Goal: Task Accomplishment & Management: Manage account settings

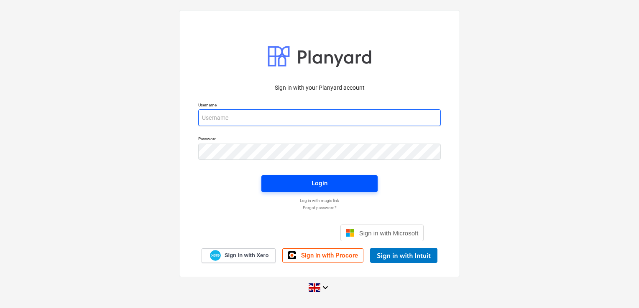
type input "[EMAIL_ADDRESS][DOMAIN_NAME]"
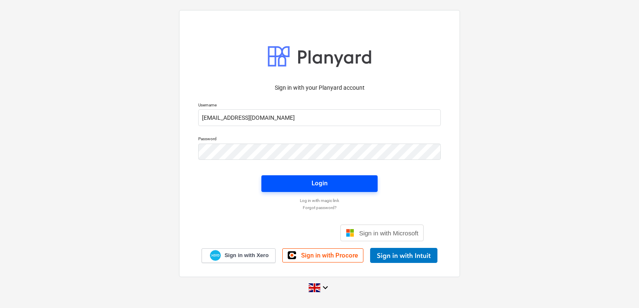
click at [306, 180] on button "Login" at bounding box center [319, 184] width 116 height 17
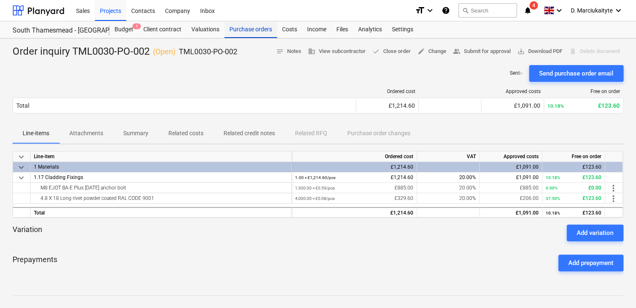
click at [244, 28] on div "Purchase orders" at bounding box center [250, 29] width 53 height 17
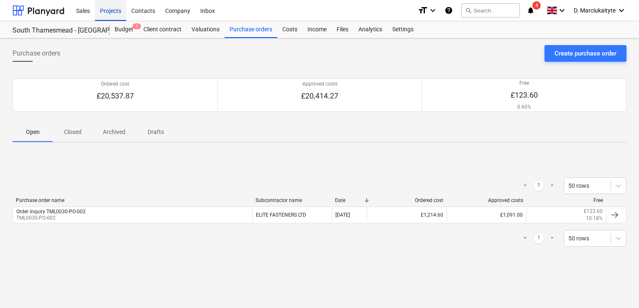
click at [108, 5] on div "Projects" at bounding box center [110, 10] width 31 height 21
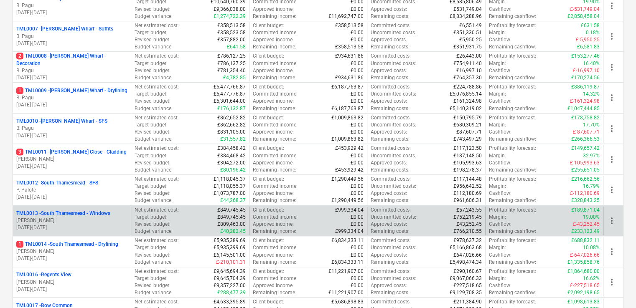
scroll to position [376, 0]
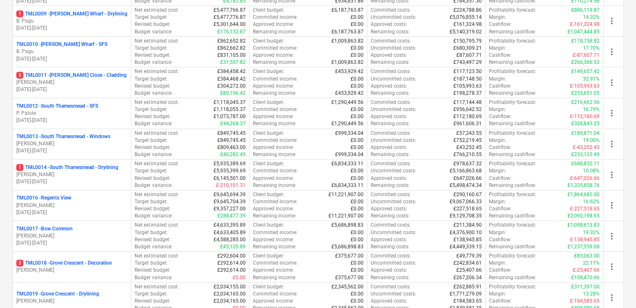
click at [84, 111] on p "P. Palote" at bounding box center [71, 113] width 111 height 7
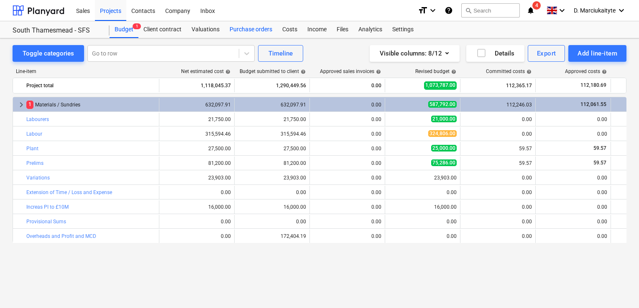
click at [258, 29] on div "Purchase orders" at bounding box center [250, 29] width 53 height 17
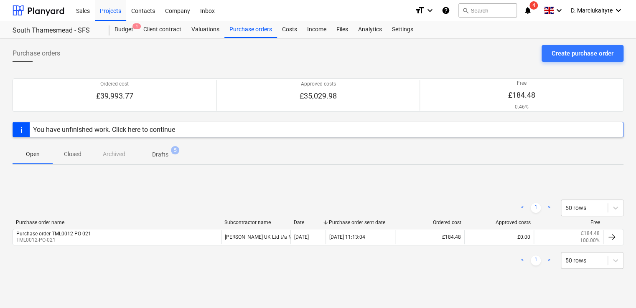
drag, startPoint x: 603, startPoint y: 54, endPoint x: 476, endPoint y: 129, distance: 147.1
click at [488, 129] on div "Purchase orders Create purchase order Ordered cost £39,993.77 Approved costs £3…" at bounding box center [318, 174] width 636 height 272
click at [163, 149] on span "Drafts 5" at bounding box center [160, 154] width 50 height 15
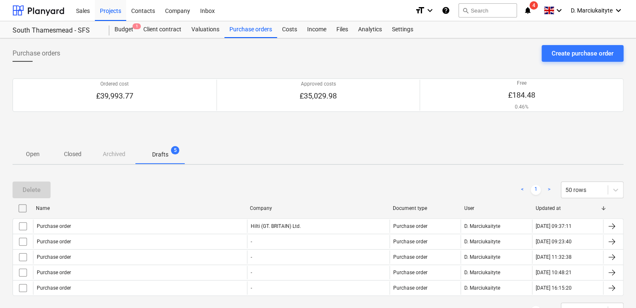
click at [38, 194] on div "Delete" at bounding box center [33, 190] width 41 height 17
click at [26, 208] on input "checkbox" at bounding box center [22, 208] width 13 height 13
click at [36, 188] on div "Delete" at bounding box center [32, 190] width 18 height 11
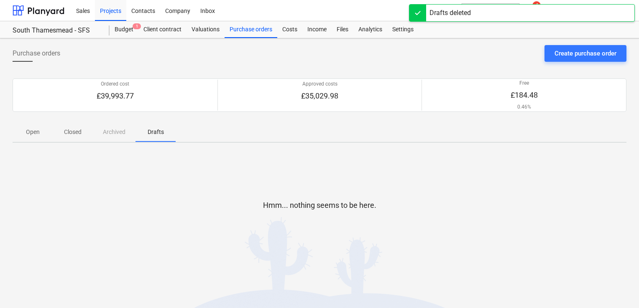
click at [30, 123] on button "Open" at bounding box center [33, 132] width 40 height 20
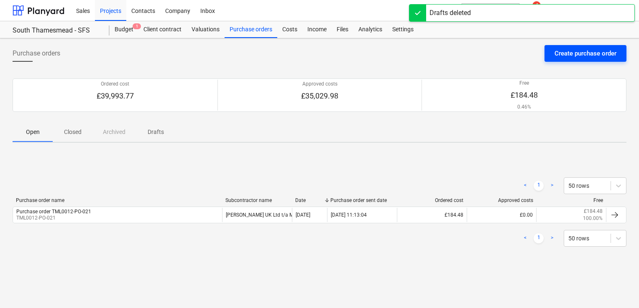
click at [580, 51] on div "Create purchase order" at bounding box center [585, 53] width 62 height 11
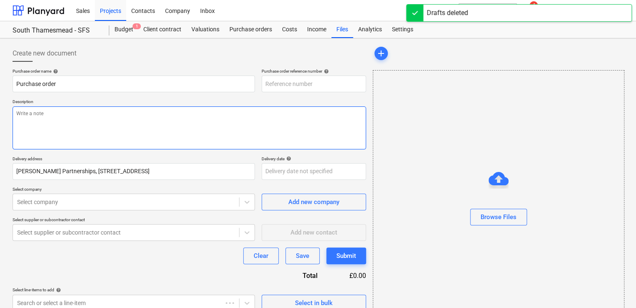
type textarea "x"
type input "TML0012-PO-030"
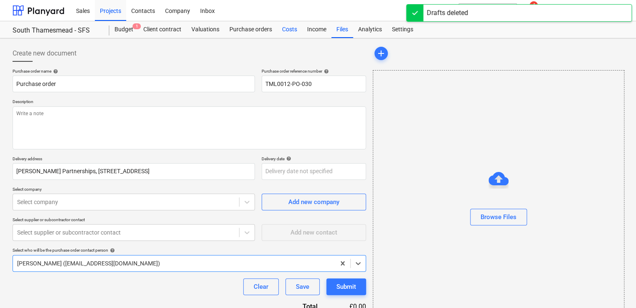
click at [293, 31] on div "Costs" at bounding box center [289, 29] width 25 height 17
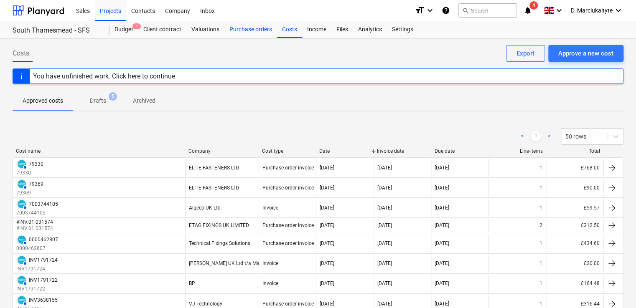
click at [246, 31] on div "Purchase orders" at bounding box center [250, 29] width 53 height 17
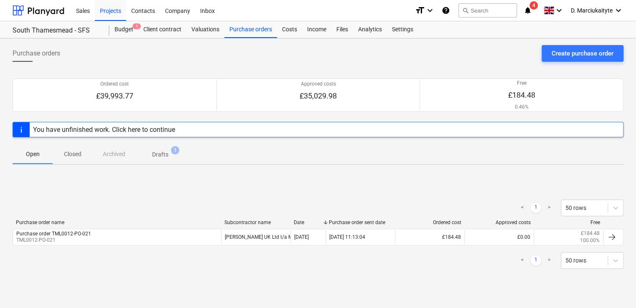
click at [165, 158] on p "Drafts" at bounding box center [160, 154] width 16 height 9
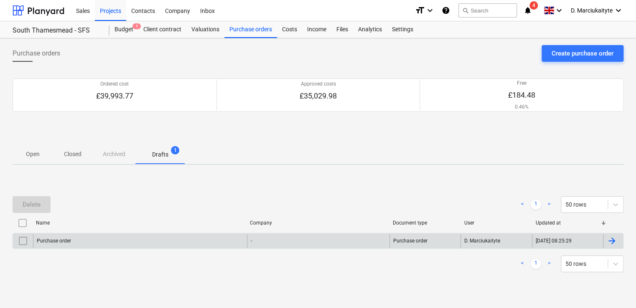
click at [92, 243] on div "Purchase order" at bounding box center [140, 240] width 214 height 13
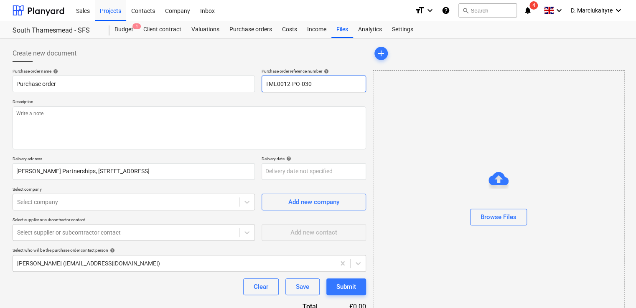
drag, startPoint x: 323, startPoint y: 85, endPoint x: 324, endPoint y: 81, distance: 4.4
click at [323, 85] on input "TML0012-PO-030" at bounding box center [314, 84] width 104 height 17
type textarea "x"
type input "TML0012-PO-03"
type textarea "x"
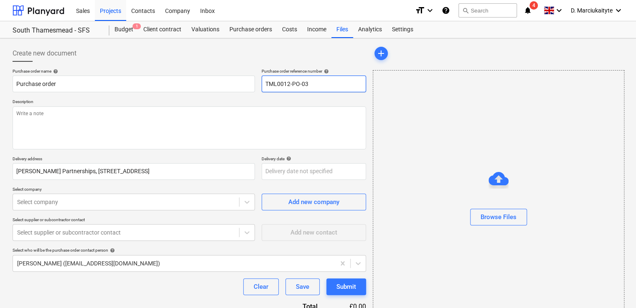
type input "TML0012-PO-0"
type textarea "x"
type input "TML0012-PO-02"
type textarea "x"
type input "TML0012-PO-022"
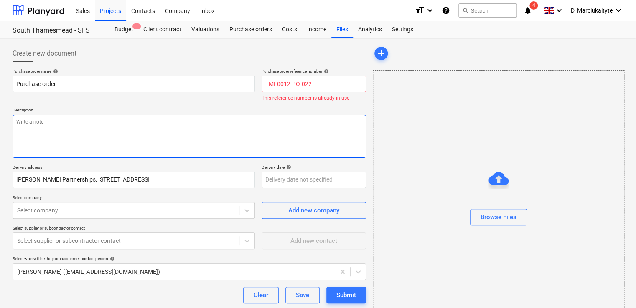
click at [166, 112] on div "Description" at bounding box center [190, 132] width 354 height 50
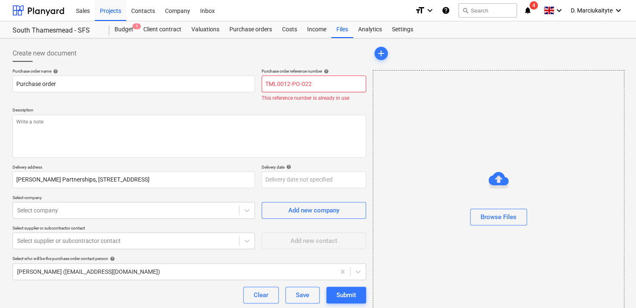
click at [314, 85] on input "TML0012-PO-022" at bounding box center [314, 84] width 104 height 17
type textarea "x"
type input "TML0012-PO-02"
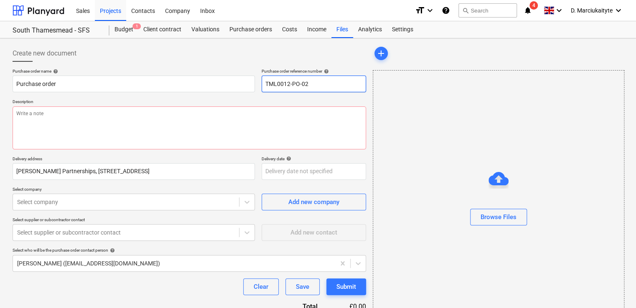
type textarea "x"
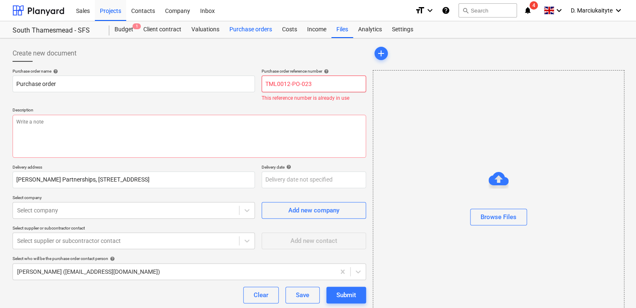
type input "TML0012-PO-023"
click at [254, 32] on div "Purchase orders" at bounding box center [250, 29] width 53 height 17
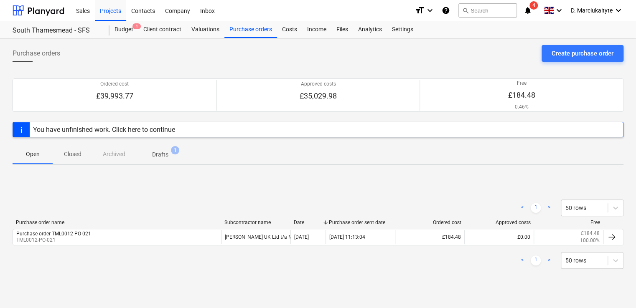
click at [70, 155] on p "Closed" at bounding box center [73, 154] width 20 height 9
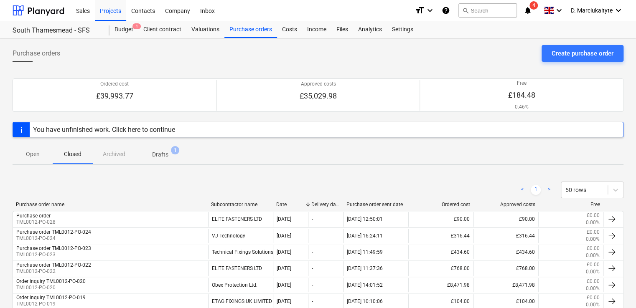
click at [159, 154] on p "Drafts" at bounding box center [160, 154] width 16 height 9
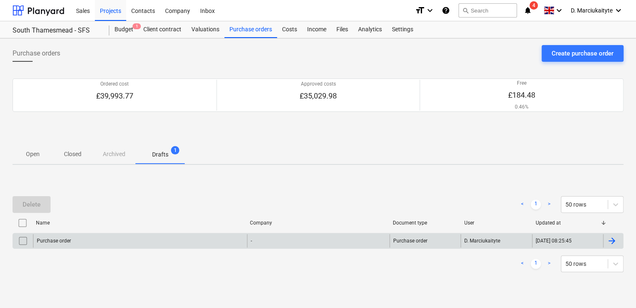
click at [88, 237] on div "Purchase order" at bounding box center [140, 240] width 214 height 13
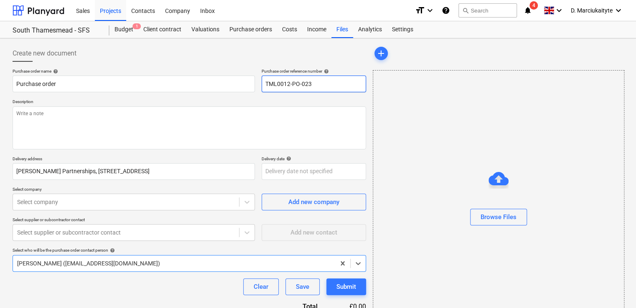
click at [326, 82] on input "TML0012-PO-023" at bounding box center [314, 84] width 104 height 17
type textarea "x"
type input "TML0012-PO-02"
type textarea "x"
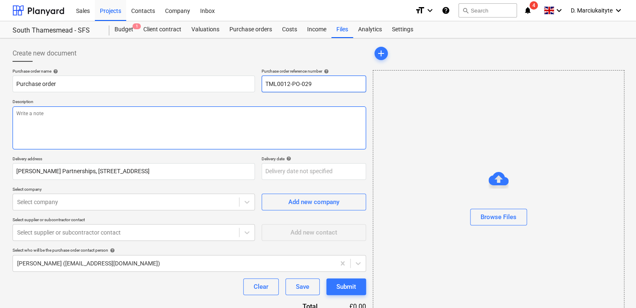
type input "TML0012-PO-029"
drag, startPoint x: 264, startPoint y: 123, endPoint x: 263, endPoint y: 118, distance: 5.1
click at [263, 121] on textarea at bounding box center [190, 128] width 354 height 43
type textarea "x"
type textarea "G"
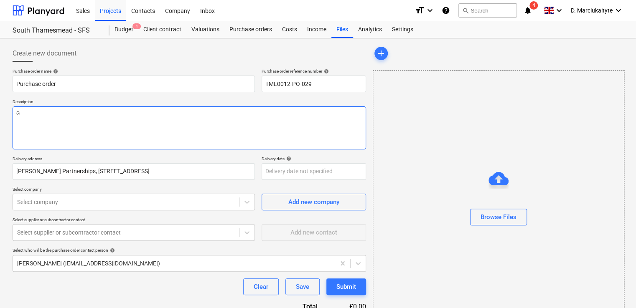
type textarea "x"
type textarea "Go"
type textarea "x"
type textarea "Goo"
type textarea "x"
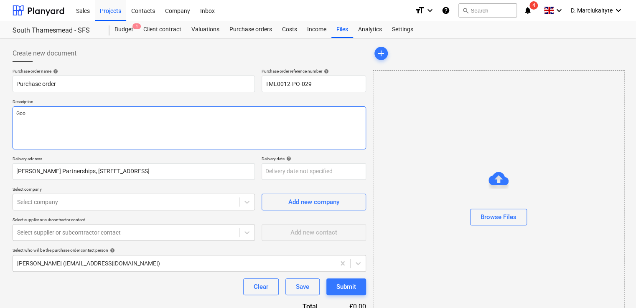
type textarea "Good"
type textarea "x"
type textarea "Good"
type textarea "x"
type textarea "Good mo"
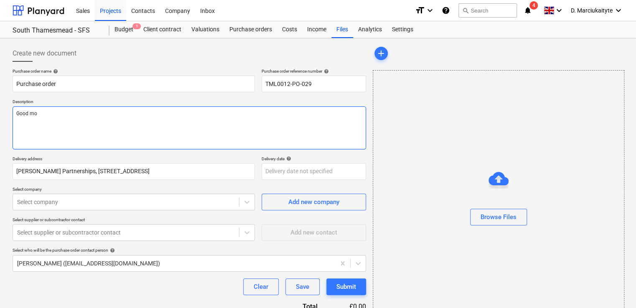
type textarea "x"
type textarea "Good mor"
type textarea "x"
type textarea "Good morn"
type textarea "x"
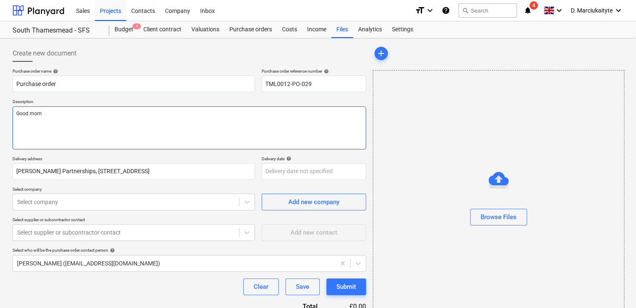
type textarea "Good morni"
type textarea "x"
type textarea "Good mornin"
type textarea "x"
type textarea "Good morning"
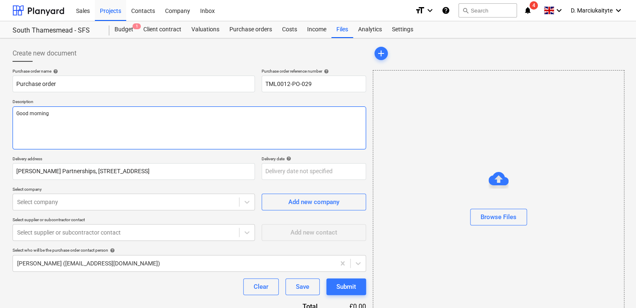
type textarea "x"
type textarea "Good morning,"
type textarea "x"
type textarea "Good morning,"
type textarea "x"
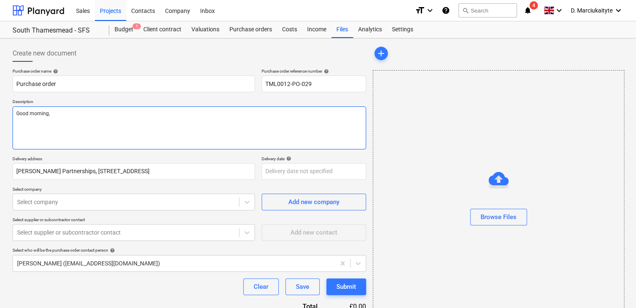
type textarea "Good morning,"
type textarea "x"
type textarea "Good morning, P"
type textarea "x"
type textarea "Good morning, Ple"
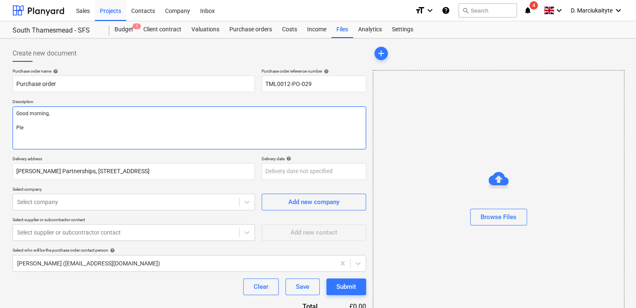
type textarea "x"
type textarea "Good morning, [GEOGRAPHIC_DATA]"
type textarea "x"
type textarea "Good morning, Pleas"
type textarea "x"
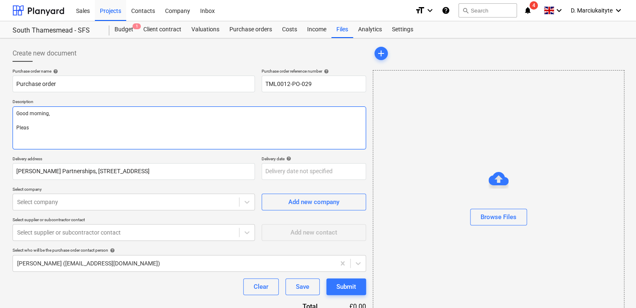
type textarea "Good morning, Please"
type textarea "x"
type textarea "Good morning, Please"
type textarea "x"
type textarea "Good morning, Please p"
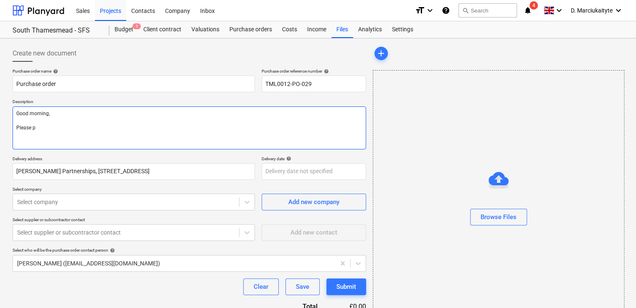
type textarea "x"
type textarea "Good morning, Please pr"
type textarea "x"
type textarea "Good morning, Please pro"
type textarea "x"
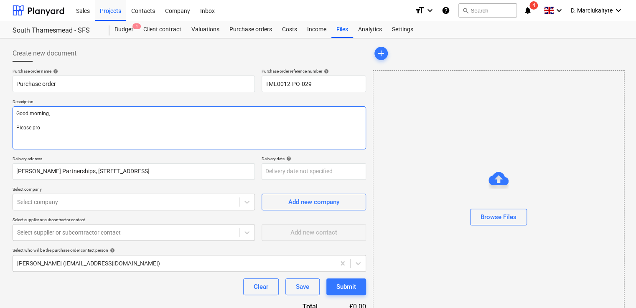
type textarea "Good morning, Please proc"
type textarea "x"
type textarea "Good morning, Please proce"
type textarea "x"
type textarea "Good morning, Please procee"
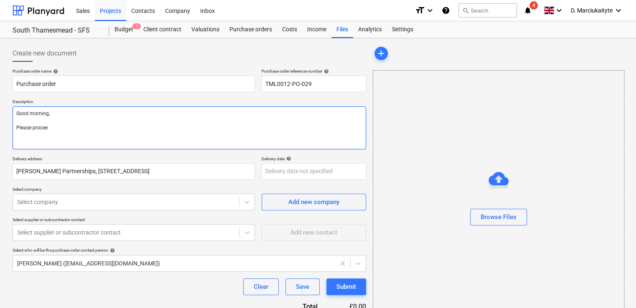
type textarea "x"
type textarea "Good morning, Please proceed"
type textarea "x"
type textarea "Good morning, Please proceed"
type textarea "x"
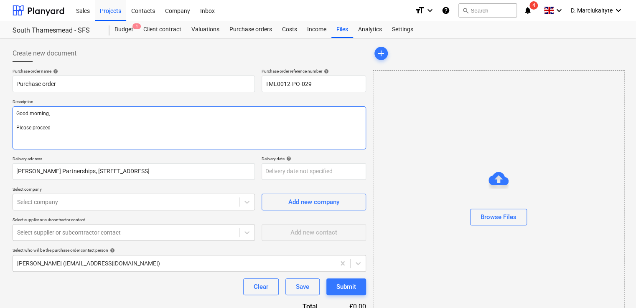
type textarea "Good morning, Please proceed w"
type textarea "x"
type textarea "Good morning, Please proceed wo"
type textarea "x"
type textarea "Good morning, Please proceed wot"
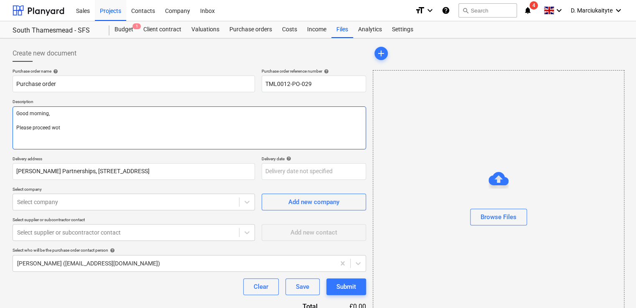
type textarea "x"
type textarea "Good morning, Please proceed wo"
type textarea "x"
type textarea "Good morning, Please proceed w"
type textarea "x"
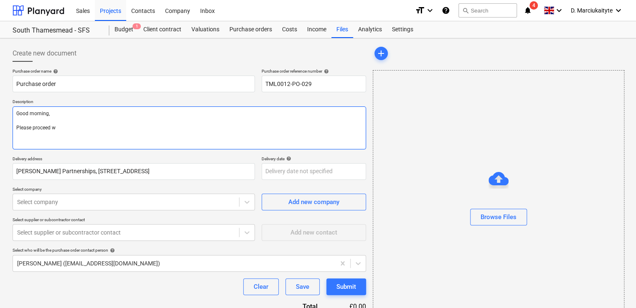
type textarea "Good morning, Please proceed wi"
type textarea "x"
type textarea "Good morning, Please proceed wit"
type textarea "x"
type textarea "Good morning, Please proceed with"
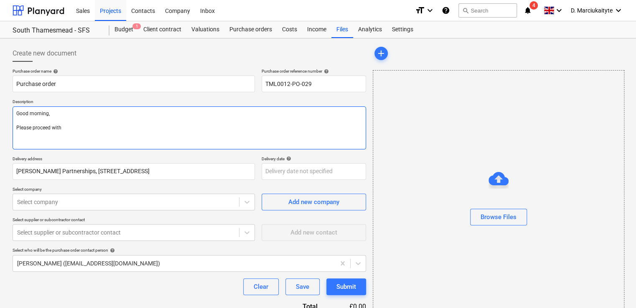
type textarea "x"
type textarea "Good morning, Please proceed with"
type textarea "x"
type textarea "Good morning, Please proceed with at"
type textarea "x"
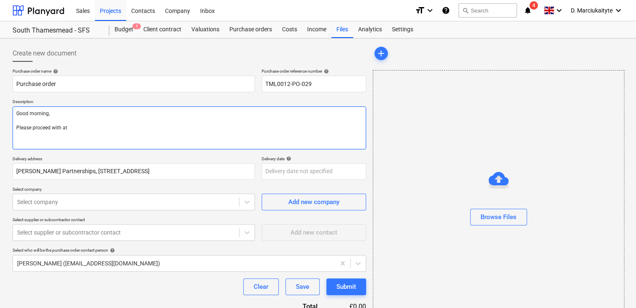
type textarea "Good morning, Please proceed with att"
type textarea "x"
type textarea "Good morning, Please proceed with attc"
type textarea "x"
type textarea "Good morning, Please proceed with attca"
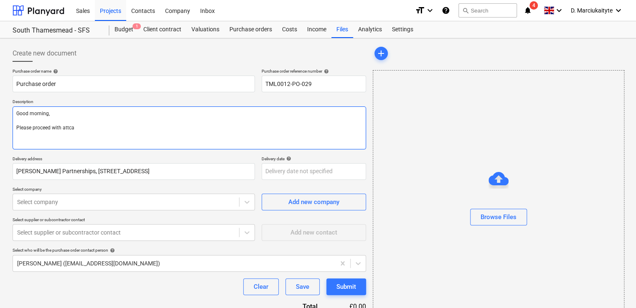
type textarea "x"
type textarea "Good morning, Please proceed with attcah"
type textarea "x"
type textarea "Good morning, Please proceed with attcahes"
type textarea "x"
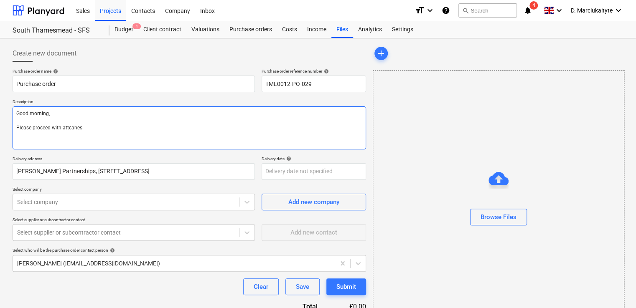
type textarea "Good morning, Please proceed with attcahesd"
type textarea "x"
type textarea "Good morning, Please proceed with attcahes"
type textarea "x"
type textarea "Good morning, Please proceed with attcahe"
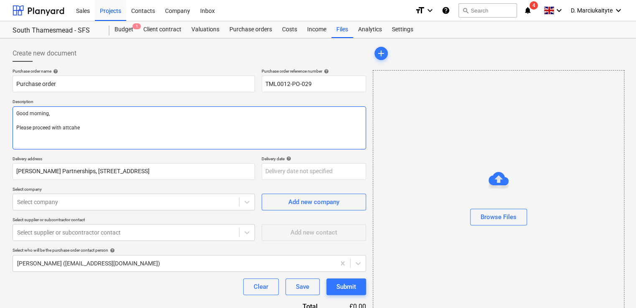
type textarea "x"
type textarea "Good morning, Please proceed with attcahed"
type textarea "x"
type textarea "Good morning, Please proceed with attcahed"
type textarea "x"
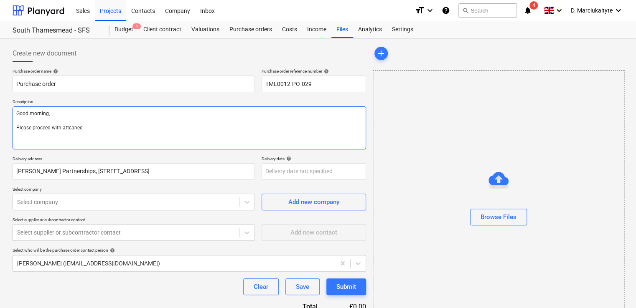
type textarea "Good morning, Please proceed with attcahed"
type textarea "x"
type textarea "Good morning, Please proceed with attcahe"
type textarea "x"
type textarea "Good morning, Please proceed with attcah"
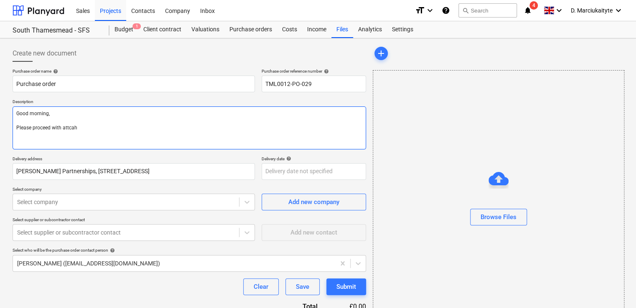
type textarea "x"
type textarea "Good morning, Please proceed with attca"
type textarea "x"
type textarea "Good morning, Please proceed with attc"
type textarea "x"
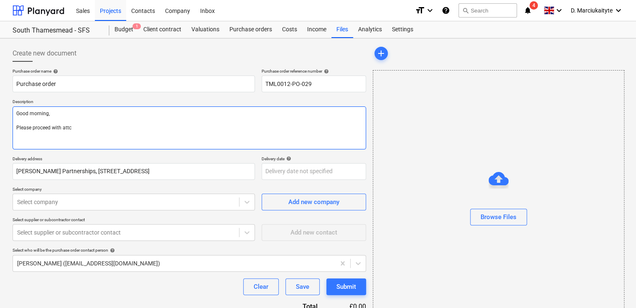
type textarea "Good morning, Please proceed with att"
type textarea "x"
type textarea "Good morning, Please proceed with atta"
type textarea "x"
type textarea "Good morning, Please proceed with attac"
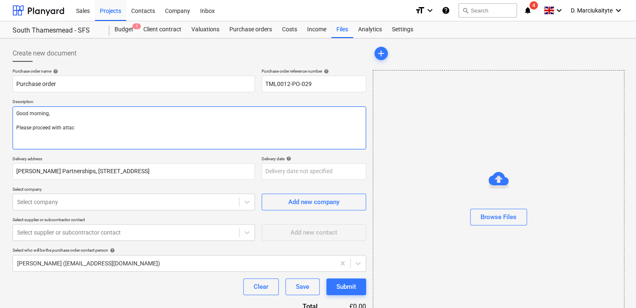
type textarea "x"
type textarea "Good morning, Please proceed with attach"
type textarea "x"
type textarea "Good morning, Please proceed with attache"
type textarea "x"
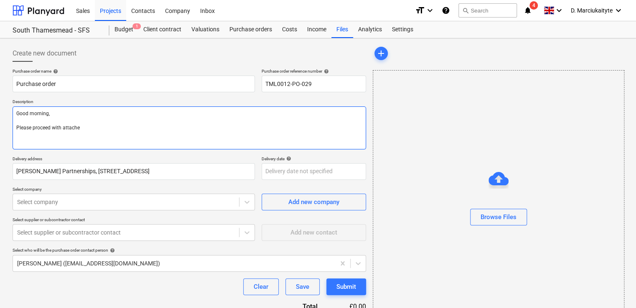
type textarea "Good morning, Please proceed with attached"
type textarea "x"
type textarea "Good morning, Please proceed with attached"
type textarea "x"
type textarea "Good morning, Please proceed with attached o"
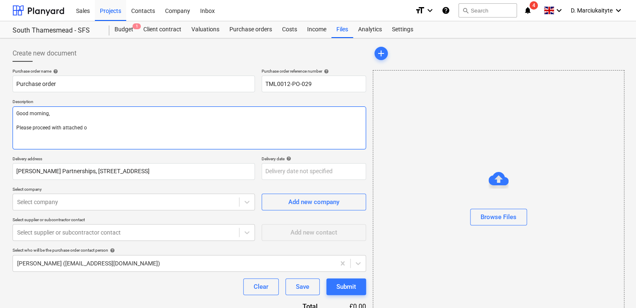
type textarea "x"
type textarea "Good morning, Please proceed with attached or"
type textarea "x"
type textarea "Good morning, Please proceed with attached ord"
type textarea "x"
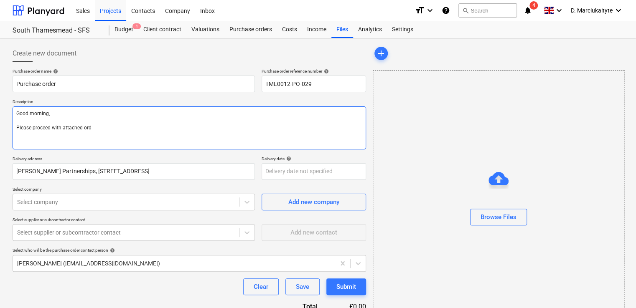
type textarea "Good morning, Please proceed with attached orde"
type textarea "x"
type textarea "Good morning, Please proceed with attached order"
type textarea "x"
type textarea "Good morning, Please proceed with attached order."
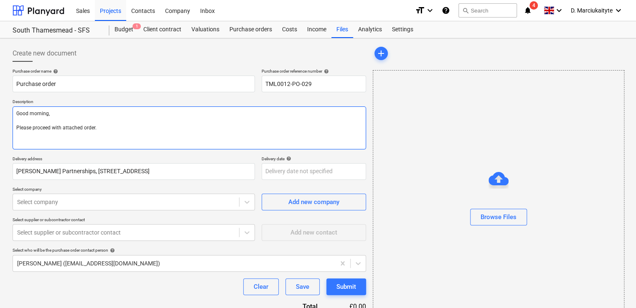
type textarea "x"
type textarea "Good morning, Please proceed with attached order."
type textarea "x"
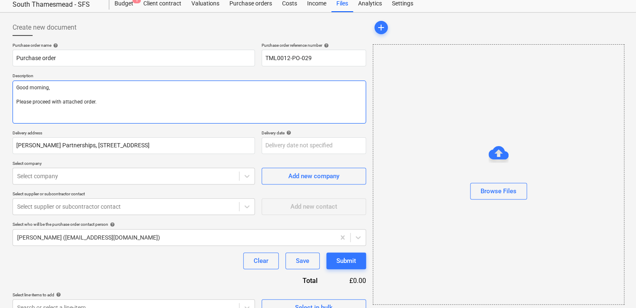
scroll to position [40, 0]
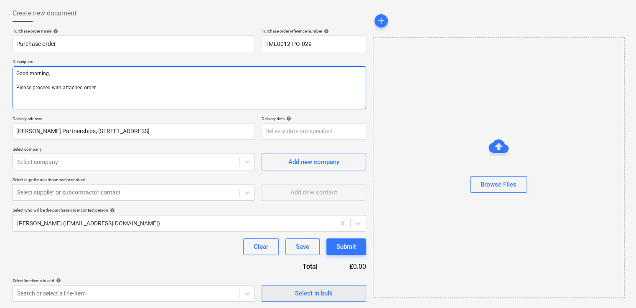
type textarea "Good morning, Please proceed with attached order."
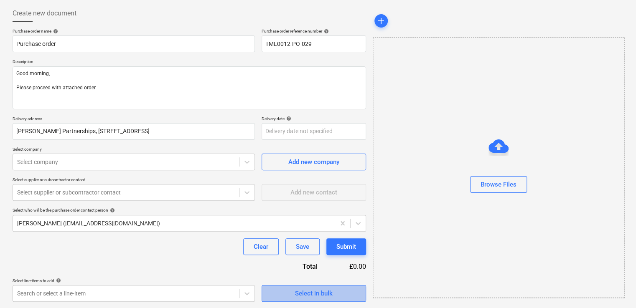
click at [308, 293] on div "Select in bulk" at bounding box center [314, 293] width 38 height 11
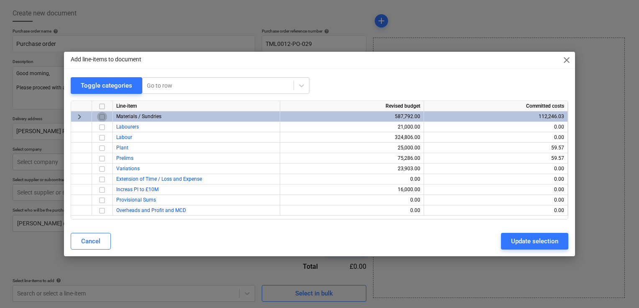
click at [102, 115] on input "checkbox" at bounding box center [102, 117] width 10 height 10
click at [528, 239] on div "Update selection" at bounding box center [534, 241] width 47 height 11
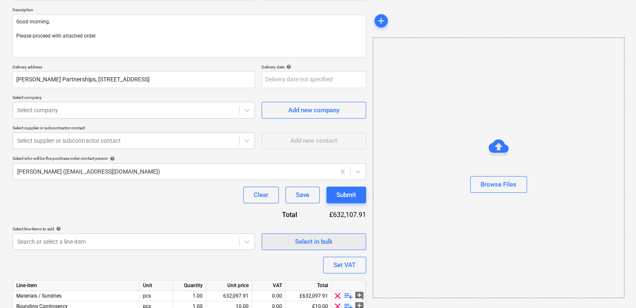
scroll to position [129, 0]
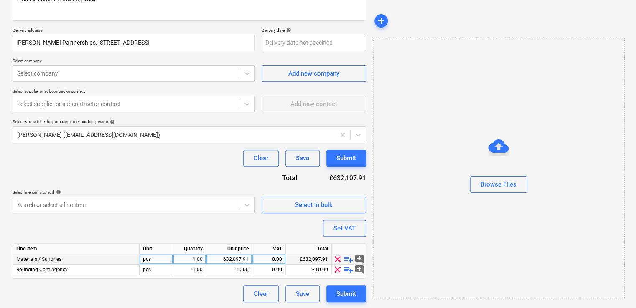
click at [349, 257] on span "playlist_add" at bounding box center [349, 260] width 10 height 10
type textarea "x"
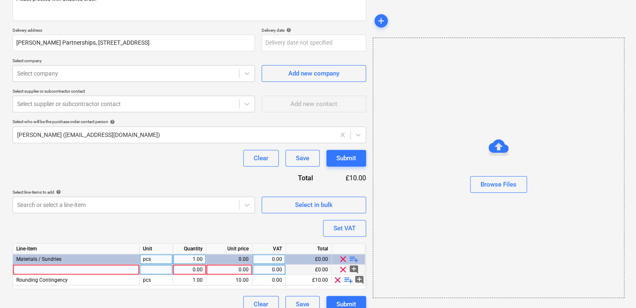
click at [96, 267] on div at bounding box center [76, 270] width 127 height 10
type input "Klasse FireFend® FR Silicone Sealant 600ml Green"
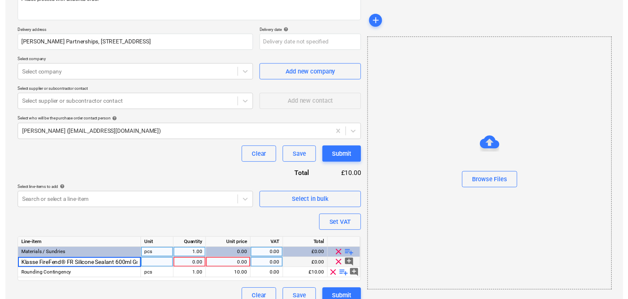
scroll to position [0, 12]
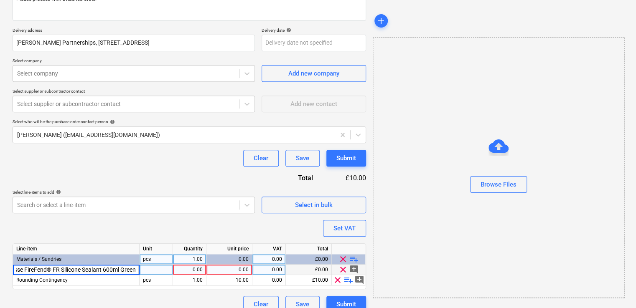
click at [171, 267] on div at bounding box center [156, 270] width 33 height 10
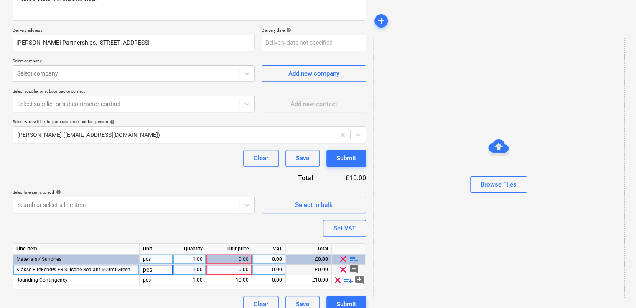
click at [196, 269] on div "1.00" at bounding box center [189, 270] width 26 height 10
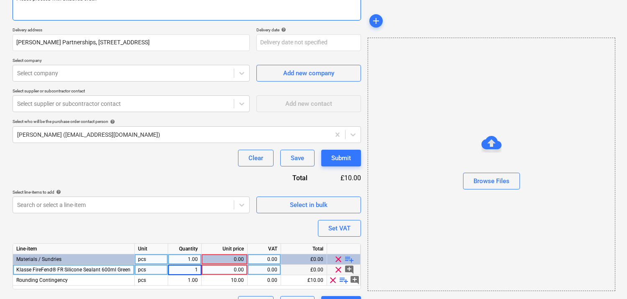
type textarea "x"
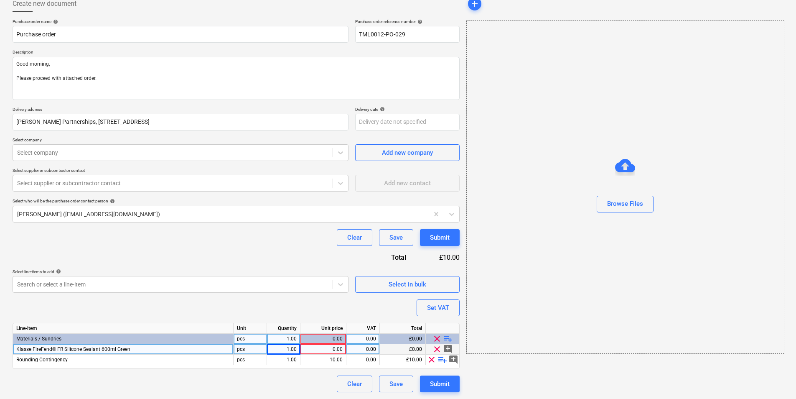
click at [318, 298] on div "0.00" at bounding box center [323, 349] width 39 height 10
type input "8.45"
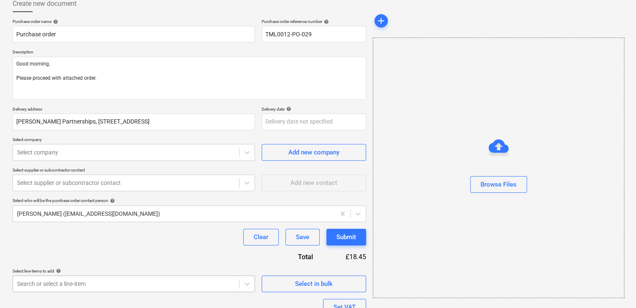
type textarea "x"
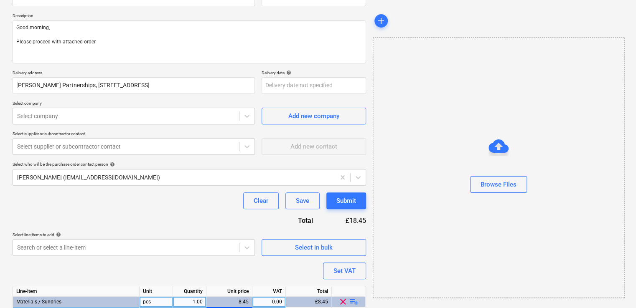
scroll to position [140, 0]
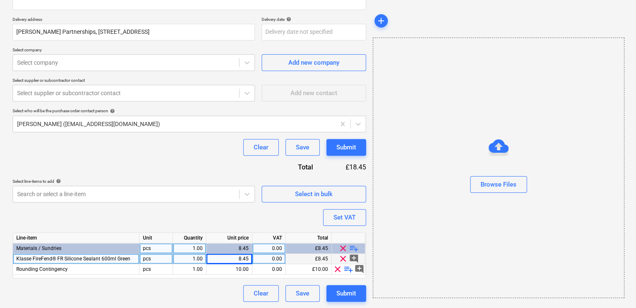
click at [186, 260] on div "1.00" at bounding box center [189, 259] width 26 height 10
type input "240"
type textarea "x"
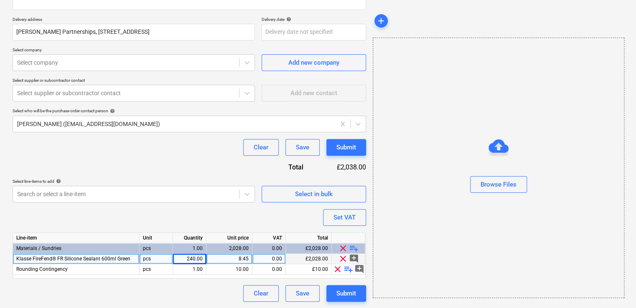
click at [280, 260] on div "0.00" at bounding box center [269, 259] width 26 height 10
type input "20"
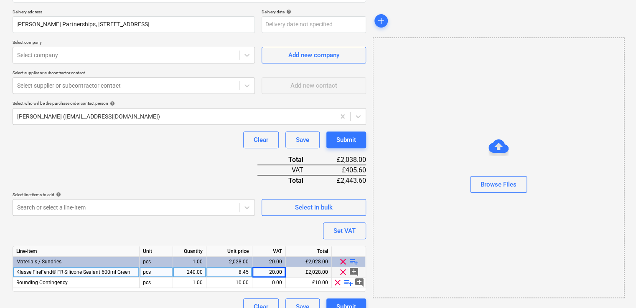
scroll to position [161, 0]
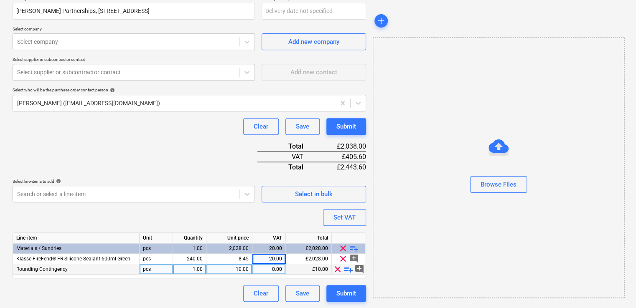
click at [337, 269] on span "clear" at bounding box center [338, 270] width 10 height 10
type textarea "x"
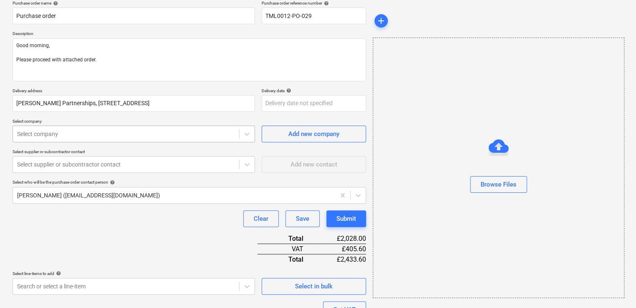
scroll to position [66, 0]
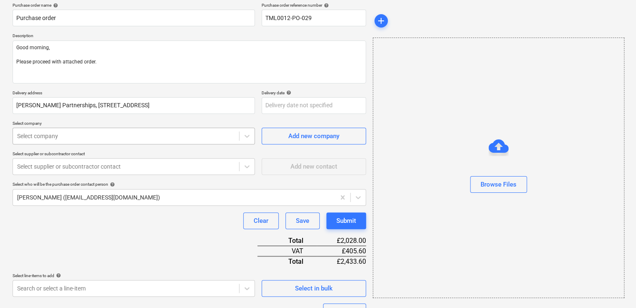
click at [147, 143] on div "Select company" at bounding box center [134, 136] width 242 height 17
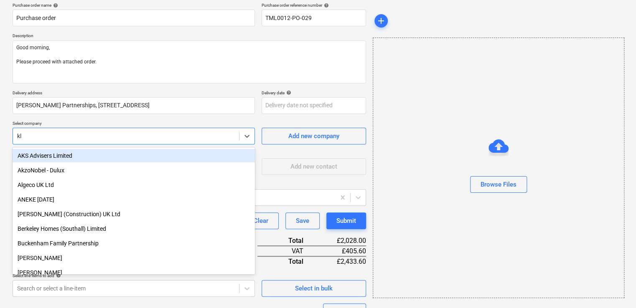
type input "kla"
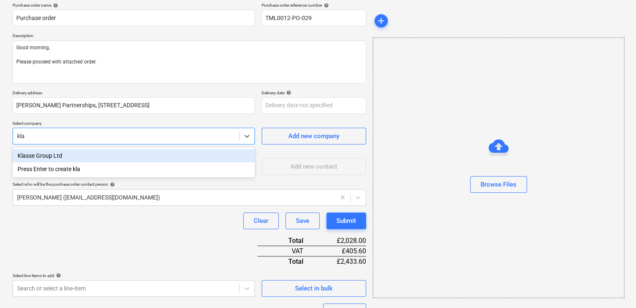
type textarea "x"
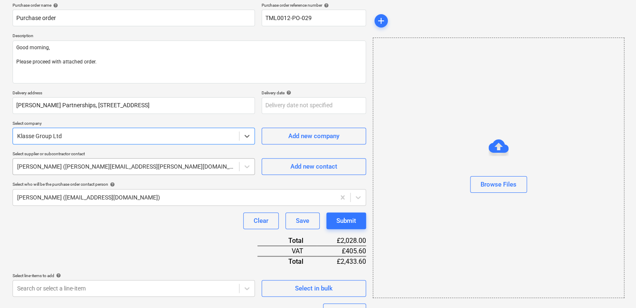
click at [184, 168] on div at bounding box center [126, 167] width 218 height 8
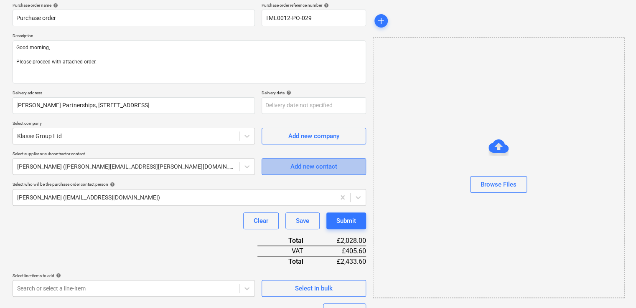
click at [293, 165] on div "Add new contact" at bounding box center [313, 166] width 47 height 11
type textarea "x"
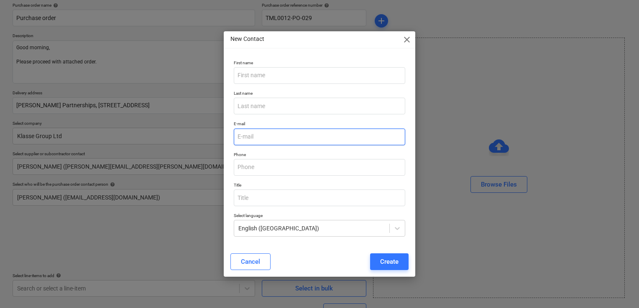
click at [268, 138] on input "email" at bounding box center [319, 137] width 171 height 17
paste input "[EMAIL_ADDRESS][DOMAIN_NAME]"
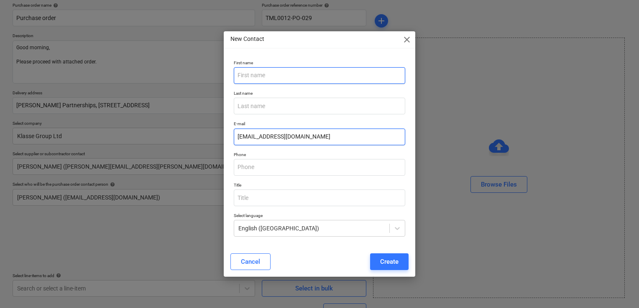
type input "[EMAIL_ADDRESS][DOMAIN_NAME]"
click at [288, 76] on input "text" at bounding box center [319, 75] width 171 height 17
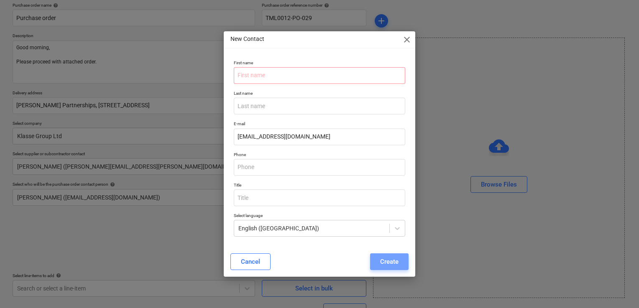
click at [395, 260] on div "Create" at bounding box center [389, 262] width 18 height 11
click at [302, 76] on input "text" at bounding box center [319, 75] width 171 height 17
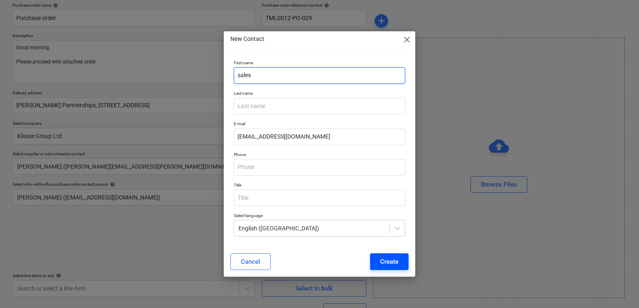
type input "sales"
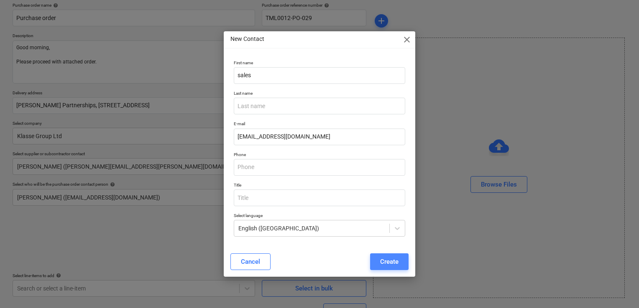
click at [394, 266] on div "Create" at bounding box center [389, 262] width 18 height 11
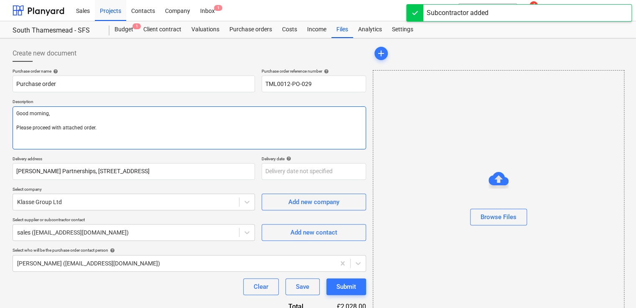
click at [66, 138] on textarea "Good morning, Please proceed with attached order." at bounding box center [190, 128] width 354 height 43
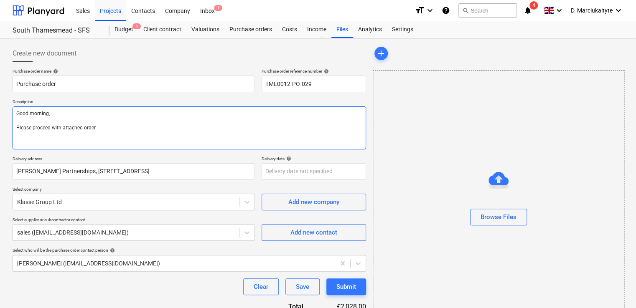
type textarea "x"
type textarea "Good morning, Please proceed with attached order. S"
type textarea "x"
type textarea "Good morning, Please proceed with attached order. Si"
type textarea "x"
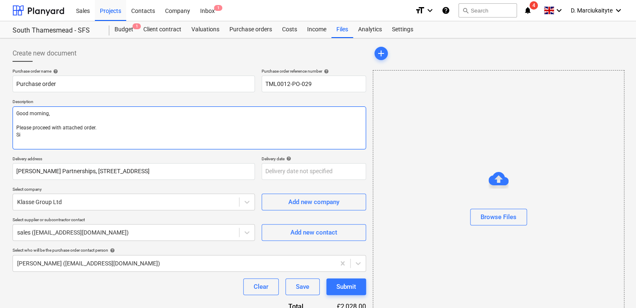
type textarea "Good morning, Please proceed with attached order. Sit"
type textarea "x"
type textarea "Good morning, Please proceed with attached order. Site"
type textarea "x"
type textarea "Good morning, Please proceed with attached order. Site"
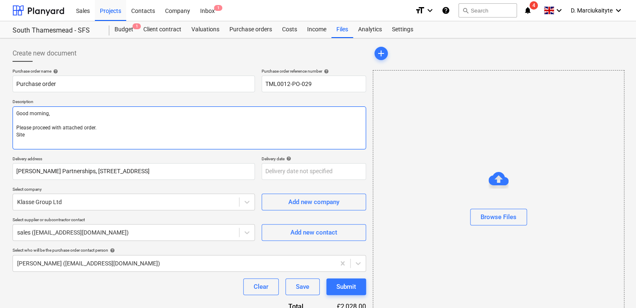
type textarea "x"
type textarea "Good morning, Please proceed with attached order. Site c"
type textarea "x"
type textarea "Good morning, Please proceed with attached order. Site co"
type textarea "x"
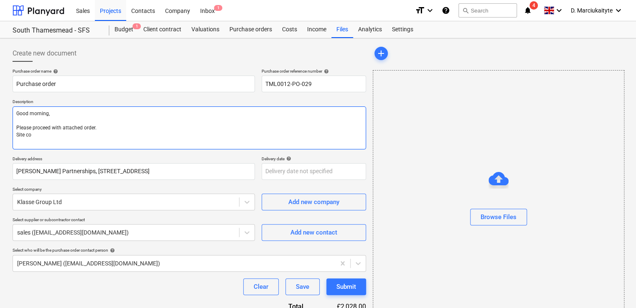
type textarea "Good morning, Please proceed with attached order. Site con"
type textarea "x"
type textarea "Good morning, Please proceed with attached order. Site cont"
type textarea "x"
type textarea "Good morning, Please proceed with attached order. Site conta"
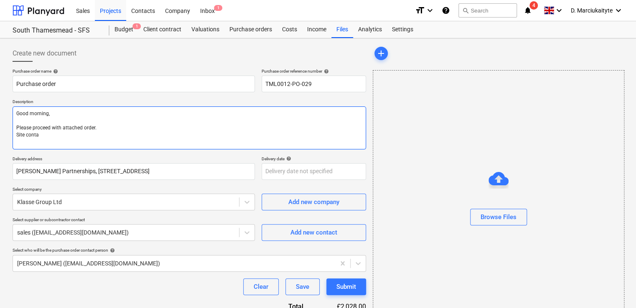
type textarea "x"
type textarea "Good morning, Please proceed with attached order. Site contac"
type textarea "x"
type textarea "Good morning, Please proceed with attached order. Site contact"
type textarea "x"
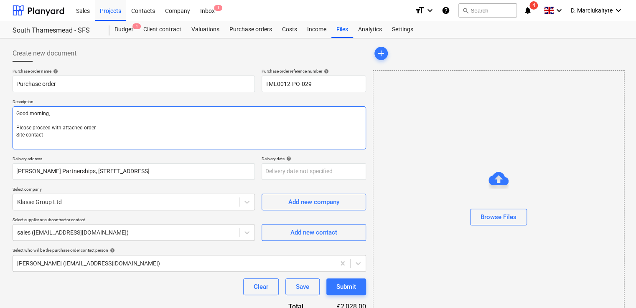
type textarea "Good morning, Please proceed with attached order. Site contact"
type textarea "x"
type textarea "Good morning, Please proceed with attached order. Site contact :"
paste textarea "07424539956"
type textarea "x"
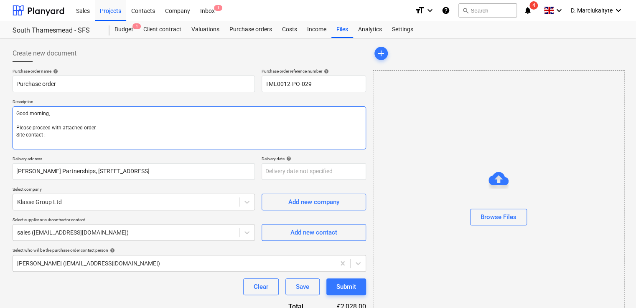
type textarea "Good morning, Please proceed with attached order. Site contact :[PHONE_NUMBER]"
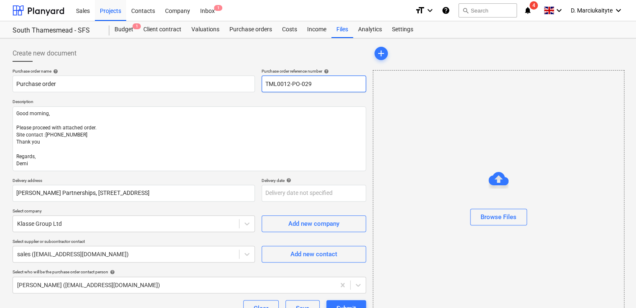
drag, startPoint x: 315, startPoint y: 81, endPoint x: 259, endPoint y: 79, distance: 55.6
click at [259, 79] on div "Purchase order name help Purchase order Purchase order reference number help TM…" at bounding box center [190, 81] width 354 height 24
click at [162, 87] on input "Purchase order" at bounding box center [134, 84] width 242 height 17
paste input "TML0012-PO-029"
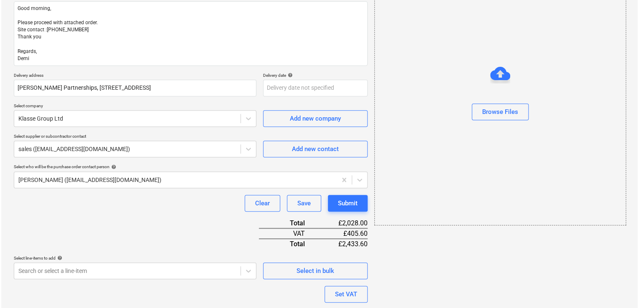
scroll to position [171, 0]
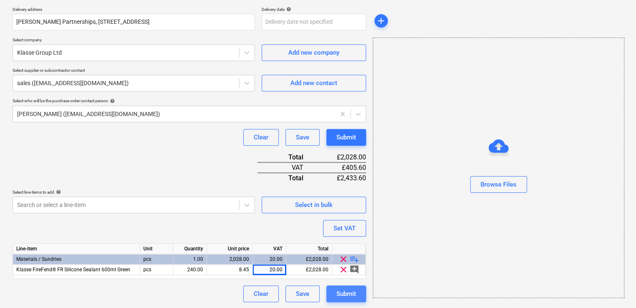
click at [348, 289] on div "Submit" at bounding box center [346, 294] width 20 height 11
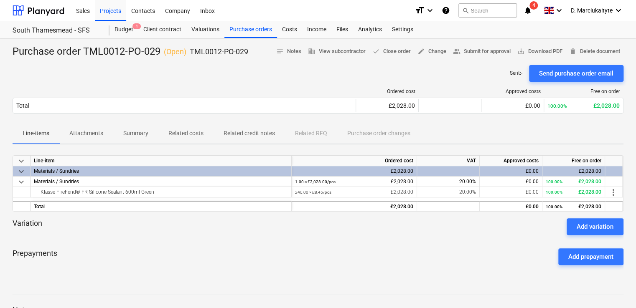
click at [580, 74] on div "Send purchase order email" at bounding box center [576, 73] width 74 height 11
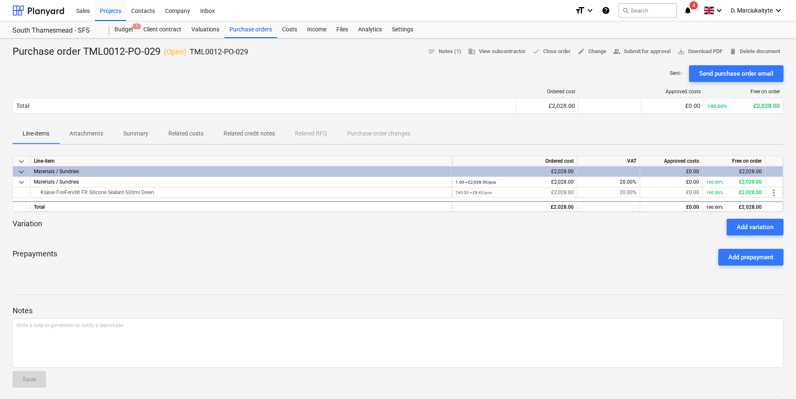
click at [191, 135] on p "Related costs" at bounding box center [185, 133] width 35 height 9
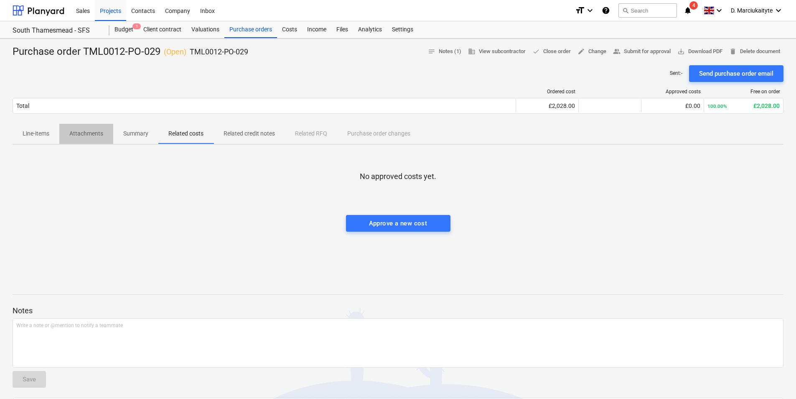
click at [82, 134] on p "Attachments" at bounding box center [86, 133] width 34 height 9
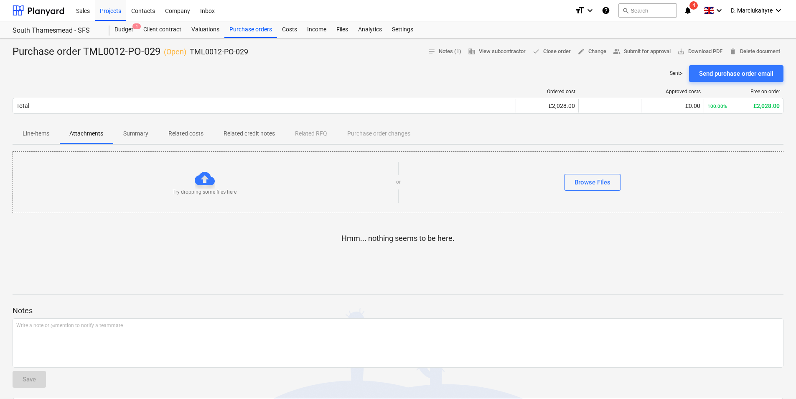
click at [135, 127] on span "Summary" at bounding box center [135, 134] width 45 height 14
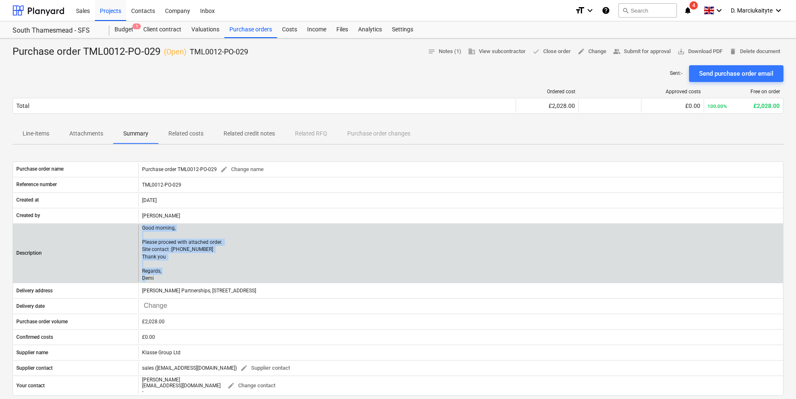
drag, startPoint x: 166, startPoint y: 278, endPoint x: 142, endPoint y: 230, distance: 53.6
click at [142, 230] on div "Good morning, Please proceed with attached order. Site contact :[PHONE_NUMBER] …" at bounding box center [460, 252] width 645 height 57
copy p "Good morning, Please proceed with attached order. Site contact :[PHONE_NUMBER] …"
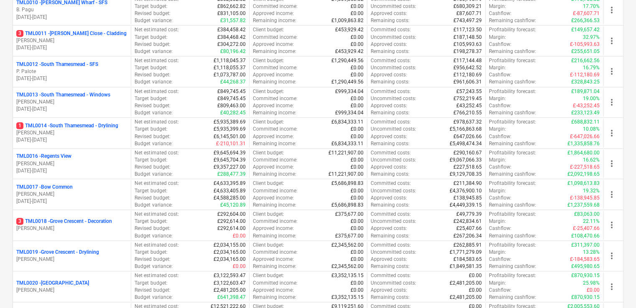
scroll to position [293, 0]
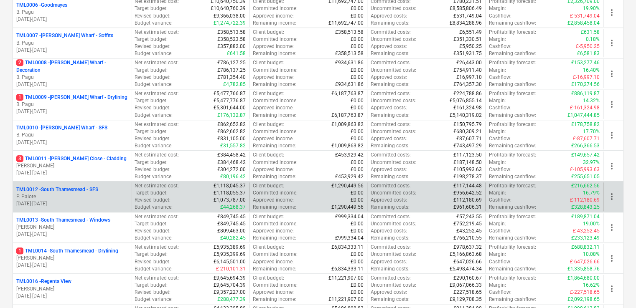
click at [79, 196] on p "P. Palote" at bounding box center [71, 197] width 111 height 7
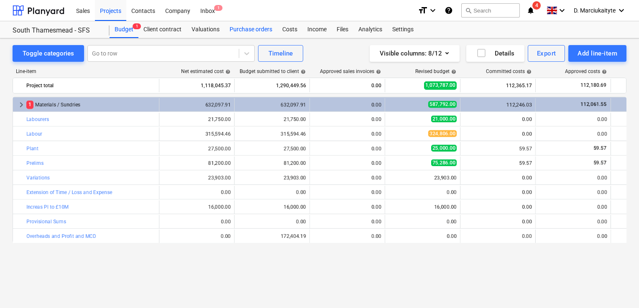
click at [252, 31] on div "Purchase orders" at bounding box center [250, 29] width 53 height 17
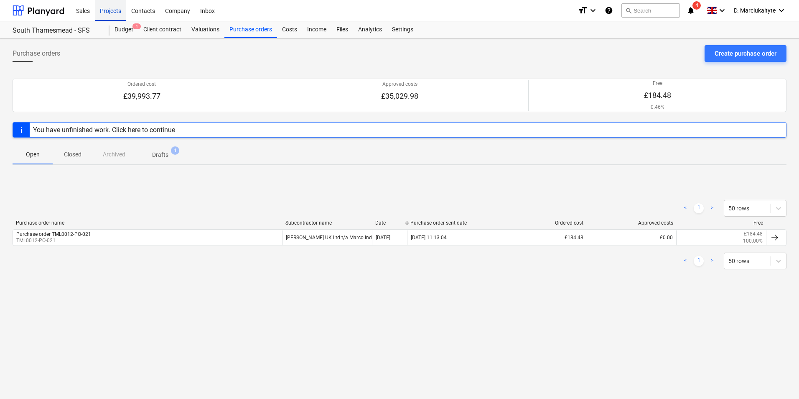
click at [118, 11] on div "Projects" at bounding box center [110, 10] width 31 height 21
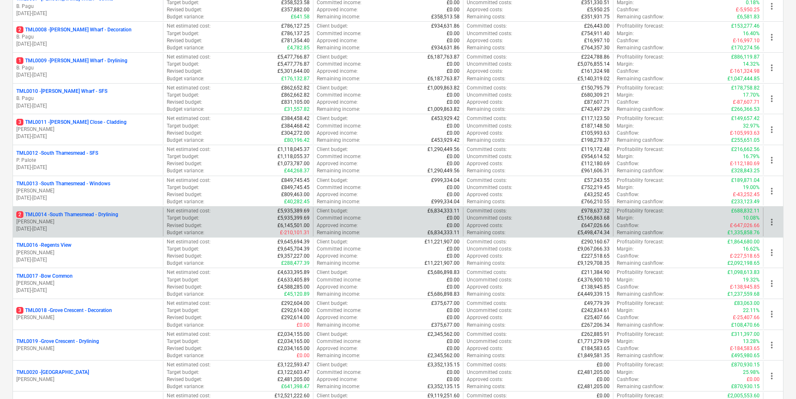
scroll to position [334, 0]
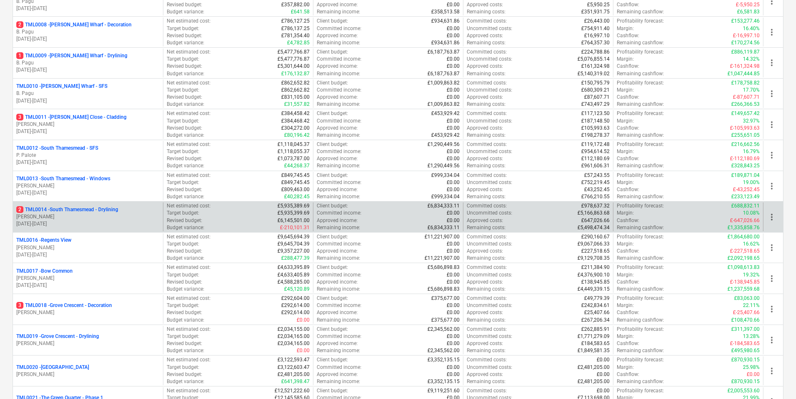
click at [107, 214] on p "[PERSON_NAME]" at bounding box center [87, 216] width 143 height 7
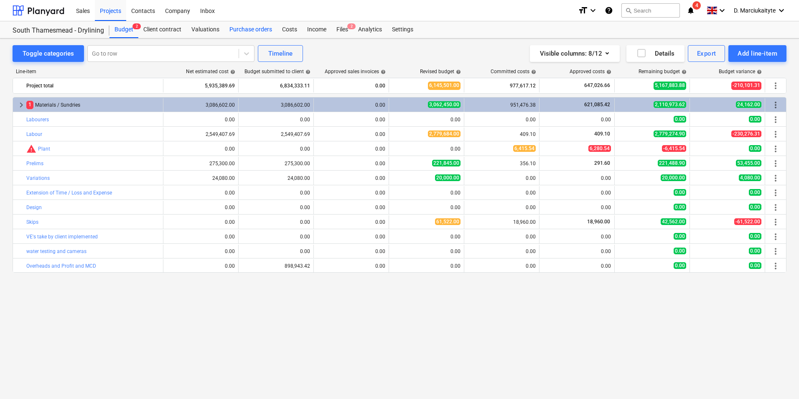
click at [252, 30] on div "Purchase orders" at bounding box center [250, 29] width 53 height 17
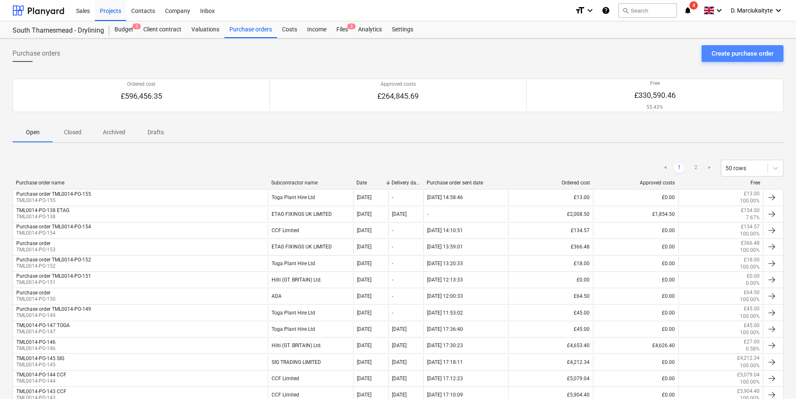
click at [638, 59] on button "Create purchase order" at bounding box center [743, 53] width 82 height 17
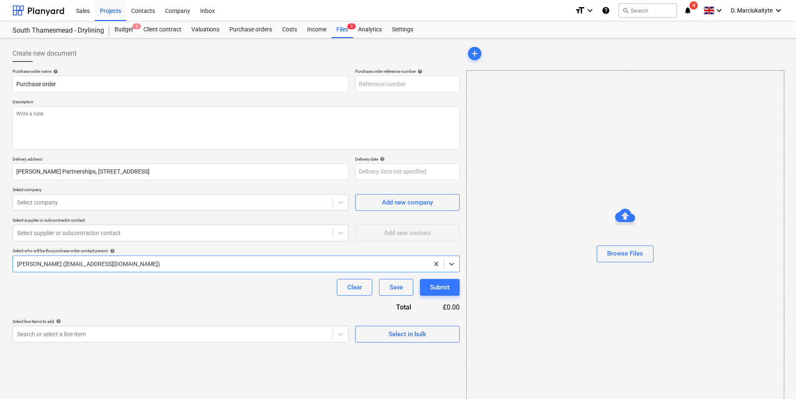
type textarea "x"
type input "TML0014-PO-159"
click at [262, 29] on div "Purchase orders" at bounding box center [250, 29] width 53 height 17
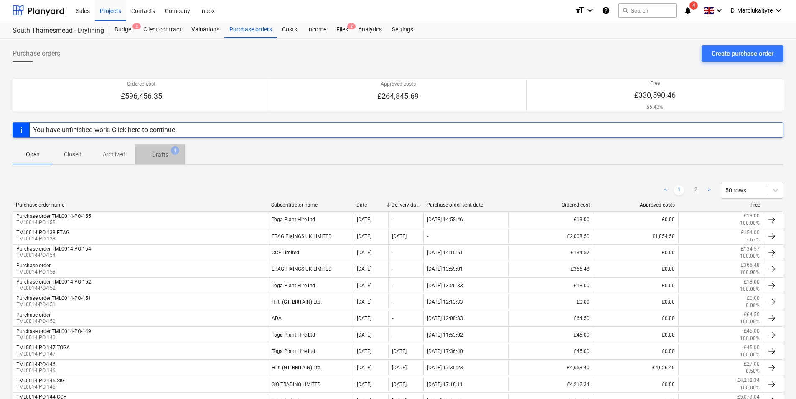
click at [162, 146] on button "Drafts 1" at bounding box center [160, 154] width 50 height 20
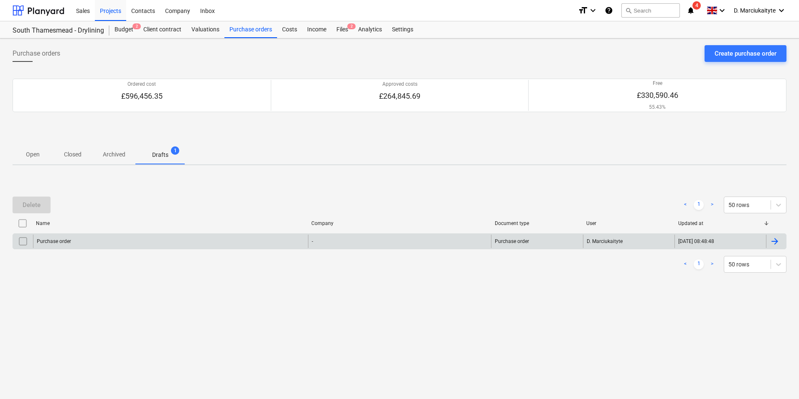
click at [181, 242] on div "Purchase order" at bounding box center [170, 240] width 275 height 13
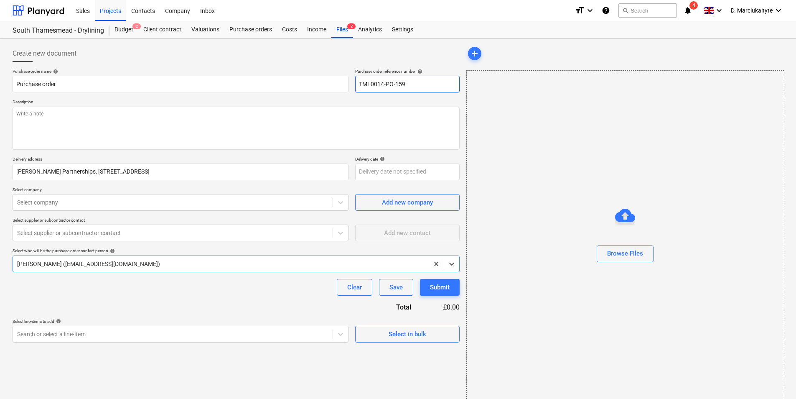
click at [424, 89] on input "TML0014-PO-159" at bounding box center [407, 84] width 104 height 17
type textarea "x"
type input "TML0014-PO-15"
type textarea "x"
type input "TML0014-PO-156"
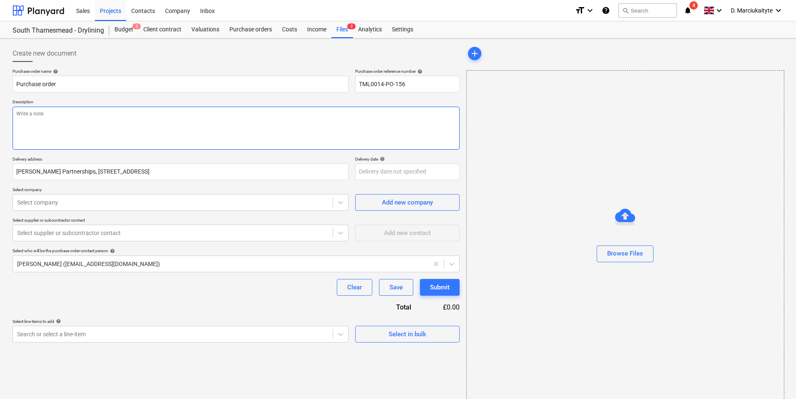
click at [392, 117] on textarea at bounding box center [236, 128] width 447 height 43
click at [402, 308] on div "Select in bulk" at bounding box center [408, 334] width 38 height 11
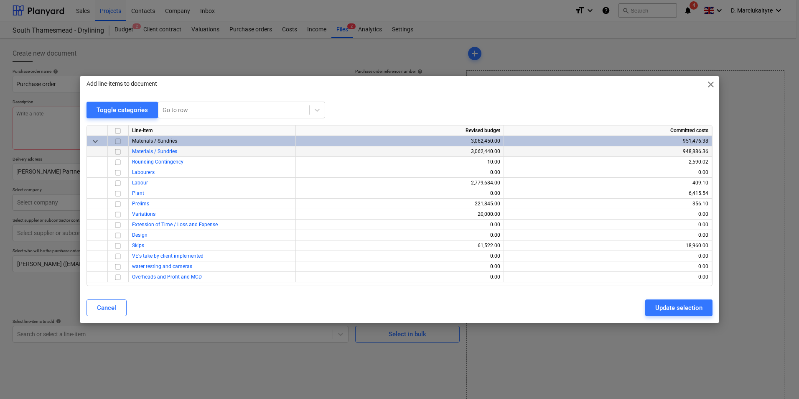
click at [120, 150] on input "checkbox" at bounding box center [118, 152] width 10 height 10
click at [638, 308] on div "Update selection" at bounding box center [678, 307] width 47 height 11
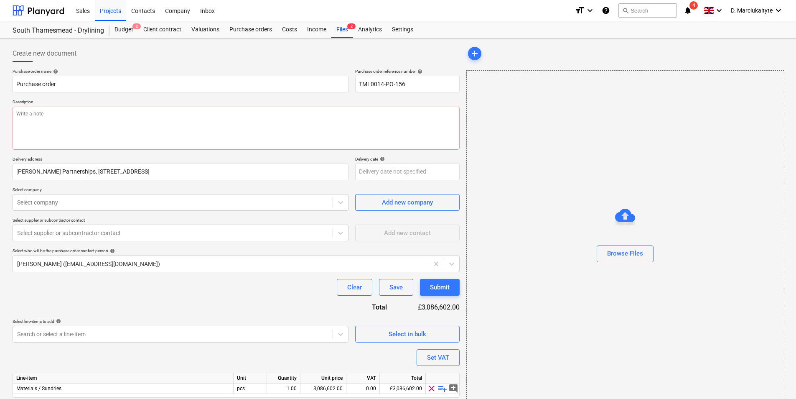
scroll to position [29, 0]
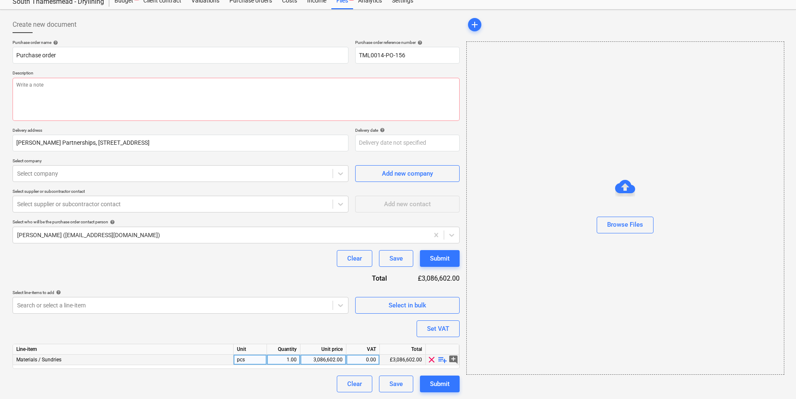
click at [443, 308] on span "playlist_add" at bounding box center [443, 359] width 10 height 10
type textarea "x"
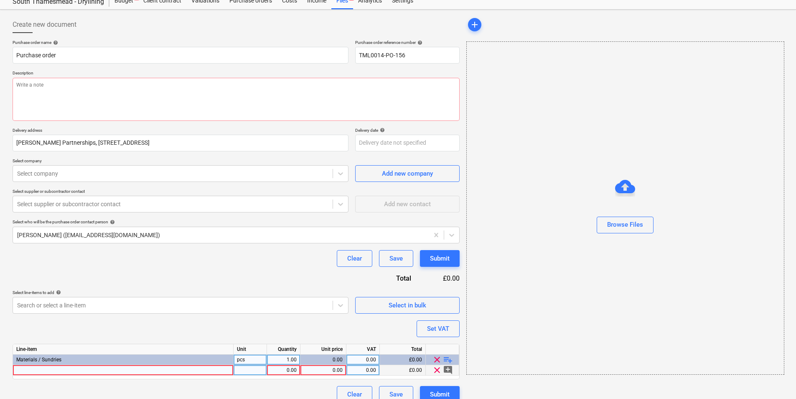
click at [153, 308] on div at bounding box center [123, 370] width 221 height 10
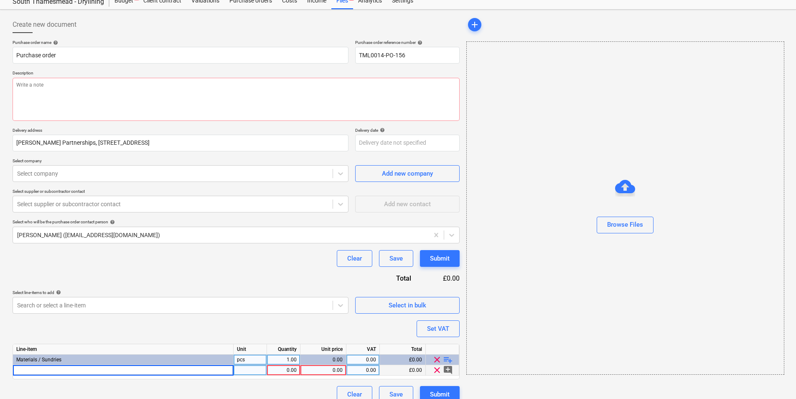
type input "OBEX CORTEX 0823FR UV Facade Tape - Black Ptd"
type textarea "x"
click at [293, 308] on div "0.00" at bounding box center [283, 370] width 26 height 10
click at [332, 308] on div "0.00" at bounding box center [323, 370] width 39 height 10
type input "14.82"
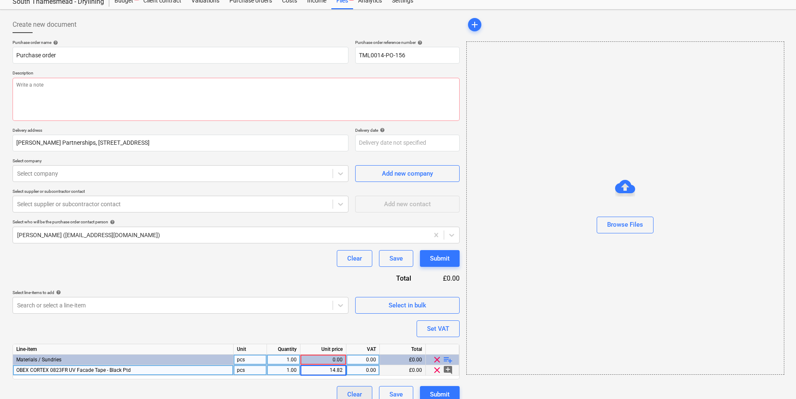
type textarea "x"
click at [369, 308] on div "0.00" at bounding box center [363, 370] width 26 height 10
type input "20"
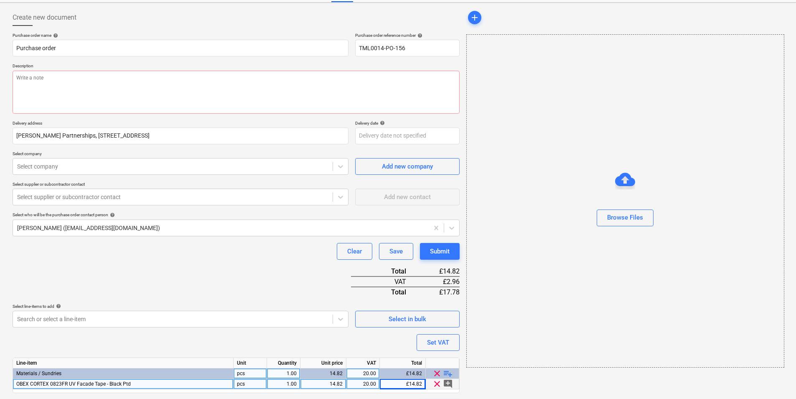
scroll to position [60, 0]
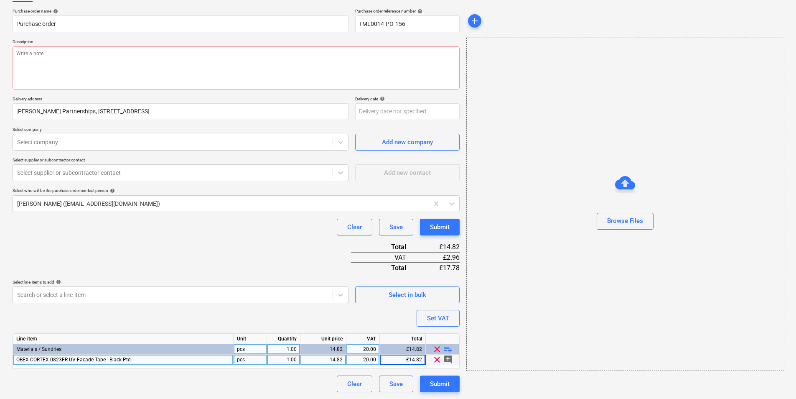
type textarea "x"
click at [296, 308] on div "1.00" at bounding box center [283, 359] width 26 height 10
type input "160"
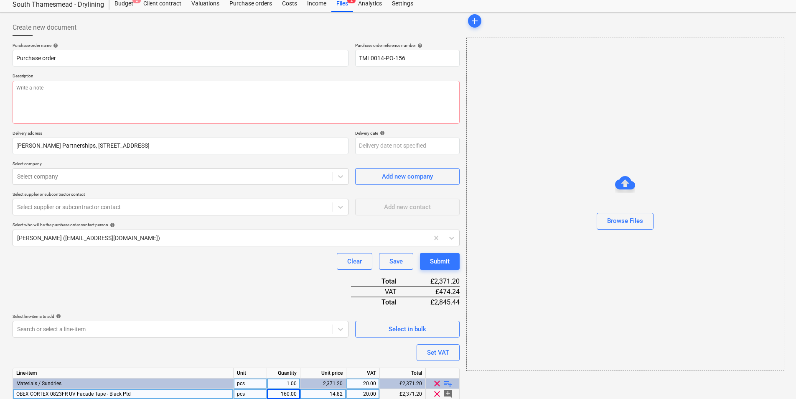
scroll to position [0, 0]
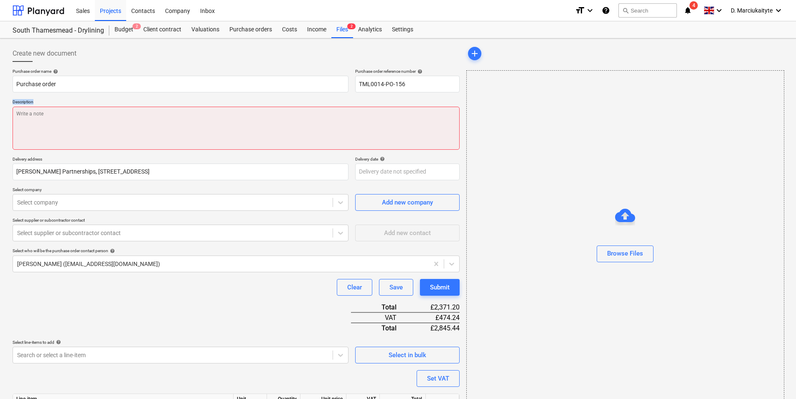
click at [172, 107] on div "Description" at bounding box center [236, 124] width 447 height 50
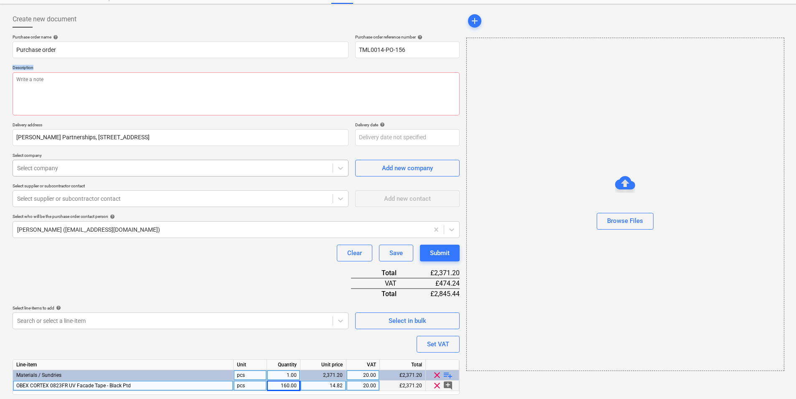
scroll to position [60, 0]
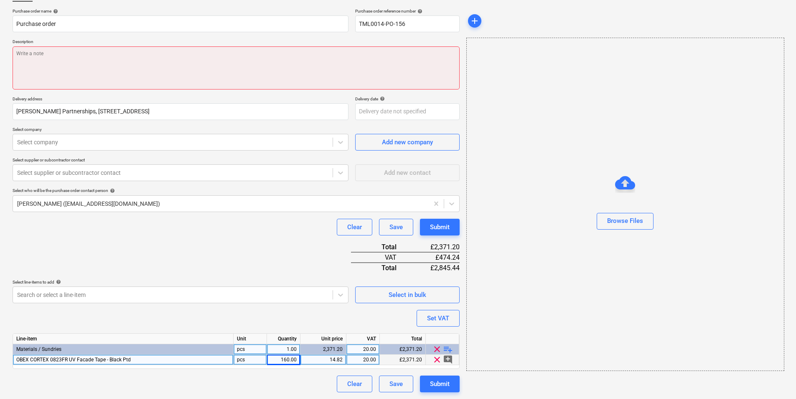
click at [215, 69] on textarea at bounding box center [236, 67] width 447 height 43
type textarea "x"
type textarea "G"
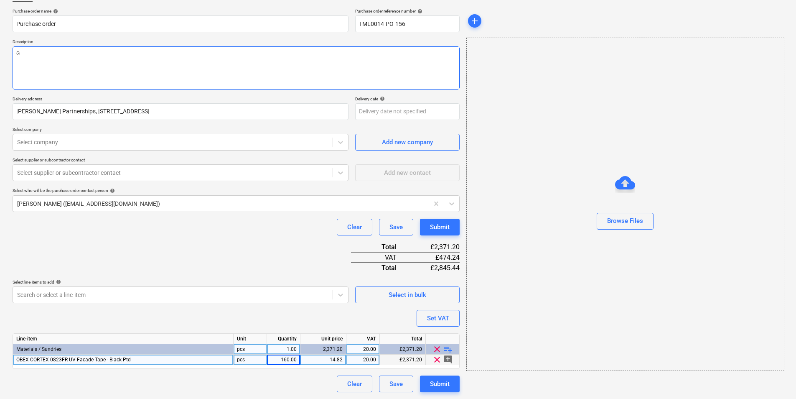
type textarea "x"
type textarea "Go"
type textarea "x"
type textarea "Goo"
type textarea "x"
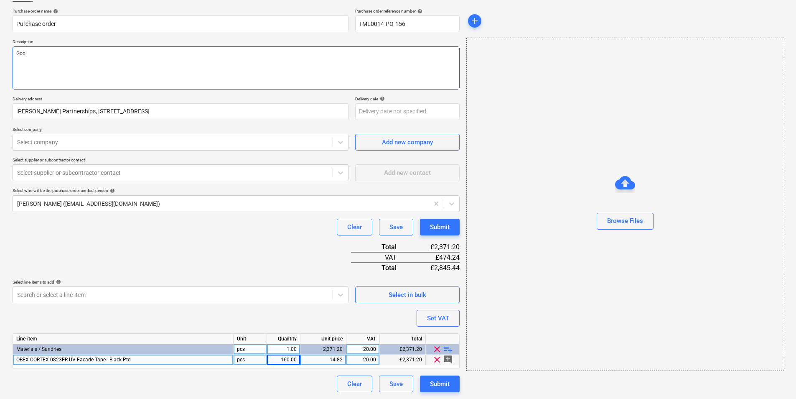
type textarea "Good"
type textarea "x"
type textarea "Good m"
type textarea "x"
type textarea "Good mn"
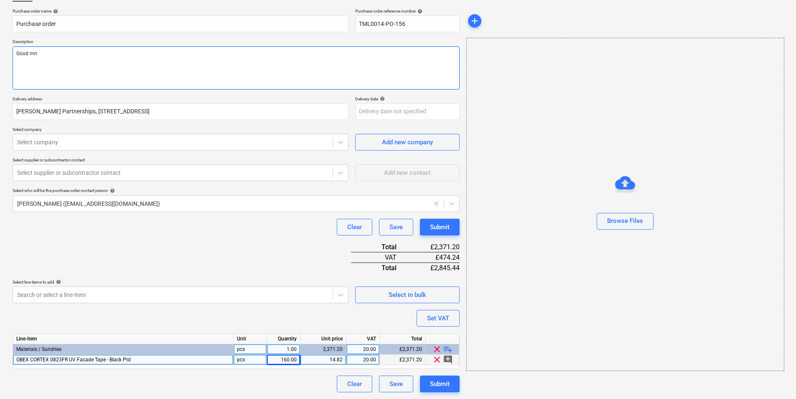
type textarea "x"
type textarea "Good mno"
type textarea "x"
type textarea "Good mnor"
type textarea "x"
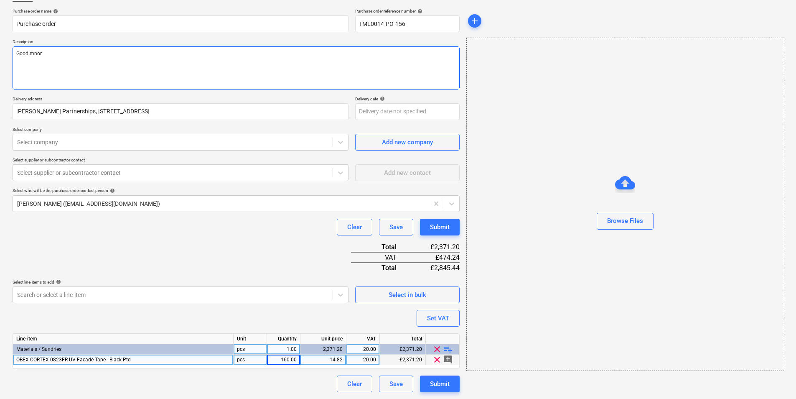
type textarea "Good mnorn"
type textarea "x"
type textarea "Good mnorni"
type textarea "x"
type textarea "Good mnornin"
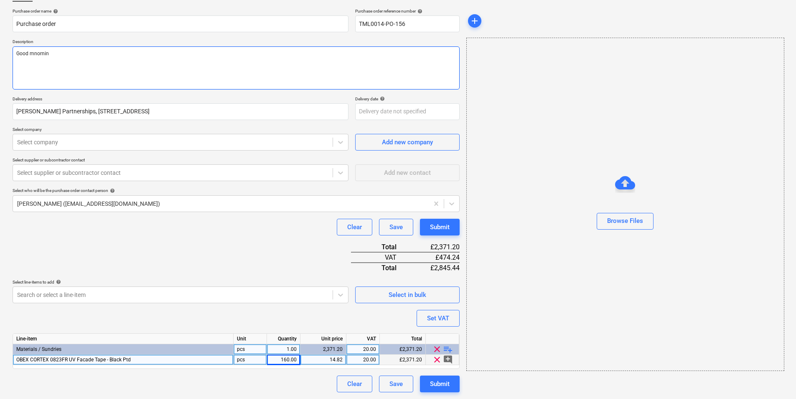
type textarea "x"
type textarea "Good mnorning"
type textarea "x"
type textarea "Good mnorning,"
type textarea "x"
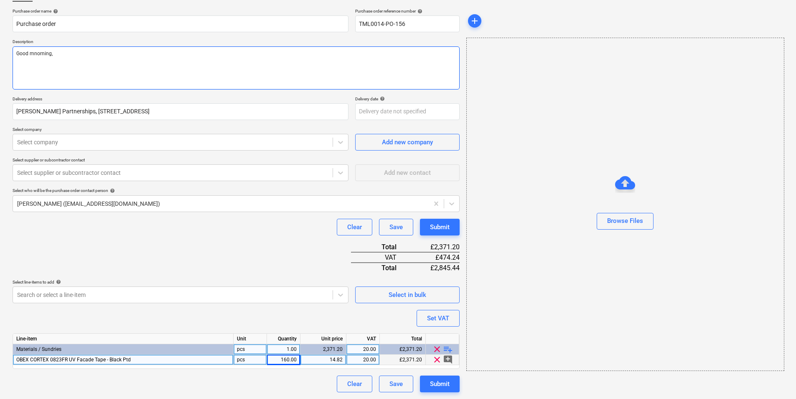
type textarea "Good mnorning,"
type textarea "x"
type textarea "Good mnorning,"
type textarea "x"
type textarea "Good mnorning, L"
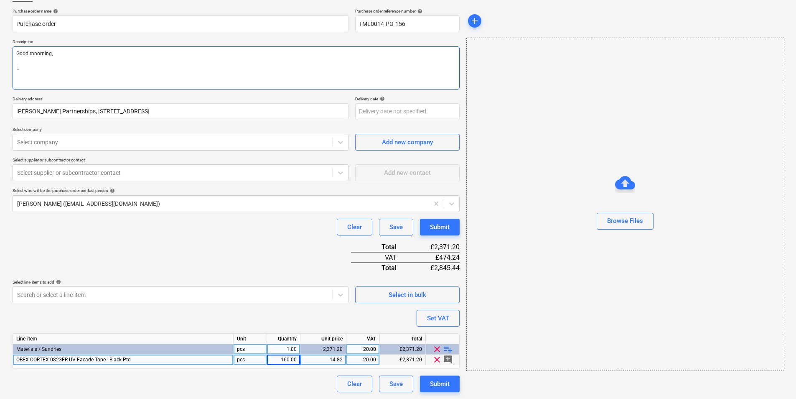
type textarea "x"
type textarea "Good mnorning, LO"
type textarea "x"
type textarea "Good mnorning, L"
type textarea "x"
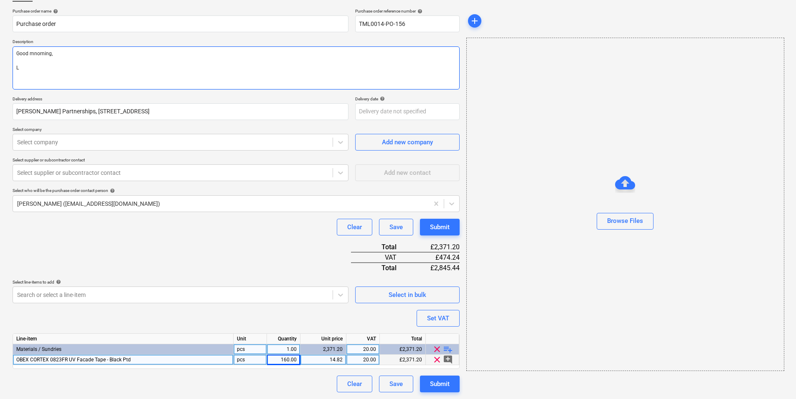
type textarea "Good mnorning,"
type textarea "x"
type textarea "Good mnorning,"
type textarea "x"
type textarea "Good mnorning,"
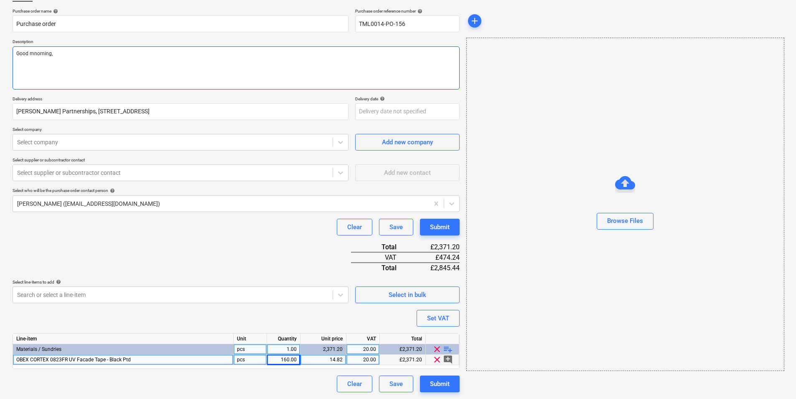
type textarea "x"
type textarea "Good mnorning"
type textarea "x"
type textarea "Good mnornin"
type textarea "x"
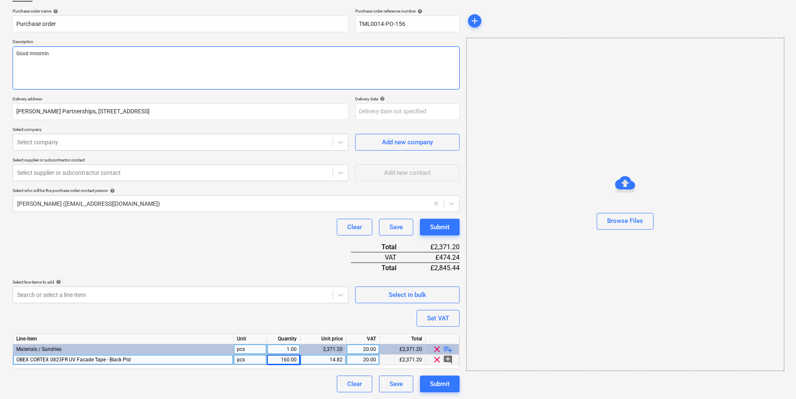
type textarea "Good mnorni"
type textarea "x"
type textarea "Good mnorn"
type textarea "x"
type textarea "Good mnor"
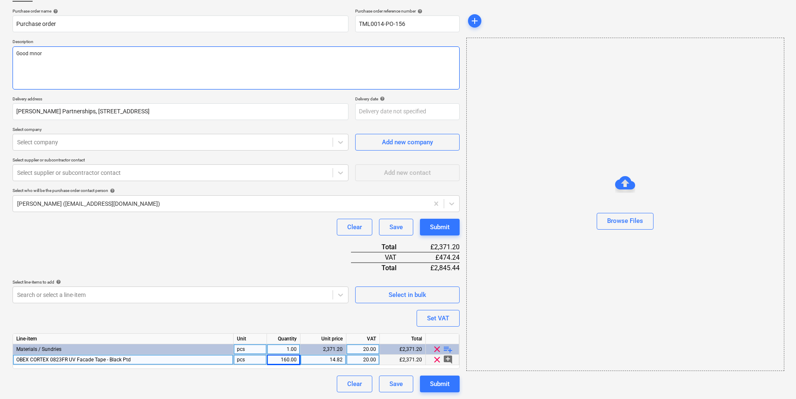
type textarea "x"
type textarea "Good mn"
type textarea "x"
type textarea "Good m"
type textarea "x"
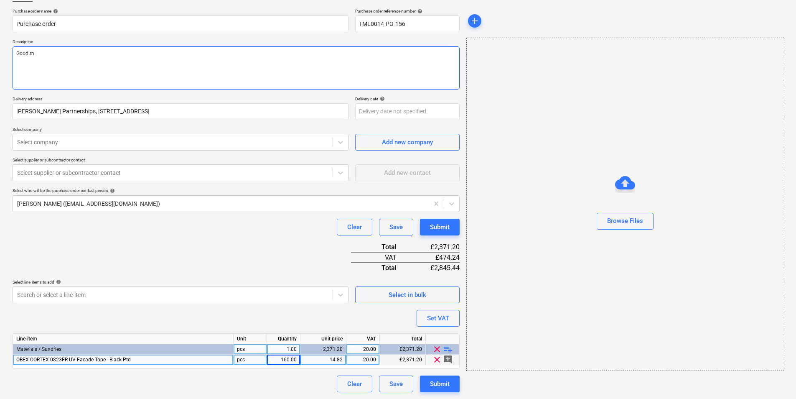
type textarea "Good mo"
type textarea "x"
type textarea "Good mor"
type textarea "x"
type textarea "Good morn"
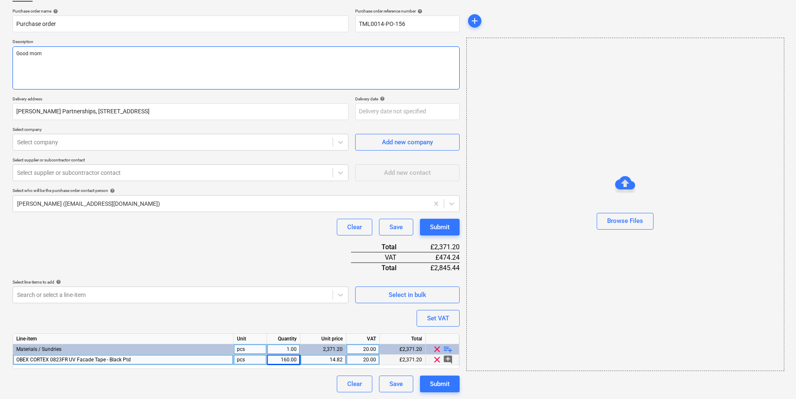
type textarea "x"
type textarea "Good morni"
type textarea "x"
type textarea "Good mornin"
type textarea "x"
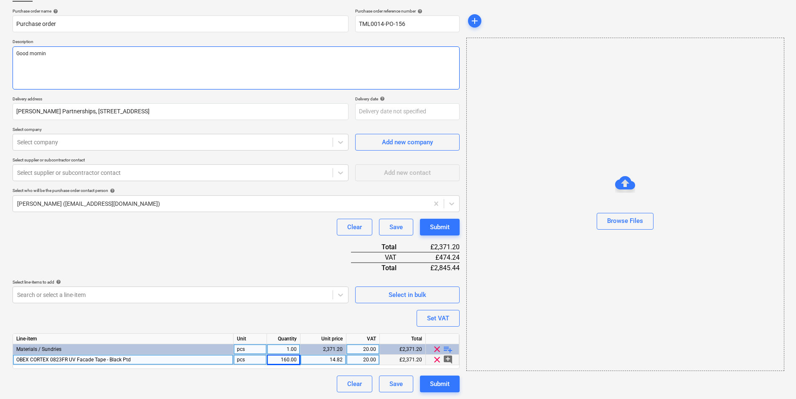
type textarea "Good morning"
type textarea "x"
type textarea "Good morning,"
type textarea "x"
type textarea "Good morning,"
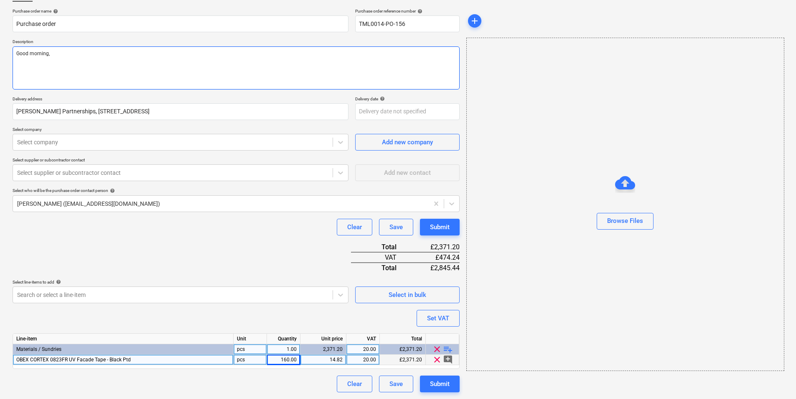
type textarea "x"
type textarea "Good morning,"
type textarea "x"
type textarea "Good morning, P"
type textarea "x"
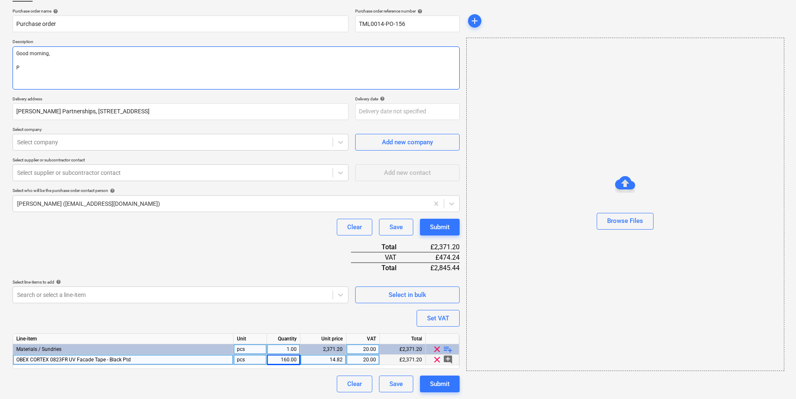
type textarea "Good morning, Pl"
type textarea "x"
type textarea "Good morning, Ple"
type textarea "x"
type textarea "Good morning, [GEOGRAPHIC_DATA]"
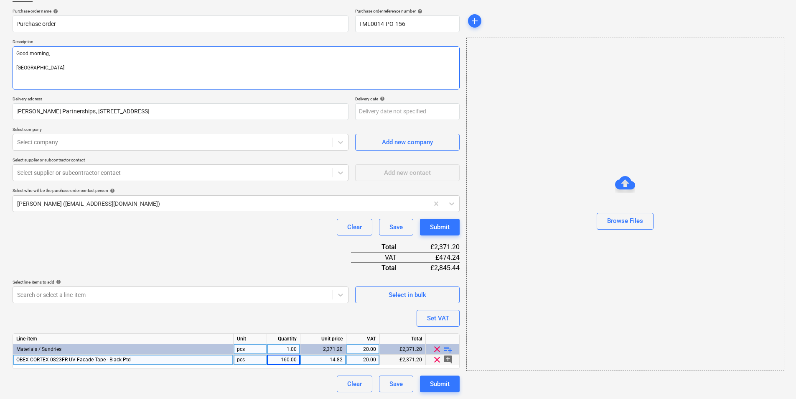
type textarea "x"
type textarea "Good morning, Pleas"
type textarea "x"
type textarea "Good morning, Please"
type textarea "x"
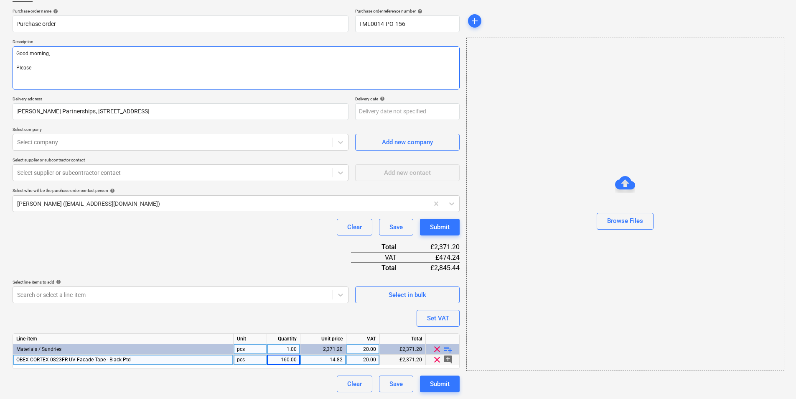
type textarea "Good morning, Please p"
type textarea "x"
type textarea "Good morning, Please pr"
type textarea "x"
type textarea "Good morning, Please pro"
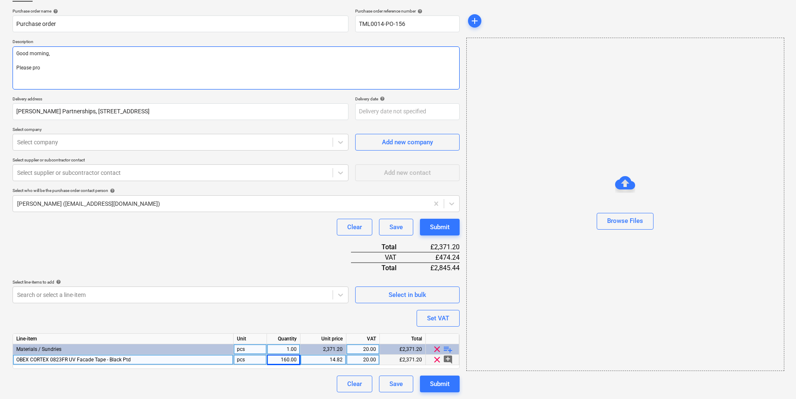
type textarea "x"
type textarea "Good morning, Please proc"
type textarea "x"
type textarea "Good morning, Please proce"
type textarea "x"
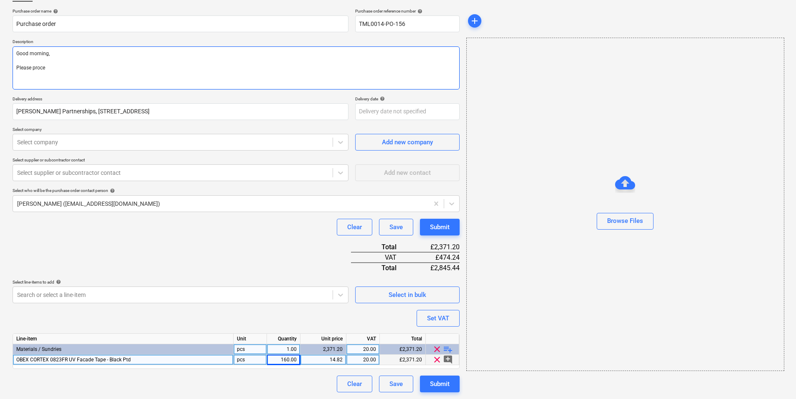
type textarea "Good morning, Please procee"
type textarea "x"
type textarea "Good morning, Please proceed"
type textarea "x"
type textarea "Good morning, Please proceed"
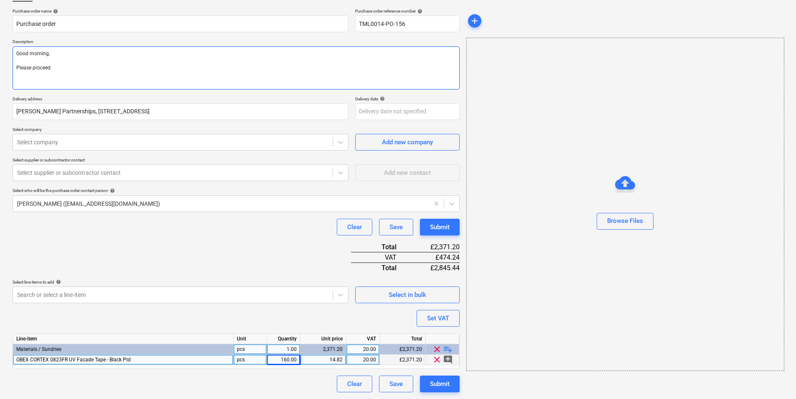
type textarea "x"
type textarea "Good morning, Please proceed w"
type textarea "x"
type textarea "Good morning, Please proceed wi"
type textarea "x"
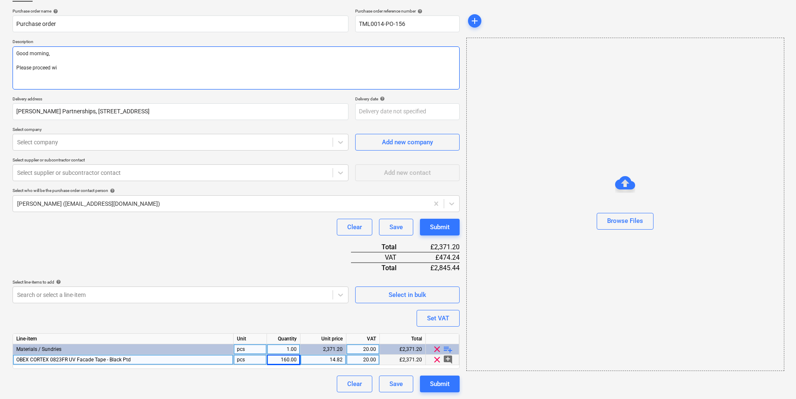
type textarea "Good morning, Please proceed wit"
type textarea "x"
type textarea "Good morning, Please proceed with"
type textarea "x"
type textarea "Good morning, Please proceed with"
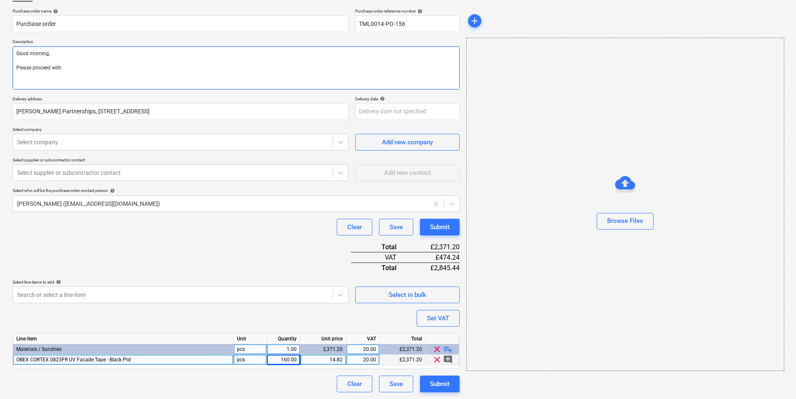
type textarea "x"
type textarea "Good morning, Please proceed with a"
type textarea "x"
type textarea "Good morning, Please proceed with aa"
type textarea "x"
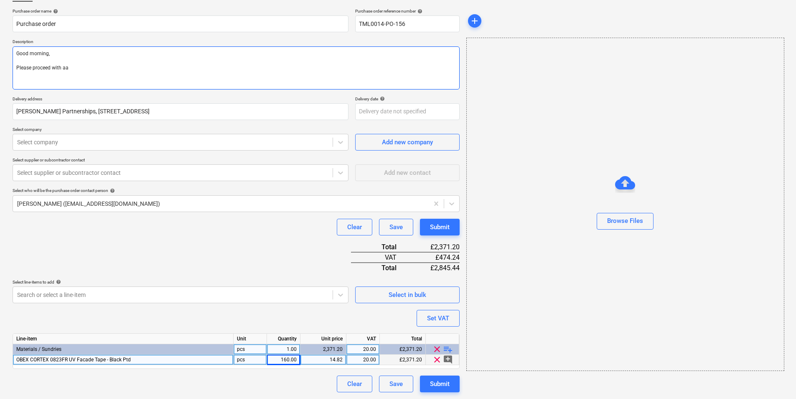
type textarea "Good morning, Please proceed with a"
type textarea "x"
type textarea "Good morning, Please proceed with at"
type textarea "x"
type textarea "Good morning, Please proceed with att"
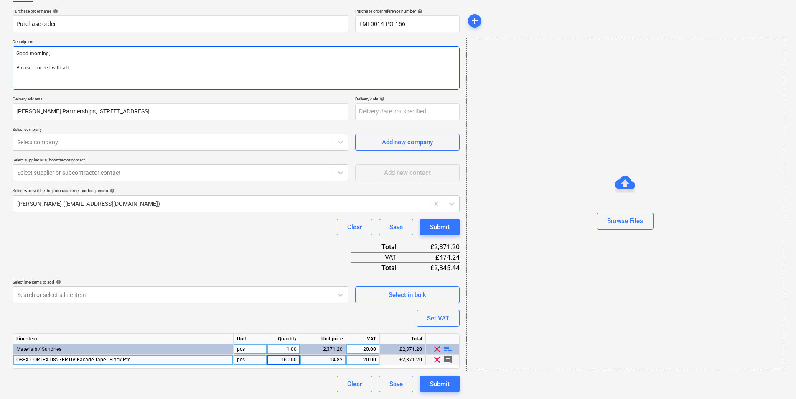
type textarea "x"
type textarea "Good morning, Please proceed with atta"
type textarea "x"
type textarea "Good morning, Please proceed with attac"
type textarea "x"
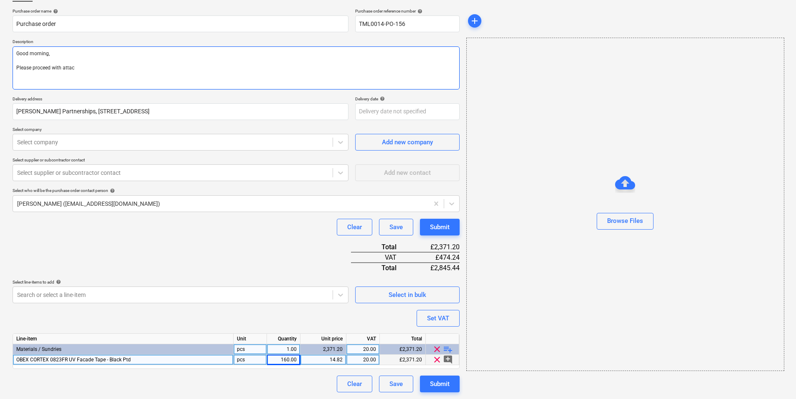
type textarea "Good morning, Please proceed with attach"
type textarea "x"
type textarea "Good morning, Please proceed with attachh"
type textarea "x"
type textarea "Good morning, Please proceed with attachhe"
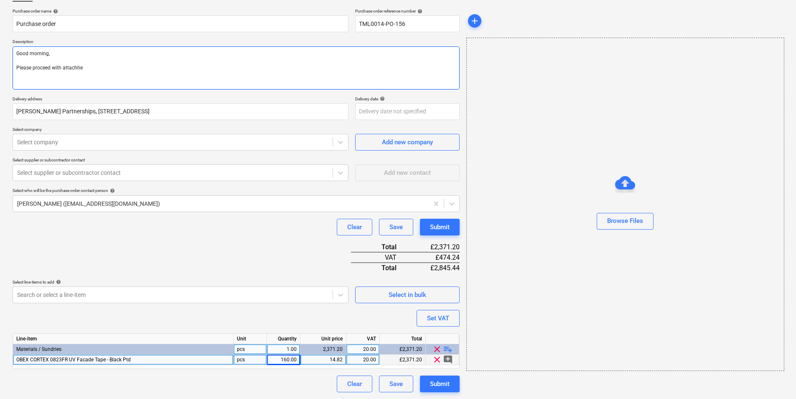
type textarea "x"
type textarea "Good morning, Please proceed with attachhed"
type textarea "x"
type textarea "Good morning, Please proceed with attachhed"
type textarea "x"
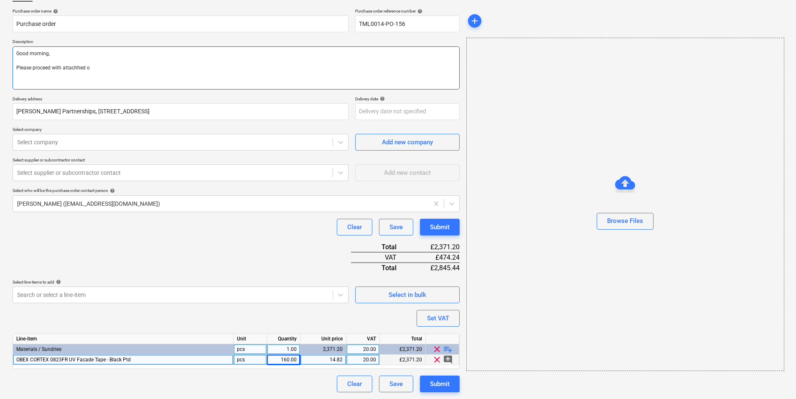
type textarea "Good morning, Please proceed with attachhed or"
type textarea "x"
type textarea "Good morning, Please proceed with attachhed o"
type textarea "x"
type textarea "Good morning, Please proceed with attachhed"
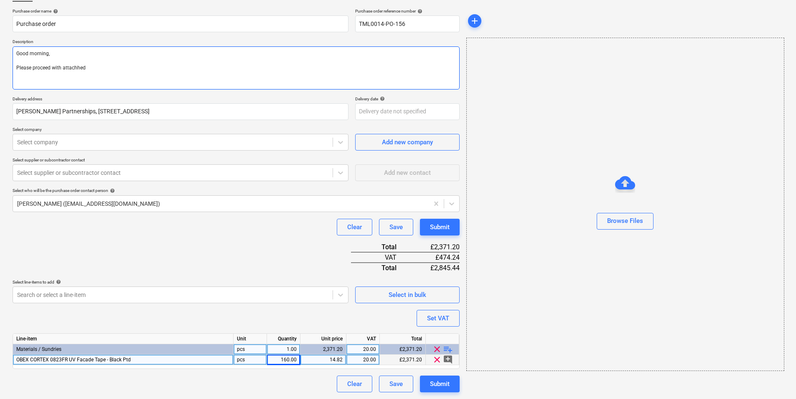
type textarea "x"
type textarea "Good morning, Please proceed with attachhed"
type textarea "x"
type textarea "Good morning, Please proceed with attachhe"
type textarea "x"
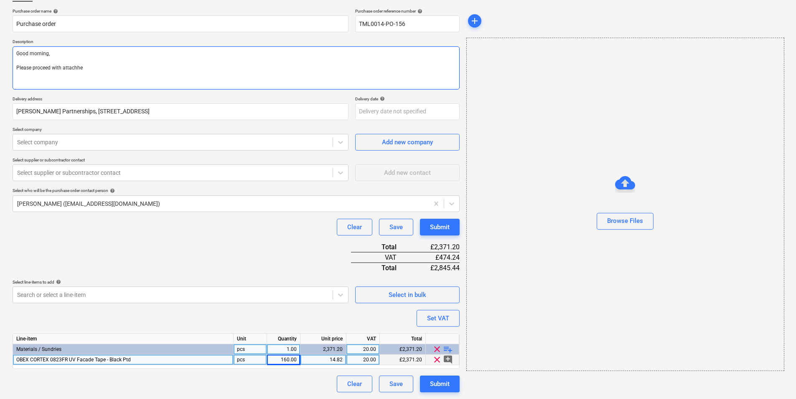
type textarea "Good morning, Please proceed with attachh"
type textarea "x"
type textarea "Good morning, Please proceed with attach"
type textarea "x"
type textarea "Good morning, Please proceed with attache"
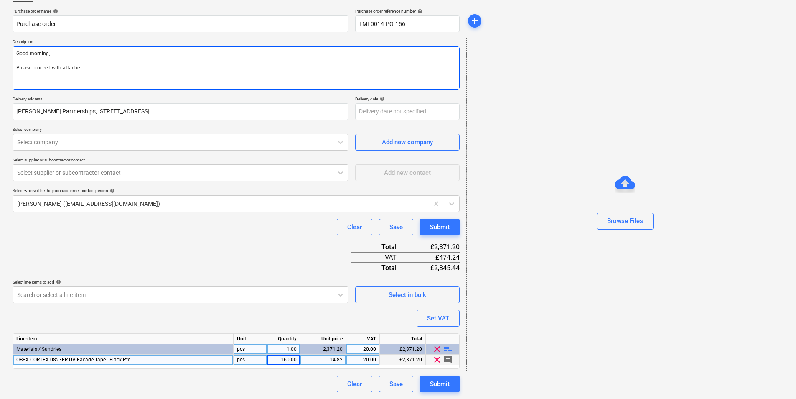
type textarea "x"
type textarea "Good morning, Please proceed with attached"
type textarea "x"
type textarea "Good morning, Please proceed with attached"
type textarea "x"
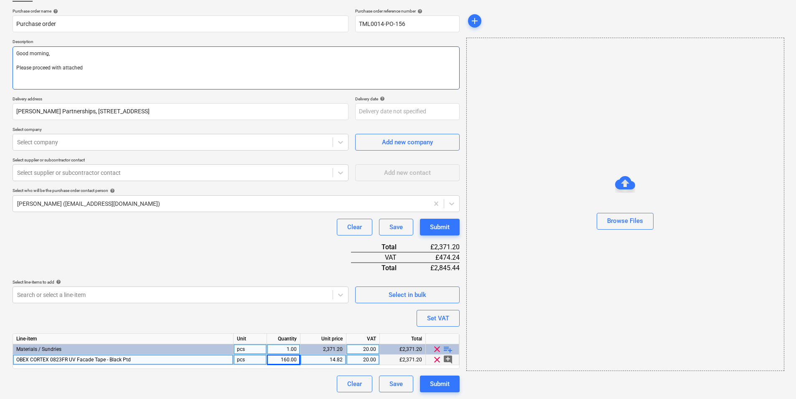
type textarea "Good morning, Please proceed with attached o"
type textarea "x"
type textarea "Good morning, Please proceed with attached or"
type textarea "x"
type textarea "Good morning, Please proceed with attached ord"
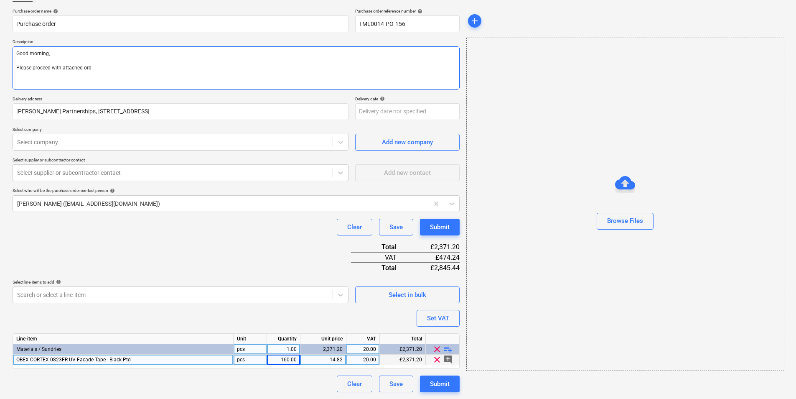
type textarea "x"
type textarea "Good morning, Please proceed with attached orde"
type textarea "x"
type textarea "Good morning, Please proceed with attached order"
type textarea "x"
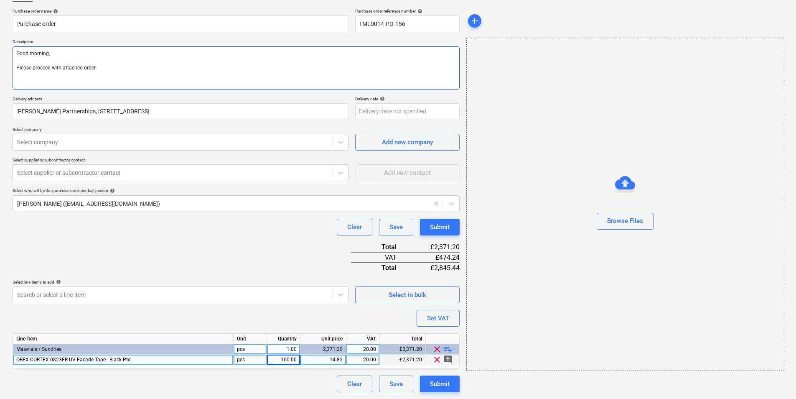
type textarea "Good morning, Please proceed with attached order."
type textarea "x"
type textarea "Good morning, Please proceed with attached order."
type textarea "x"
type textarea "Good morning, Please proceed with attached order."
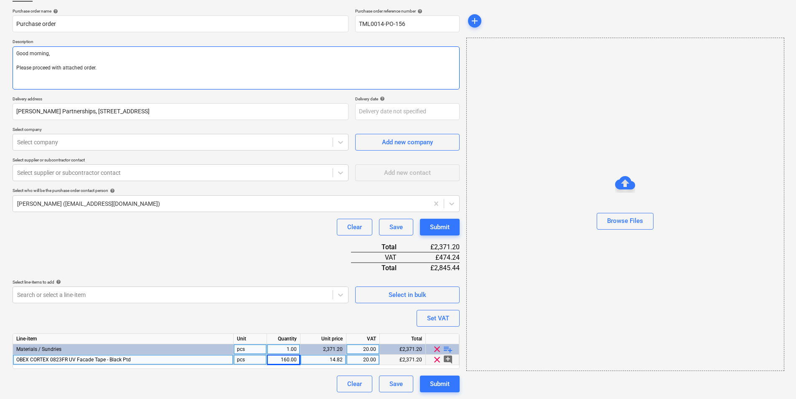
drag, startPoint x: 105, startPoint y: 82, endPoint x: 0, endPoint y: 52, distance: 109.3
click at [0, 53] on html "Sales Projects Contacts Company Inbox format_size keyboard_arrow_down help sear…" at bounding box center [398, 139] width 796 height 399
paste textarea "Site contact :07424539956 Thank you Regards, Demi"
type textarea "x"
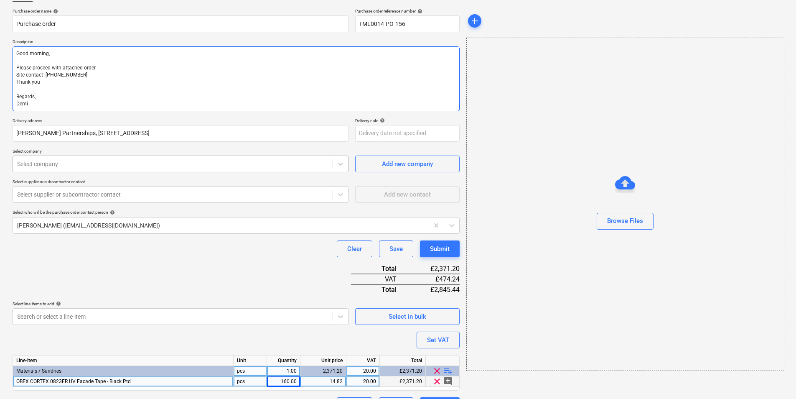
type textarea "Good morning, Please proceed with attached order. Site contact :[PHONE_NUMBER] …"
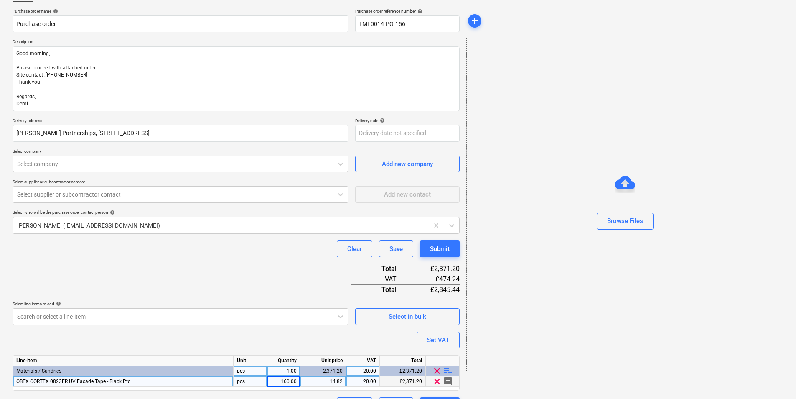
type textarea "x"
click at [56, 166] on div "Select company" at bounding box center [173, 164] width 320 height 12
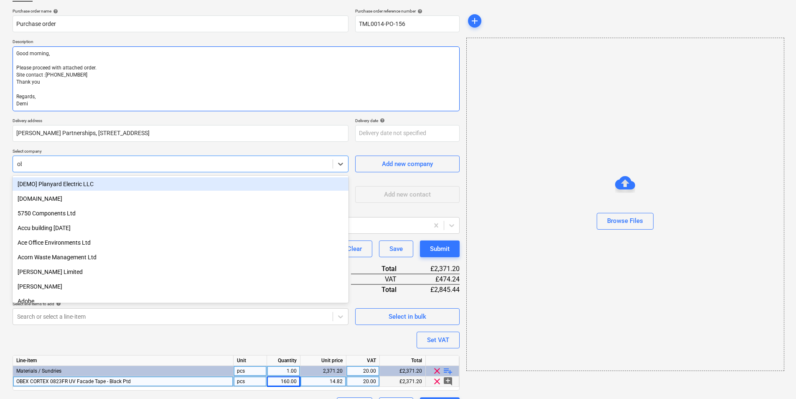
type input "obe"
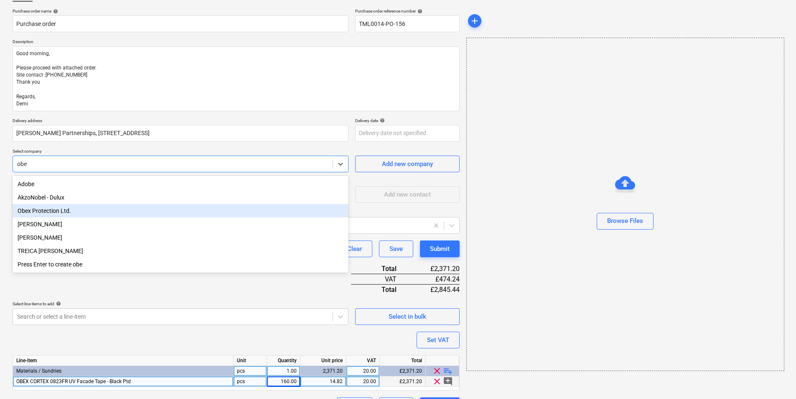
click at [61, 214] on div "Obex Protection Ltd." at bounding box center [181, 210] width 336 height 13
type textarea "x"
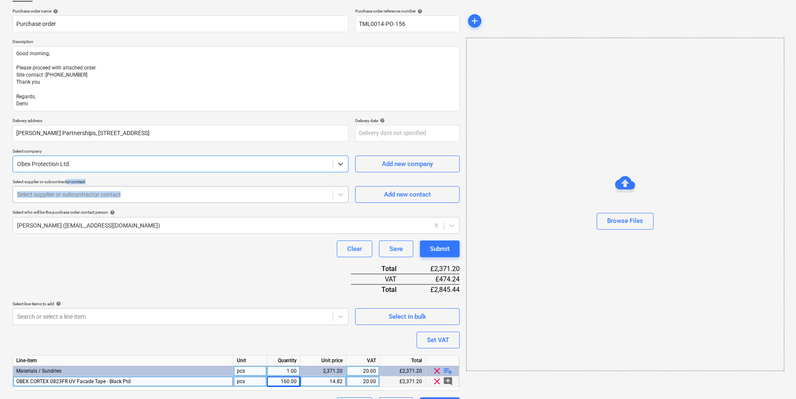
click at [69, 188] on div "Select supplier or subcontractor contact Select supplier or subcontractor conta…" at bounding box center [181, 191] width 336 height 24
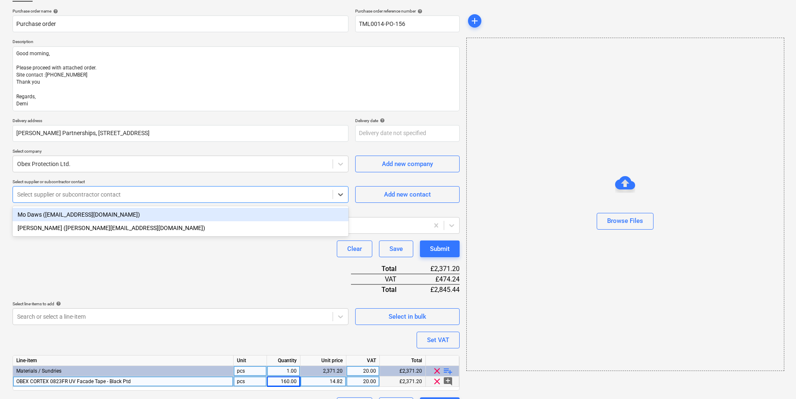
drag, startPoint x: 69, startPoint y: 188, endPoint x: 69, endPoint y: 194, distance: 6.7
click at [69, 194] on div at bounding box center [172, 194] width 311 height 8
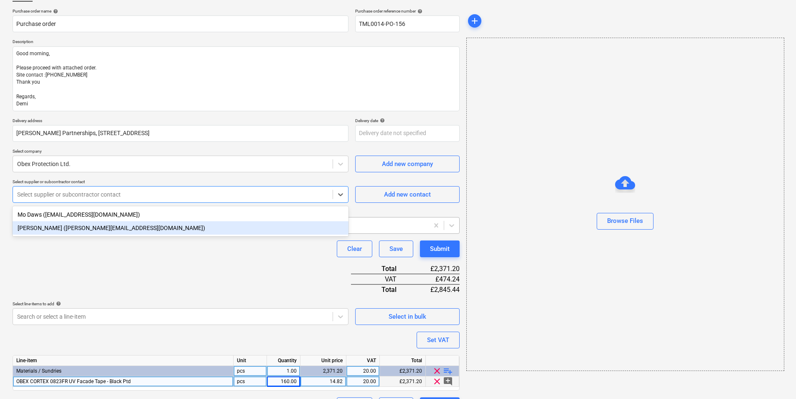
drag, startPoint x: 69, startPoint y: 231, endPoint x: 65, endPoint y: 225, distance: 6.7
click at [69, 231] on div "Henry Napthine (henry.napthine@obexuk.com)" at bounding box center [181, 227] width 336 height 13
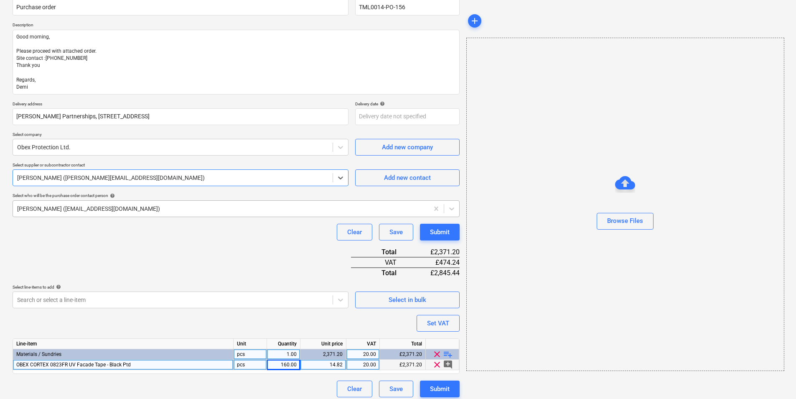
scroll to position [82, 0]
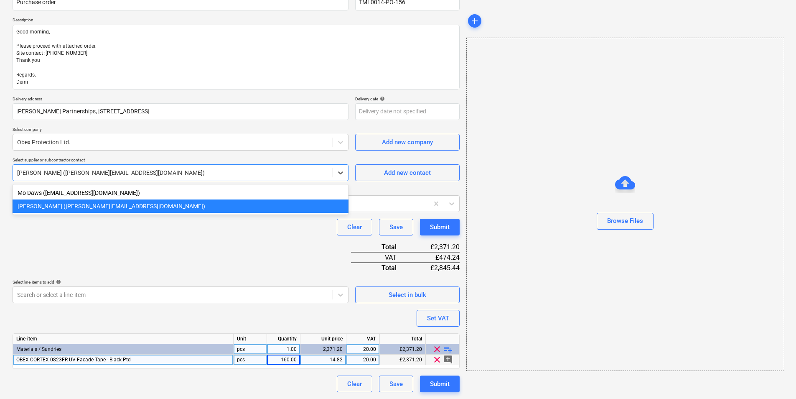
drag, startPoint x: 238, startPoint y: 170, endPoint x: 238, endPoint y: 179, distance: 9.6
click at [238, 173] on div at bounding box center [172, 172] width 311 height 8
click at [146, 247] on div "Purchase order name help Purchase order Purchase order reference number help TM…" at bounding box center [236, 189] width 447 height 405
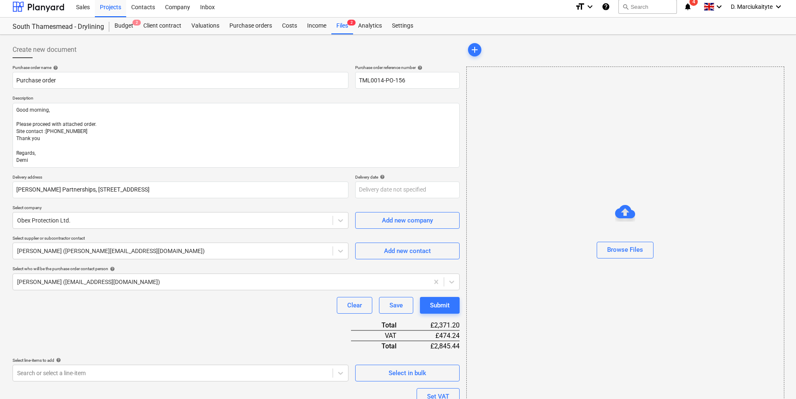
scroll to position [0, 0]
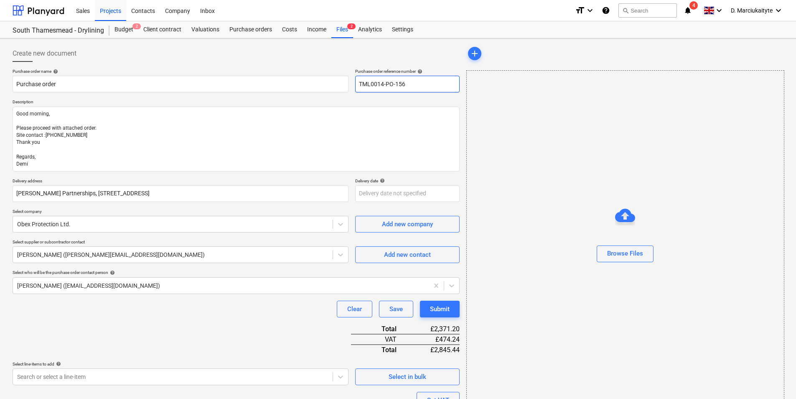
drag, startPoint x: 401, startPoint y: 76, endPoint x: 352, endPoint y: 78, distance: 48.5
click at [352, 78] on div "Purchase order name help Purchase order Purchase order reference number help TM…" at bounding box center [236, 81] width 447 height 24
click at [144, 83] on input "Purchase order" at bounding box center [181, 84] width 336 height 17
type textarea "x"
type input "Purchase order"
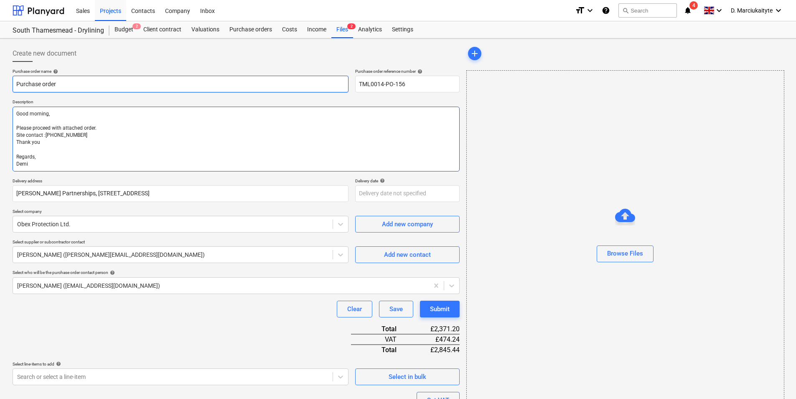
paste input "TML0014-PO-156"
type textarea "x"
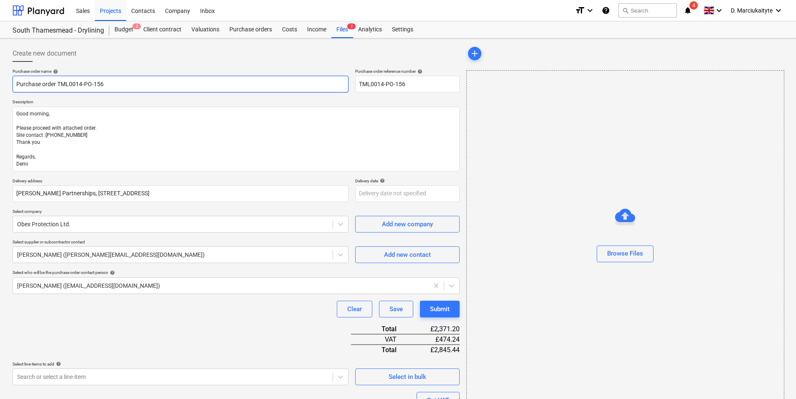
type input "Purchase order TML0014-PO-156"
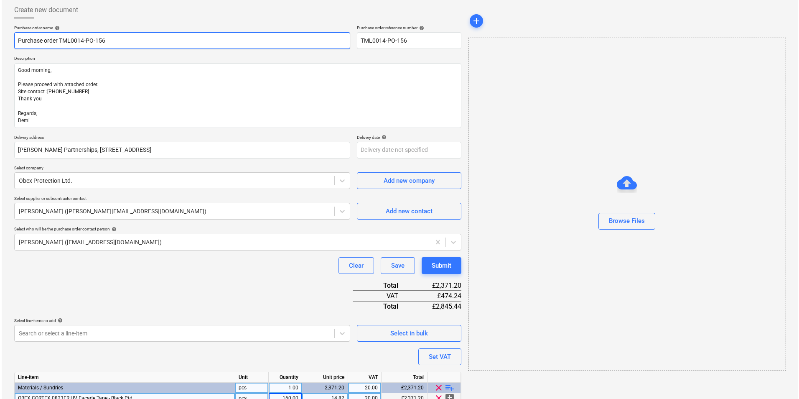
scroll to position [82, 0]
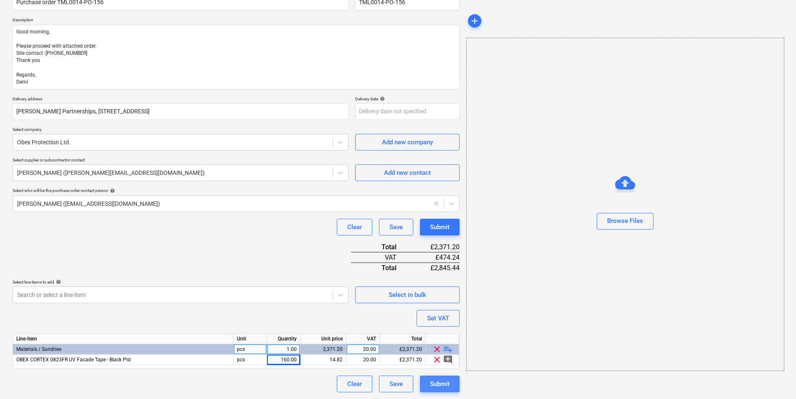
click at [443, 308] on div "Submit" at bounding box center [440, 383] width 20 height 11
type textarea "x"
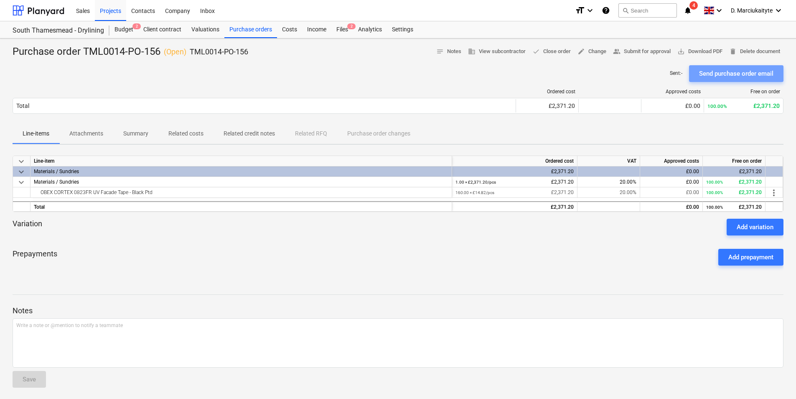
click at [638, 76] on div "Send purchase order email" at bounding box center [736, 73] width 74 height 11
click at [245, 27] on div "Purchase orders" at bounding box center [250, 29] width 53 height 17
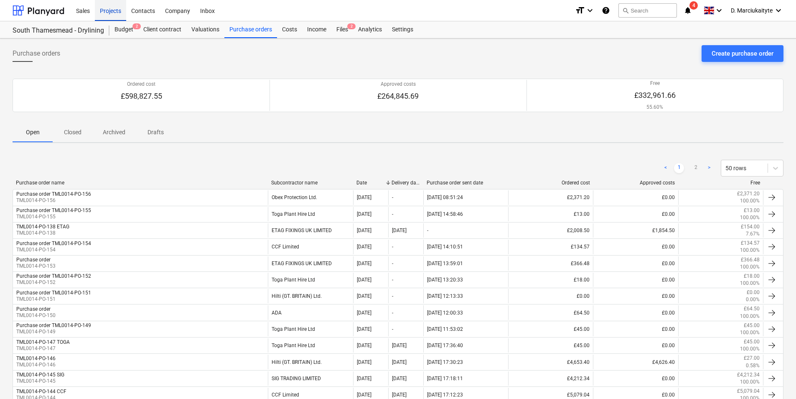
click at [119, 9] on div "Projects" at bounding box center [110, 10] width 31 height 21
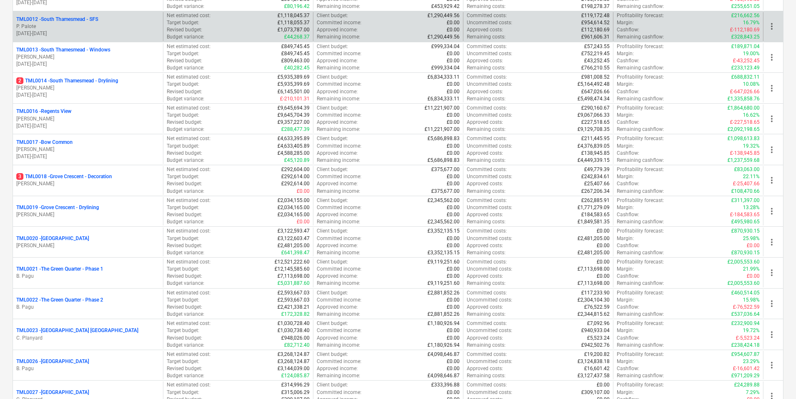
scroll to position [376, 0]
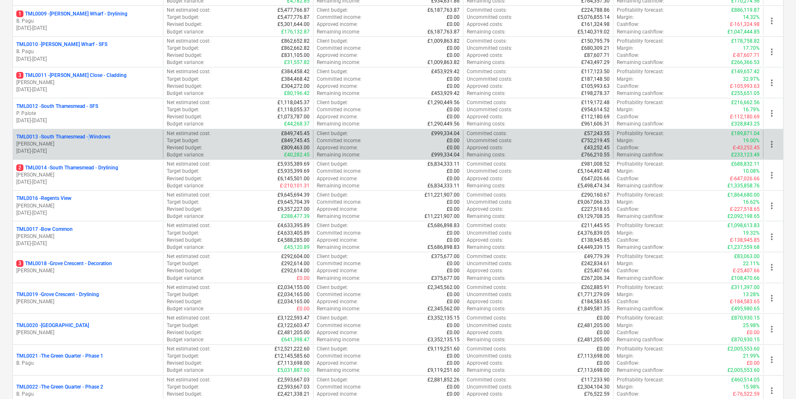
click at [92, 132] on div "TML0013 - South Thamesmead - Windows M. Tomlinson 11.10.2024 - 29.08.2025" at bounding box center [88, 144] width 150 height 29
click at [96, 137] on p "TML0013 - South Thamesmead - Windows" at bounding box center [63, 136] width 94 height 7
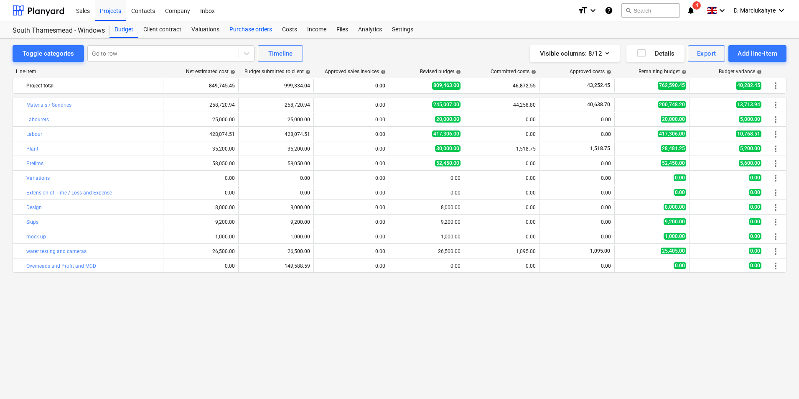
click at [253, 28] on div "Purchase orders" at bounding box center [250, 29] width 53 height 17
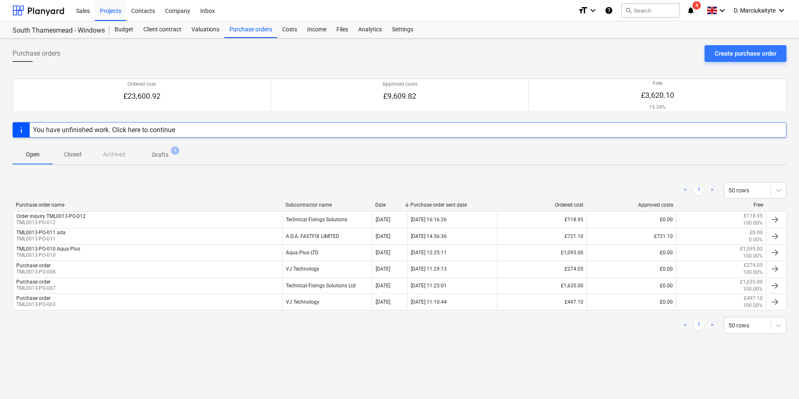
drag, startPoint x: 106, startPoint y: 151, endPoint x: 70, endPoint y: 160, distance: 37.1
click at [106, 151] on div "Open Closed Archived Drafts 1" at bounding box center [400, 154] width 774 height 20
click at [80, 149] on span "Closed" at bounding box center [73, 155] width 40 height 14
click at [122, 159] on div "Open Closed Archived Drafts 1" at bounding box center [400, 154] width 774 height 20
drag, startPoint x: 115, startPoint y: 154, endPoint x: 102, endPoint y: 155, distance: 13.0
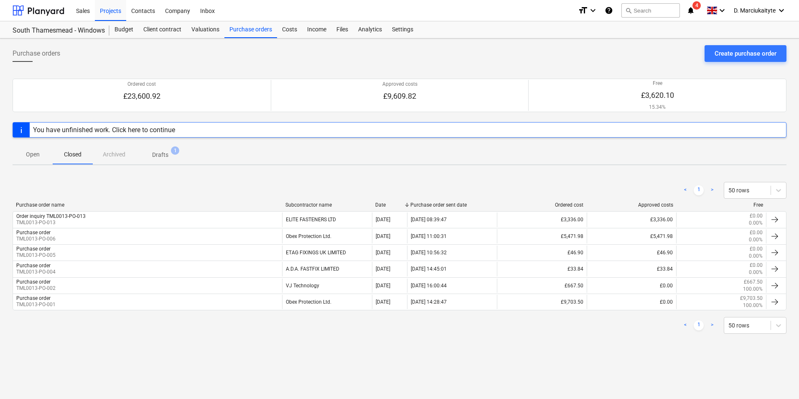
click at [115, 154] on div "Open Closed Archived Drafts 1" at bounding box center [400, 154] width 774 height 20
click at [34, 151] on p "Open" at bounding box center [33, 154] width 20 height 9
click at [66, 158] on p "Closed" at bounding box center [73, 154] width 20 height 9
click at [29, 157] on p "Open" at bounding box center [33, 154] width 20 height 9
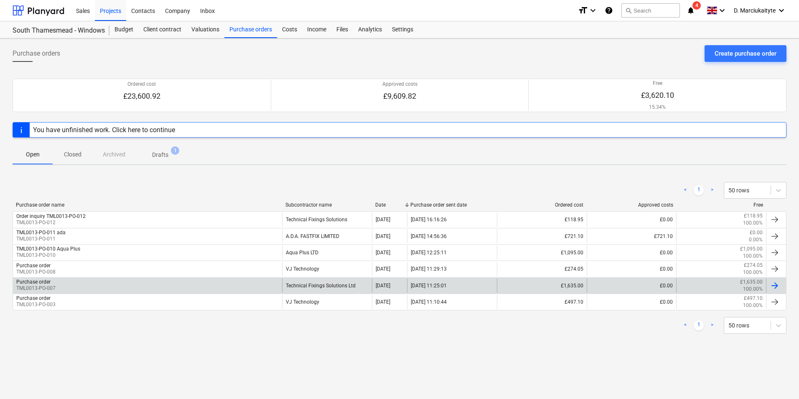
click at [212, 281] on div "Purchase order TML0013-PO-007" at bounding box center [147, 285] width 269 height 14
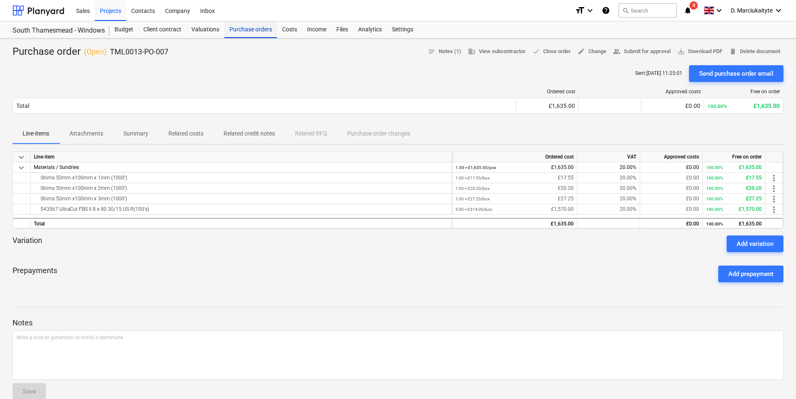
click at [258, 36] on div "Purchase orders" at bounding box center [250, 29] width 53 height 17
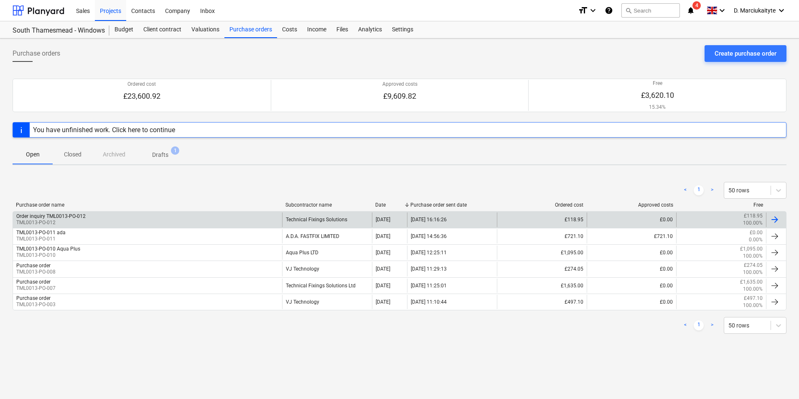
click at [326, 221] on div "Technical Fixings Solutions" at bounding box center [327, 219] width 90 height 14
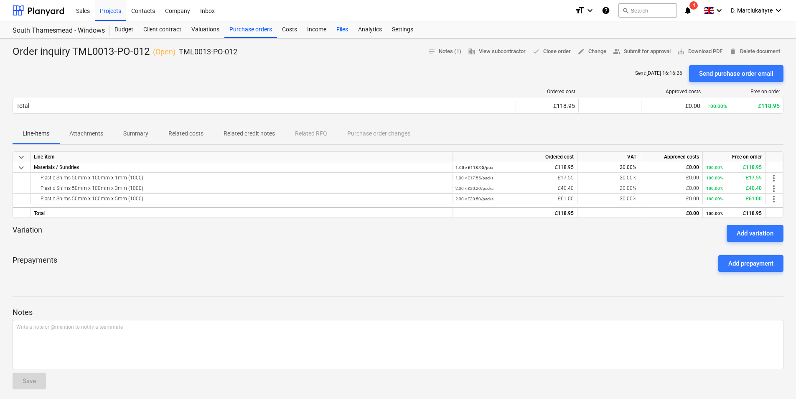
click at [344, 30] on div "Files" at bounding box center [342, 29] width 22 height 17
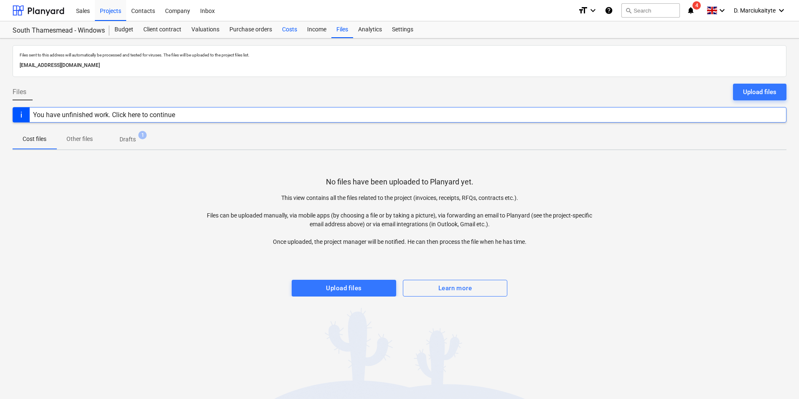
click at [288, 29] on div "Costs" at bounding box center [289, 29] width 25 height 17
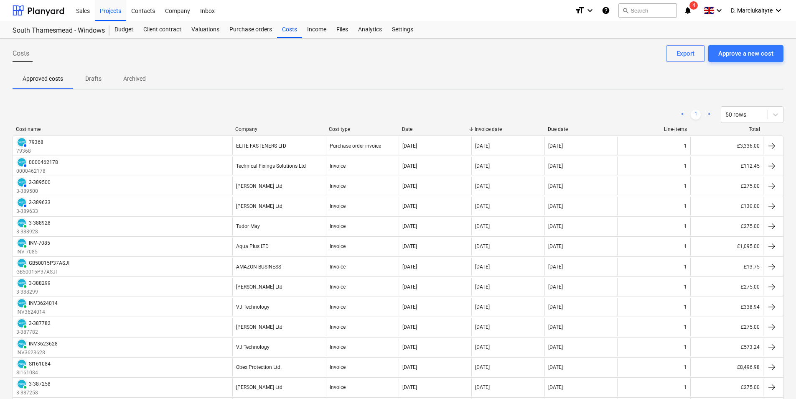
click at [240, 130] on div at bounding box center [231, 129] width 15 height 6
click at [247, 130] on div "Company" at bounding box center [278, 129] width 87 height 6
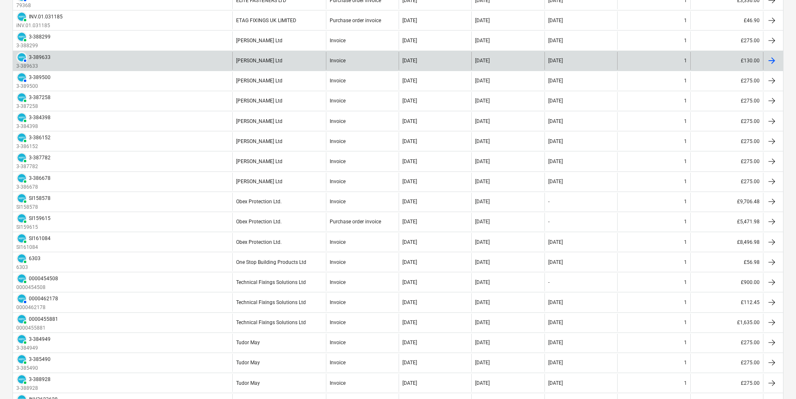
scroll to position [293, 0]
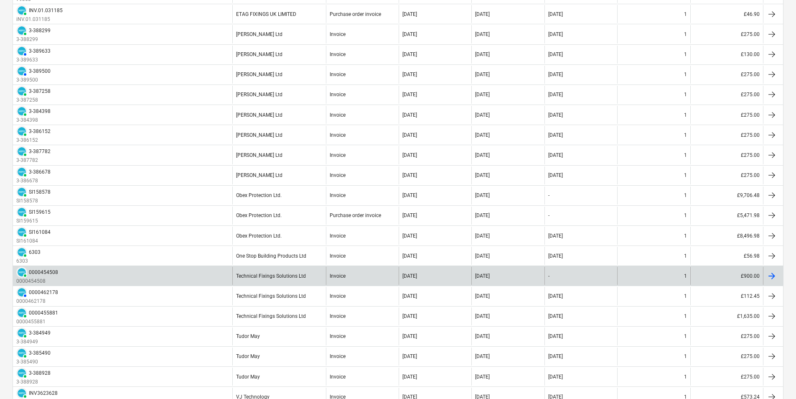
click at [268, 279] on div "Technical Fixings Solutions Ltd" at bounding box center [278, 276] width 93 height 18
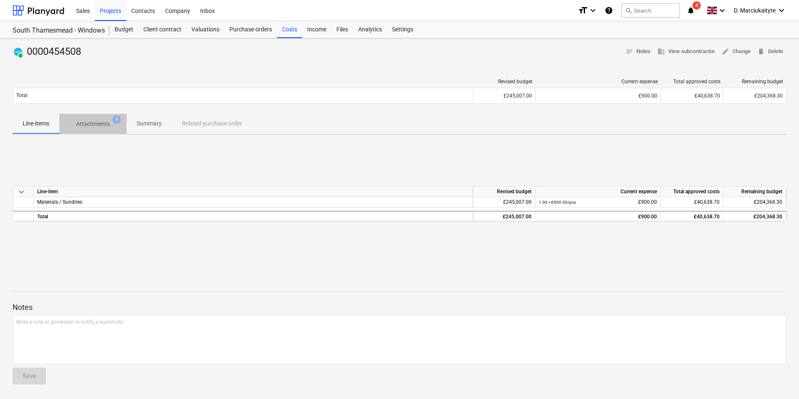
click at [103, 124] on p "Attachments" at bounding box center [93, 124] width 34 height 9
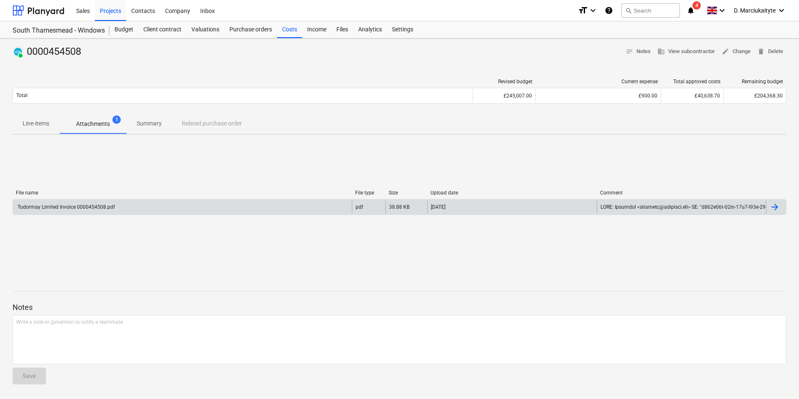
click at [100, 201] on div "Tudormay Limited Invoice 0000454508.pdf" at bounding box center [182, 206] width 339 height 13
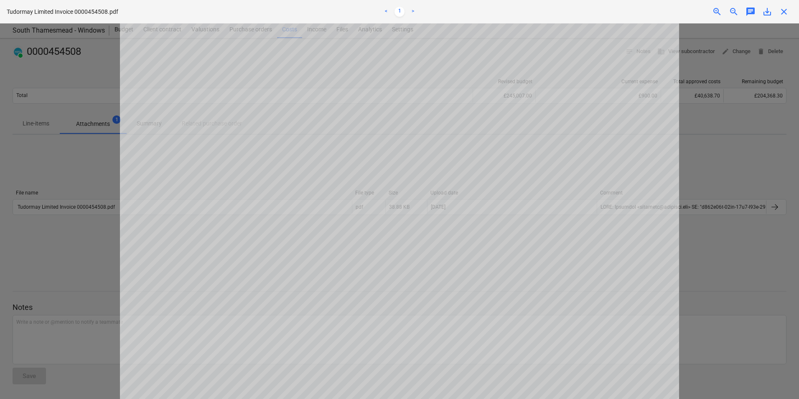
click at [638, 86] on div at bounding box center [399, 210] width 799 height 375
click at [638, 12] on span "close" at bounding box center [784, 12] width 10 height 10
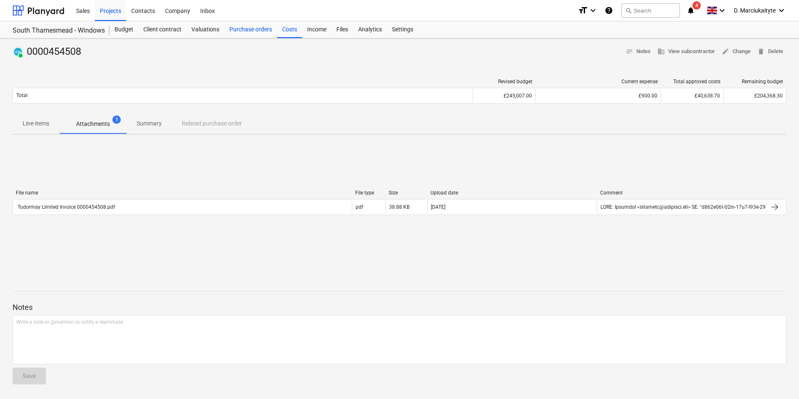
click at [250, 31] on div "Purchase orders" at bounding box center [250, 29] width 53 height 17
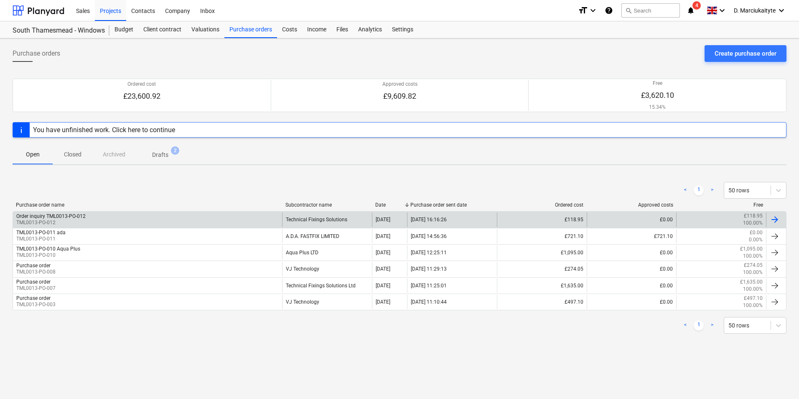
click at [135, 218] on div "Order inquiry TML0013-PO-012 TML0013-PO-012" at bounding box center [147, 219] width 269 height 14
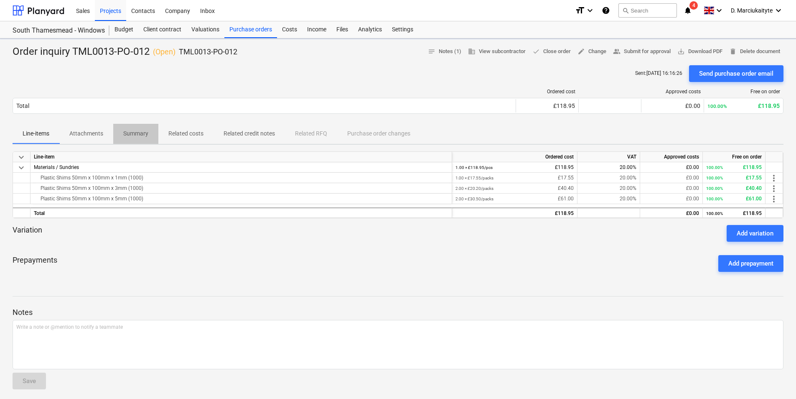
click at [139, 134] on p "Summary" at bounding box center [135, 133] width 25 height 9
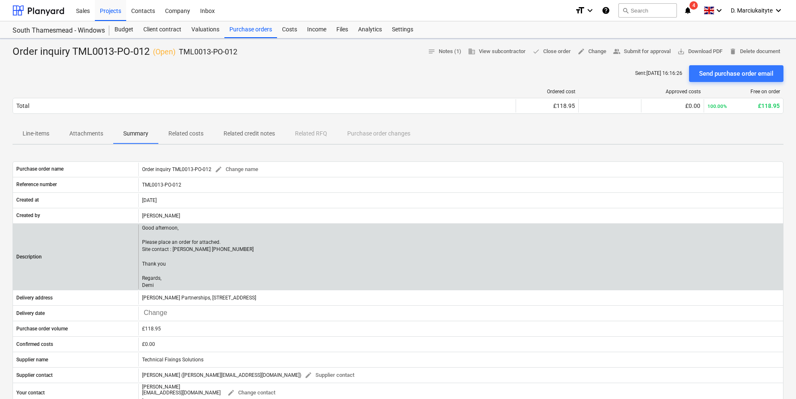
click at [161, 280] on p "Good afternoon, Please place an order for attached. Site contact : Alex 0795841…" at bounding box center [198, 256] width 112 height 64
drag, startPoint x: 161, startPoint y: 280, endPoint x: 139, endPoint y: 223, distance: 61.1
click at [139, 223] on div "Description Good afternoon, Please place an order for attached. Site contact : …" at bounding box center [398, 256] width 771 height 66
copy p "Good afternoon, Please place an order for attached. Site contact : Alex 0795841…"
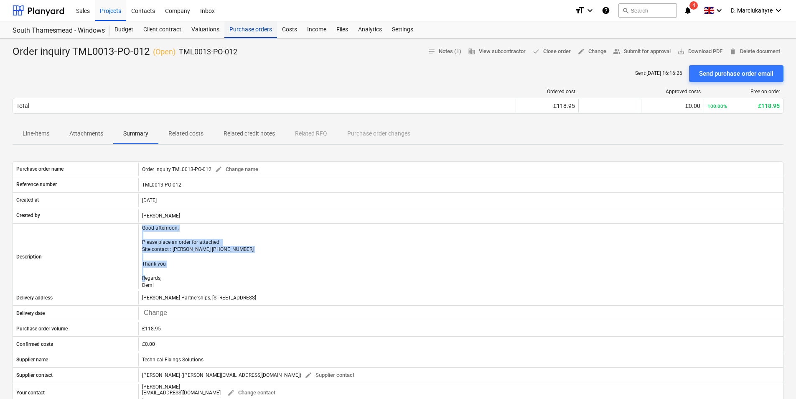
click at [258, 23] on div "Purchase orders" at bounding box center [250, 29] width 53 height 17
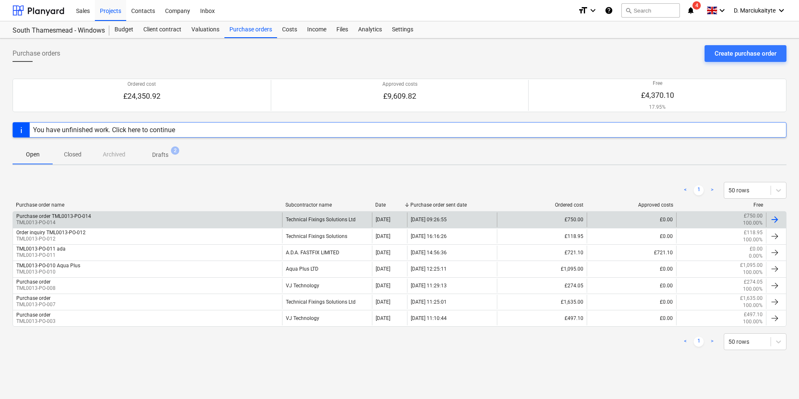
click at [87, 217] on div "Purchase order TML0013-PO-014" at bounding box center [53, 216] width 75 height 6
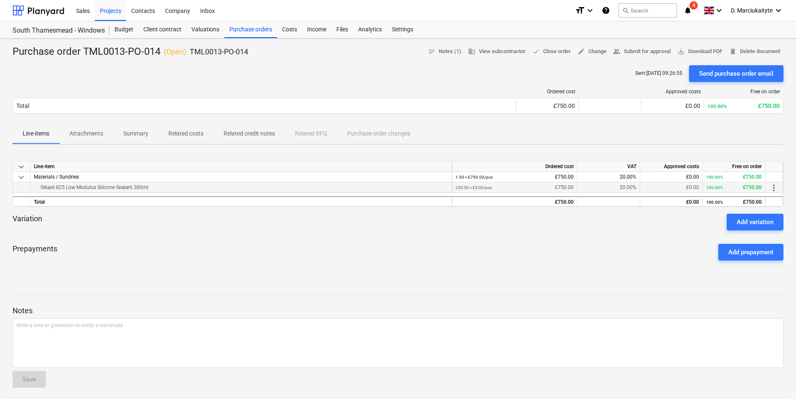
drag, startPoint x: 165, startPoint y: 190, endPoint x: 36, endPoint y: 186, distance: 128.8
click at [36, 186] on div "Sikasil 825 Low Modulus Silicone Sealant 380ml" at bounding box center [241, 187] width 415 height 10
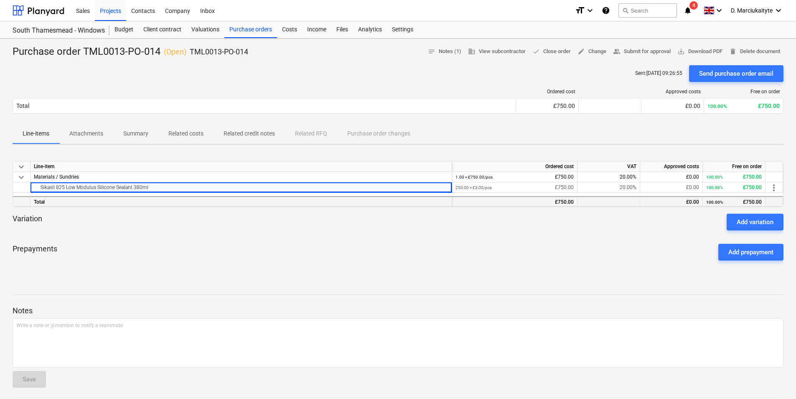
copy div "Sikasil 825 Low Modulus Silicone Sealant 380ml"
drag, startPoint x: 257, startPoint y: 56, endPoint x: 189, endPoint y: 53, distance: 67.8
click at [189, 53] on div "Purchase order TML0013-PO-014 ( Open ) TML0013-PO-014 notes Notes (1) business …" at bounding box center [398, 51] width 771 height 13
copy p "TML0013-PO-014"
click at [260, 21] on div "Sales Projects Contacts Company Inbox format_size keyboard_arrow_down help sear…" at bounding box center [398, 10] width 796 height 21
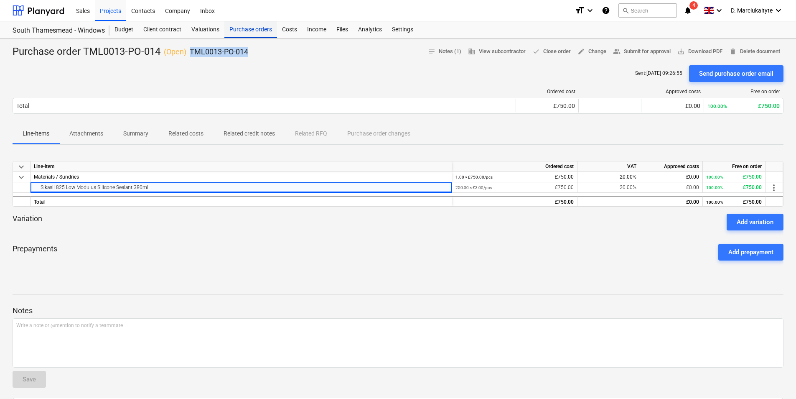
click at [260, 28] on div "Purchase orders" at bounding box center [250, 29] width 53 height 17
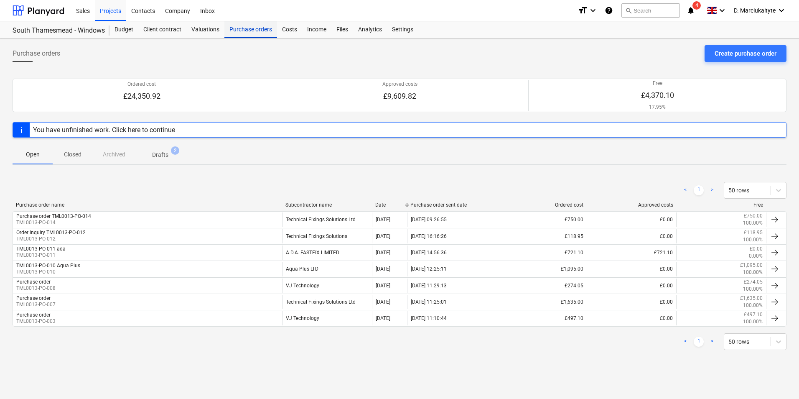
click at [256, 30] on div "Purchase orders" at bounding box center [250, 29] width 53 height 17
click at [106, 10] on div "Projects" at bounding box center [110, 10] width 31 height 21
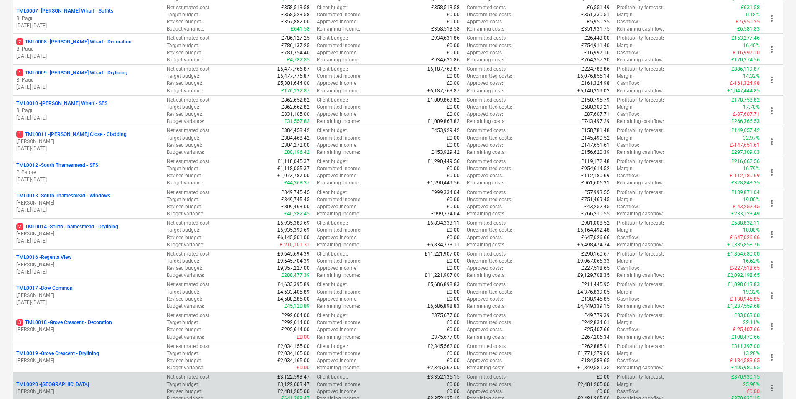
scroll to position [418, 0]
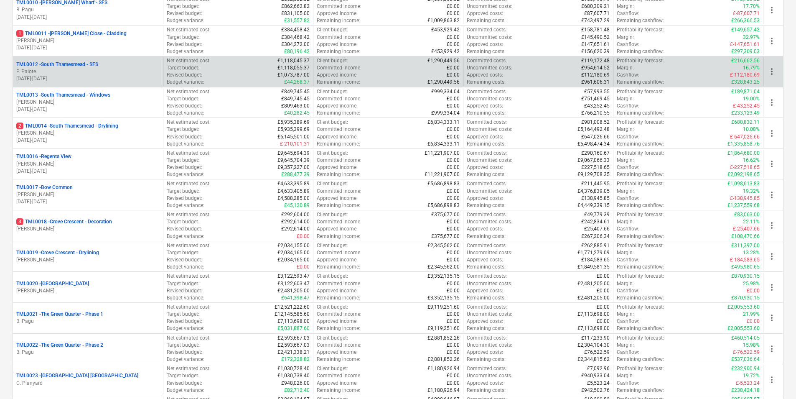
click at [94, 71] on p "P. Palote" at bounding box center [87, 71] width 143 height 7
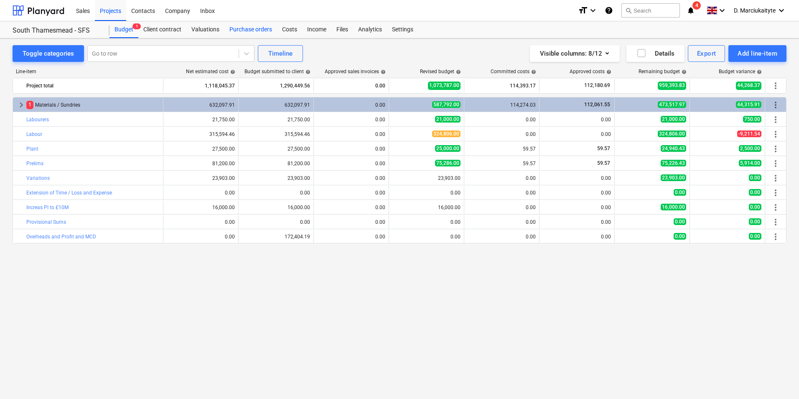
click at [239, 29] on div "Purchase orders" at bounding box center [250, 29] width 53 height 17
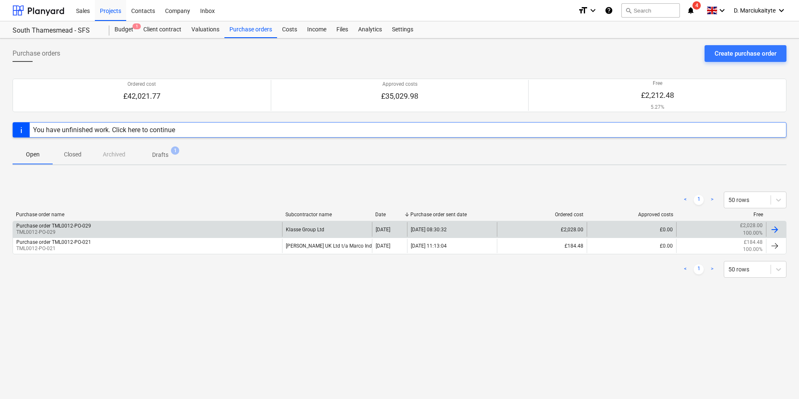
click at [117, 226] on div "Purchase order TML0012-PO-029 TML0012-PO-029" at bounding box center [147, 229] width 269 height 14
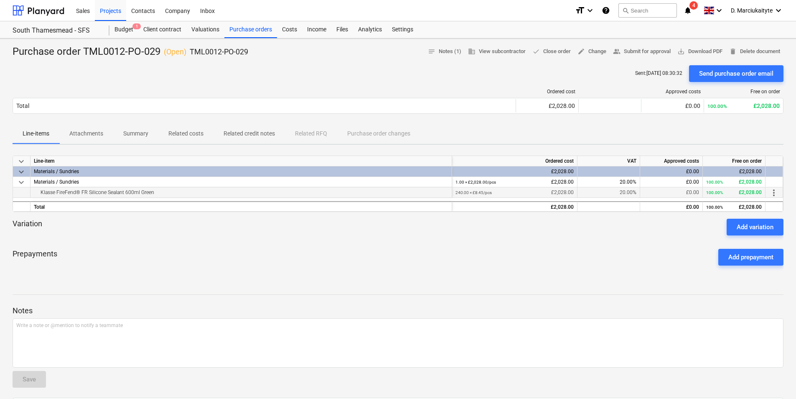
drag, startPoint x: 201, startPoint y: 192, endPoint x: 38, endPoint y: 194, distance: 163.0
click at [38, 194] on div "Klasse FireFend® FR Silicone Sealant 600ml Green" at bounding box center [241, 192] width 415 height 10
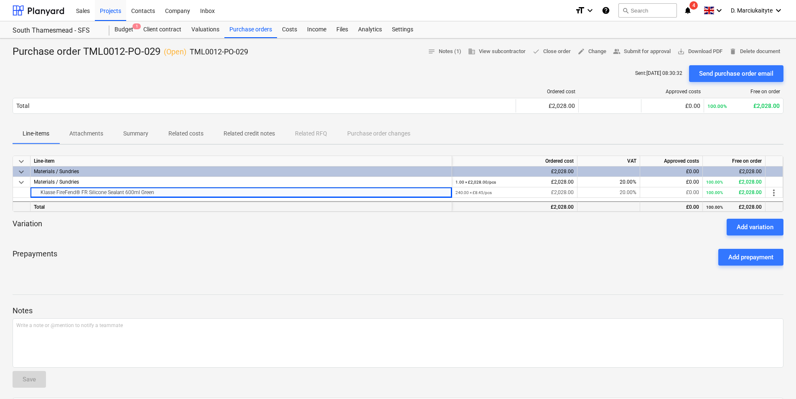
copy div "Klasse FireFend® FR Silicone Sealant 600ml Green"
drag, startPoint x: 262, startPoint y: 58, endPoint x: 191, endPoint y: 54, distance: 72.0
click at [191, 54] on div "Purchase order TML0012-PO-029 ( Open ) TML0012-PO-029 notes Notes (1) business …" at bounding box center [398, 51] width 771 height 13
copy p "TML0012-PO-029"
click at [244, 28] on div "Purchase orders" at bounding box center [250, 29] width 53 height 17
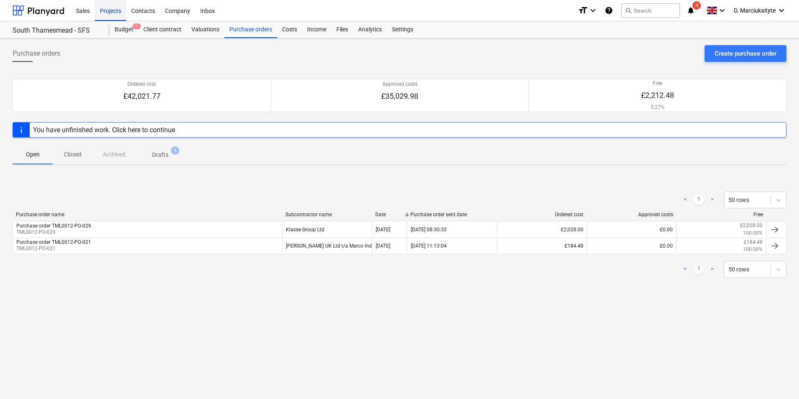
click at [110, 13] on div "Projects" at bounding box center [110, 10] width 31 height 21
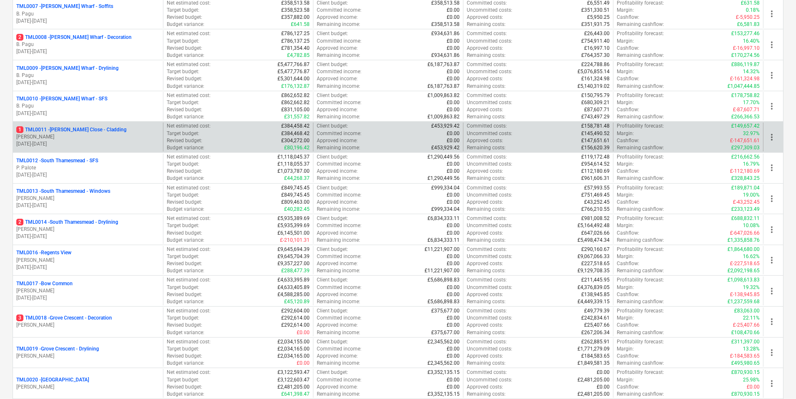
scroll to position [334, 0]
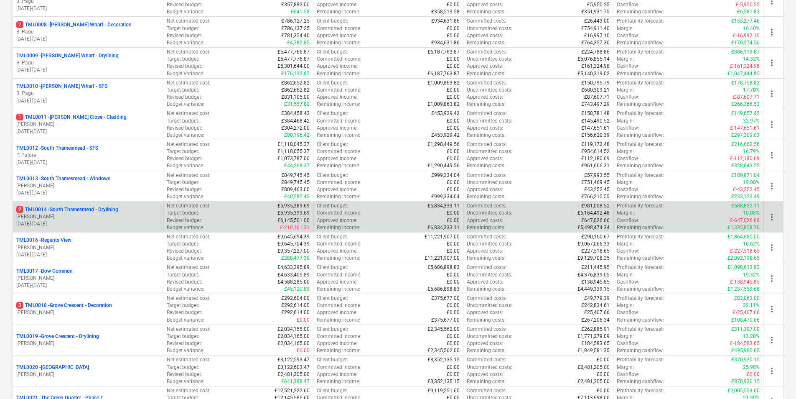
click at [61, 207] on p "2 TML0014 - South Thamesmead - Drylining" at bounding box center [67, 209] width 102 height 7
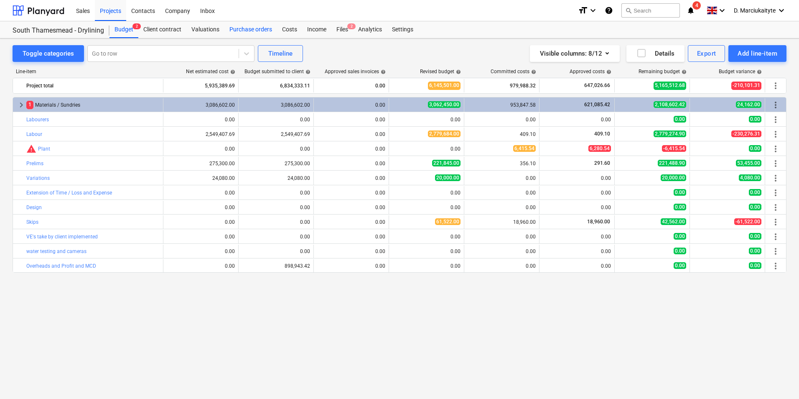
click at [254, 28] on div "Purchase orders" at bounding box center [250, 29] width 53 height 17
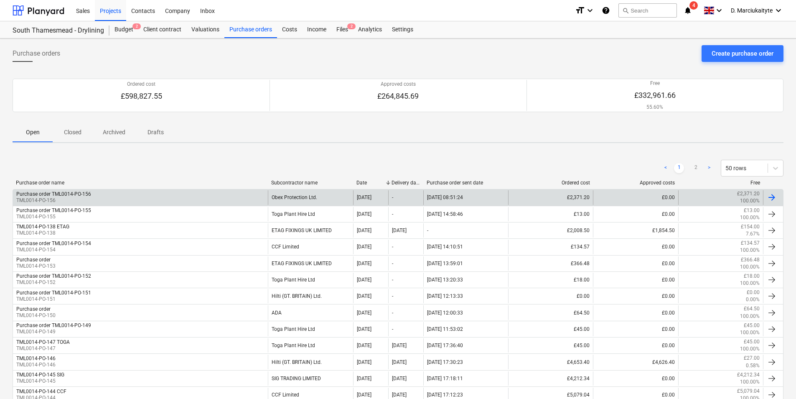
click at [91, 195] on div "Purchase order TML0014-PO-156 TML0014-PO-156" at bounding box center [140, 197] width 255 height 14
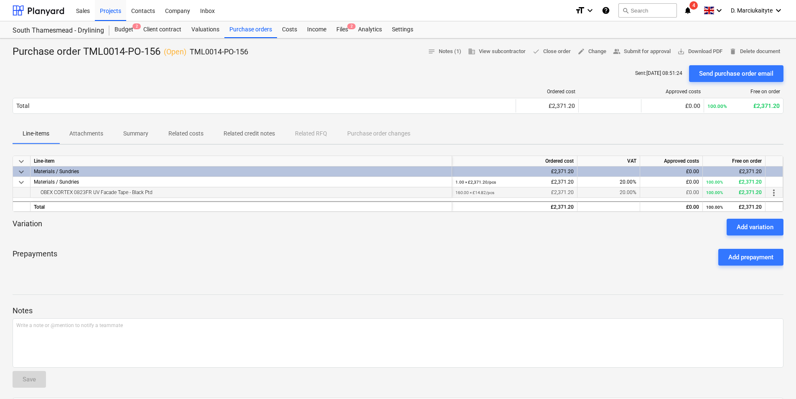
drag, startPoint x: 160, startPoint y: 191, endPoint x: 30, endPoint y: 197, distance: 130.6
click at [0, 0] on div "OBEX CORTEX 0823FR UV Facade Tape - Black Ptd 160.00 × £14.82 / pcs £2,371.20 2…" at bounding box center [0, 0] width 0 height 0
copy div "OBEX CORTEX 0823FR UV Facade Tape - Black Ptd"
drag, startPoint x: 262, startPoint y: 51, endPoint x: 189, endPoint y: 51, distance: 73.6
click at [189, 51] on div "Purchase order TML0014-PO-156 ( Open ) TML0014-PO-156 notes Notes (1) business …" at bounding box center [398, 51] width 771 height 13
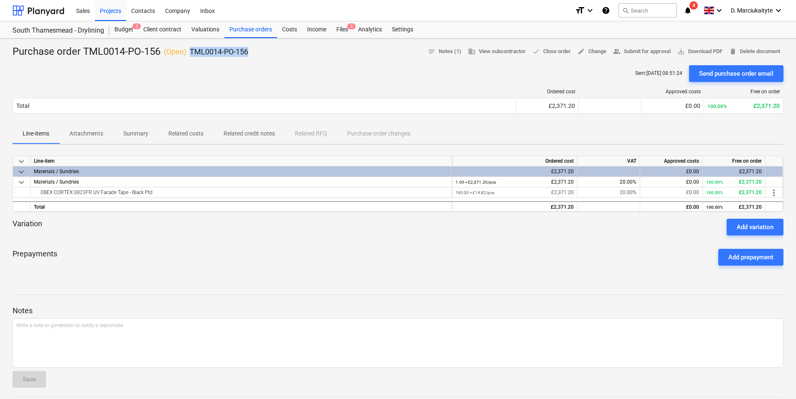
copy div "TML0014-PO-156"
click at [246, 31] on div "Purchase orders" at bounding box center [250, 29] width 53 height 17
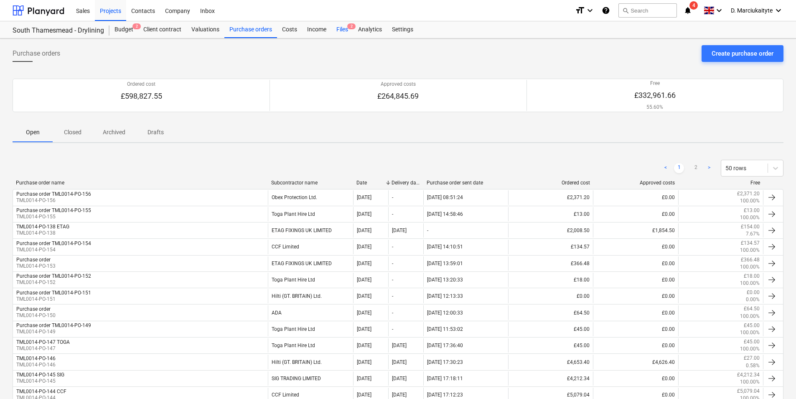
click at [341, 31] on div "Files 2" at bounding box center [342, 29] width 22 height 17
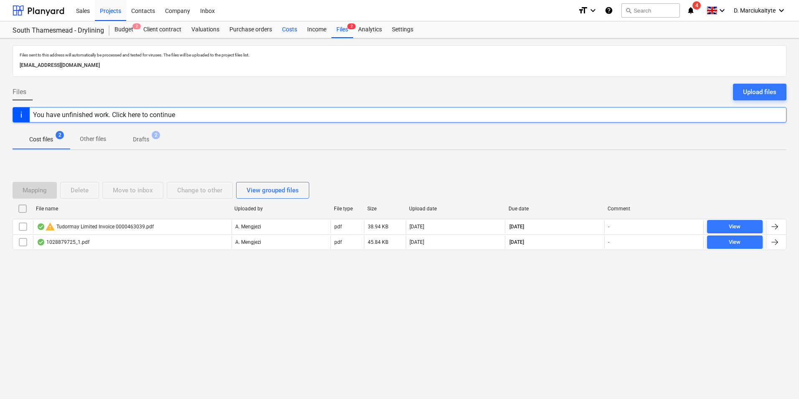
click at [278, 30] on div "Costs" at bounding box center [289, 29] width 25 height 17
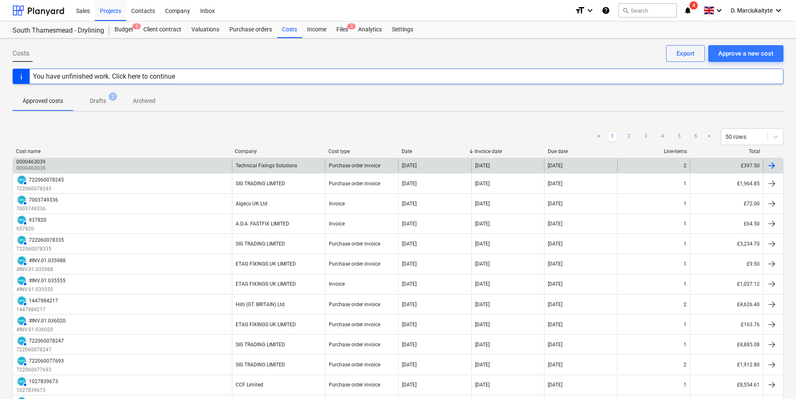
click at [123, 163] on div "0000463039 0000463039" at bounding box center [122, 165] width 219 height 13
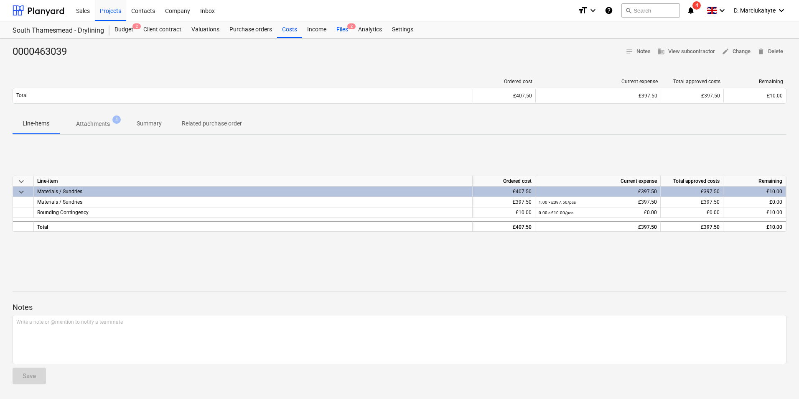
click at [343, 30] on div "Files 2" at bounding box center [342, 29] width 22 height 17
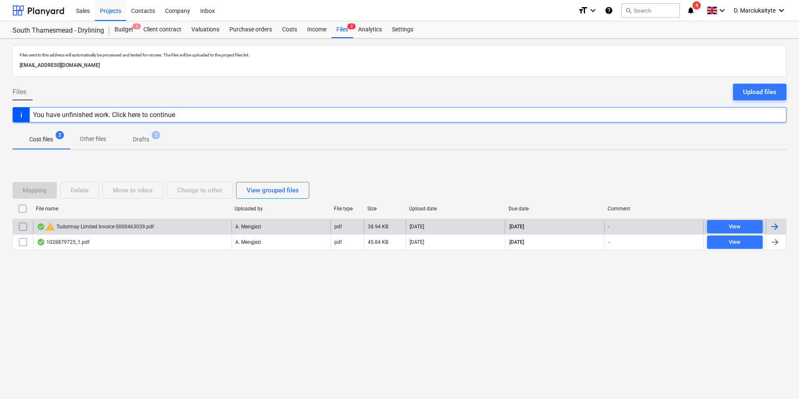
click at [110, 226] on div "warning Tudormay Limited Invoice 0000463039.pdf" at bounding box center [95, 227] width 117 height 10
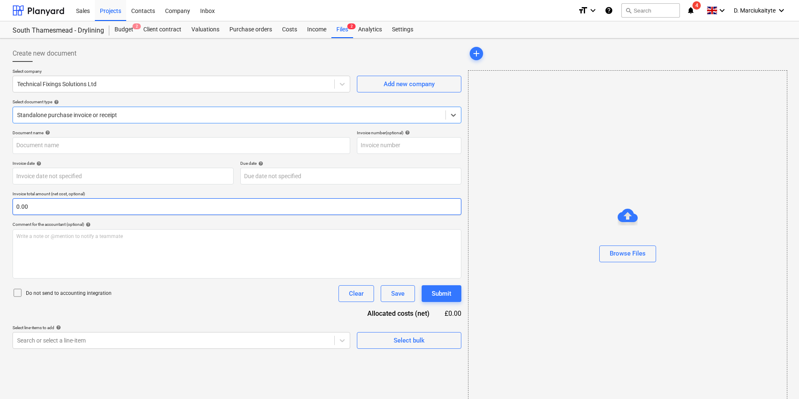
type input "0000463039"
type input "[DATE]"
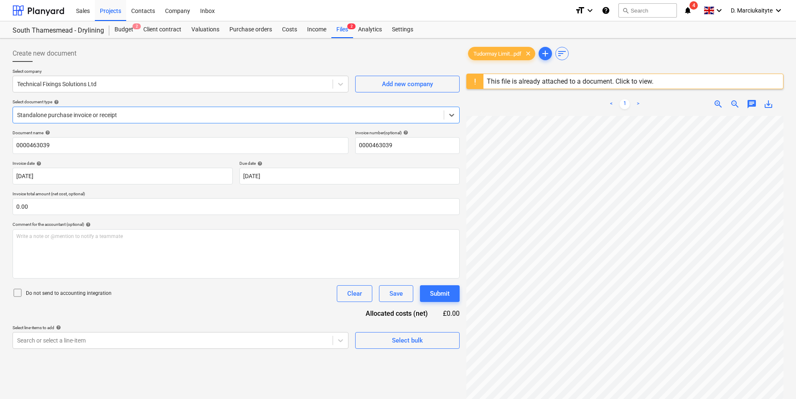
scroll to position [293, 0]
click at [385, 308] on div "Create new document Select company Technical Fixings Solutions Ltd Add new comp…" at bounding box center [398, 268] width 778 height 453
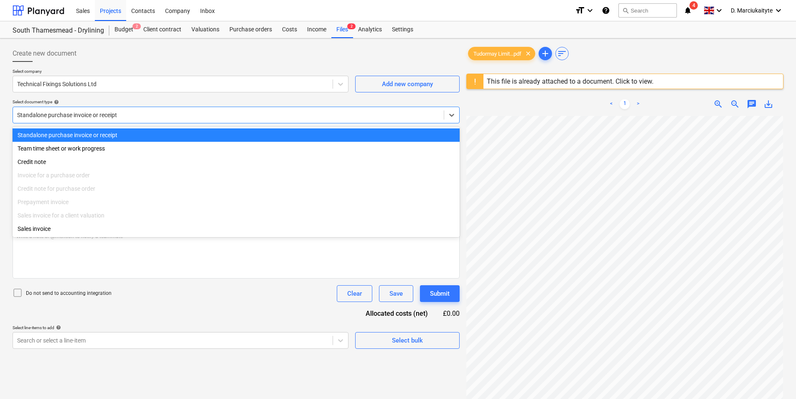
click at [188, 118] on div "Standalone purchase invoice or receipt" at bounding box center [228, 115] width 431 height 12
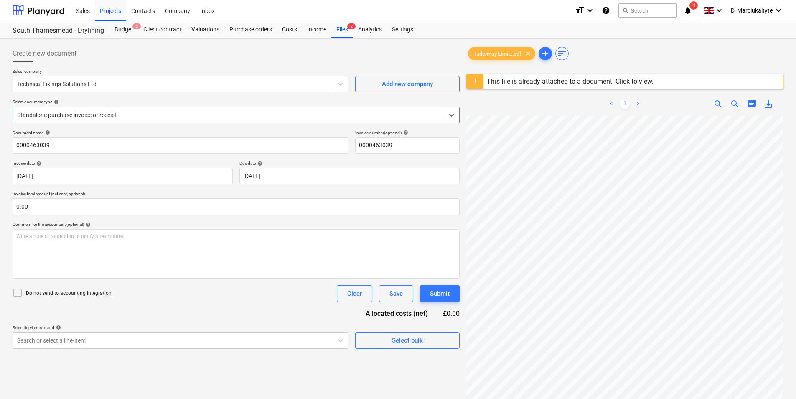
click at [147, 115] on div at bounding box center [228, 115] width 423 height 8
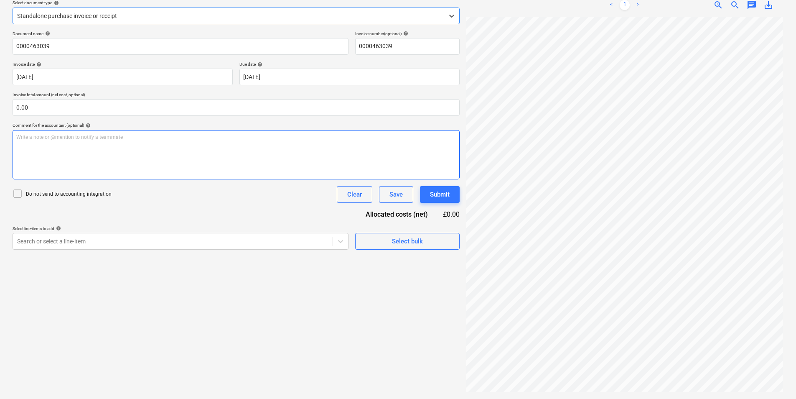
scroll to position [0, 0]
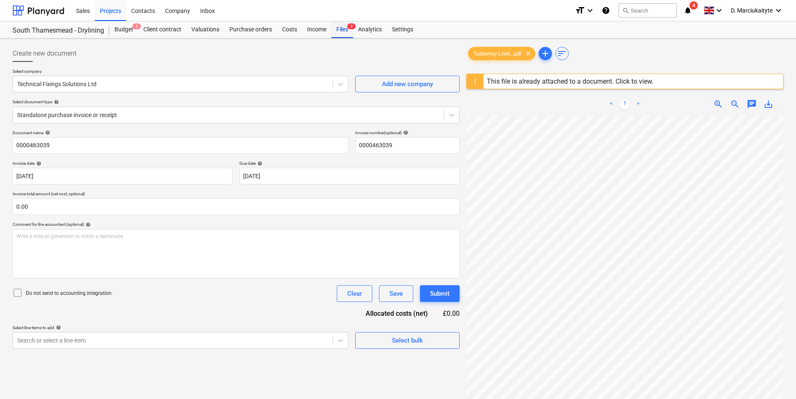
click at [331, 29] on div "Files 2" at bounding box center [342, 29] width 22 height 17
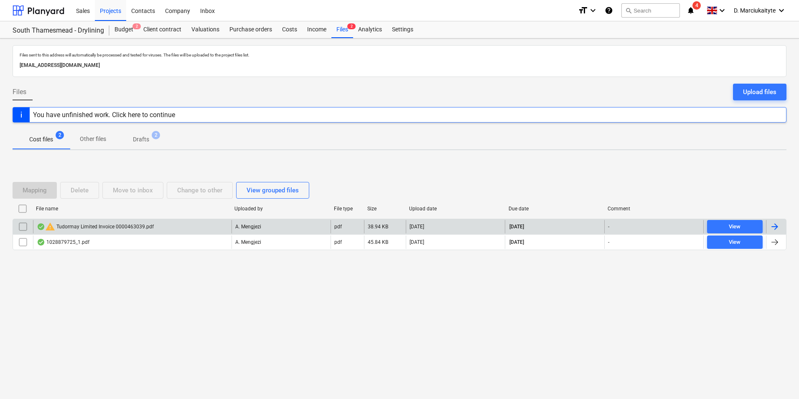
click at [19, 224] on input "checkbox" at bounding box center [22, 226] width 13 height 13
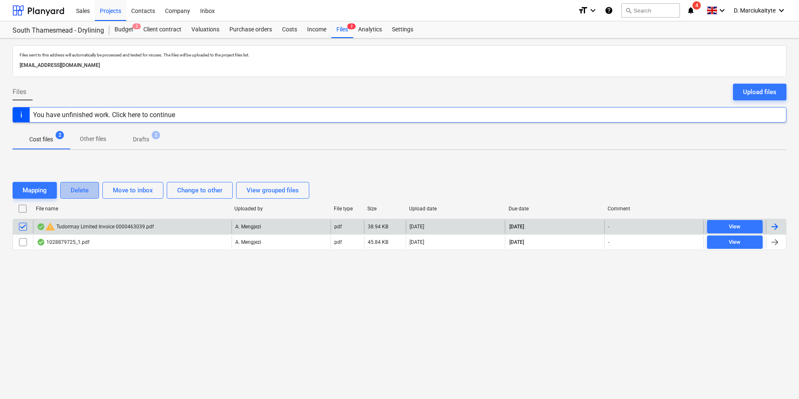
click at [81, 191] on div "Delete" at bounding box center [80, 190] width 18 height 11
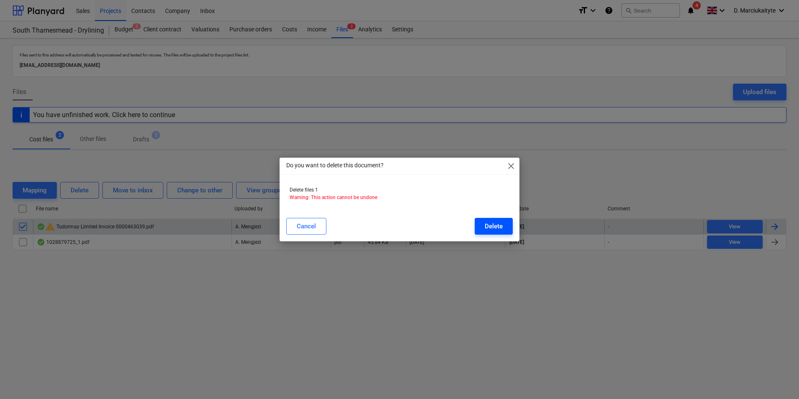
drag, startPoint x: 487, startPoint y: 214, endPoint x: 494, endPoint y: 225, distance: 12.8
click at [489, 217] on div "Cancel Delete" at bounding box center [399, 225] width 237 height 23
click at [494, 226] on div "Delete" at bounding box center [494, 226] width 18 height 11
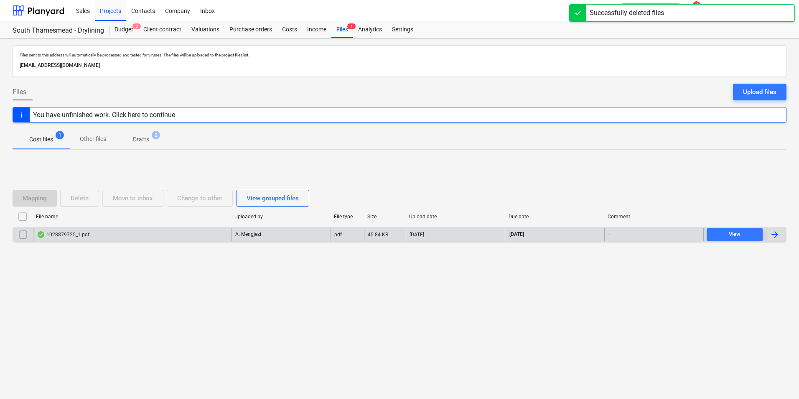
click at [98, 238] on div "1028879725_1.pdf" at bounding box center [132, 234] width 199 height 13
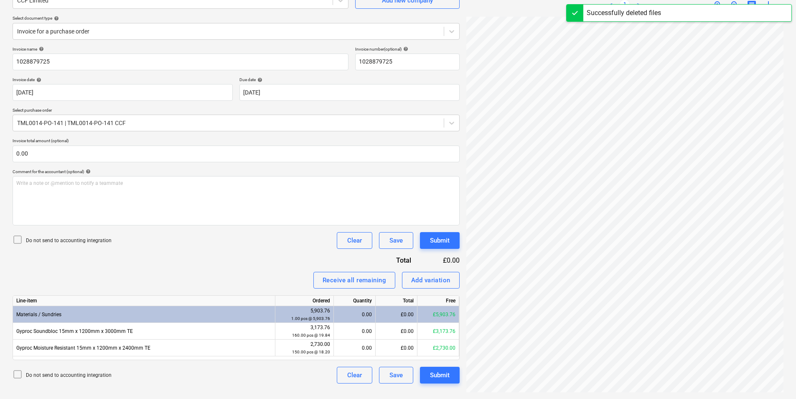
scroll to position [117, 224]
click at [459, 222] on div "Create new document Select company CCF Limited Add new company Select document …" at bounding box center [398, 176] width 778 height 437
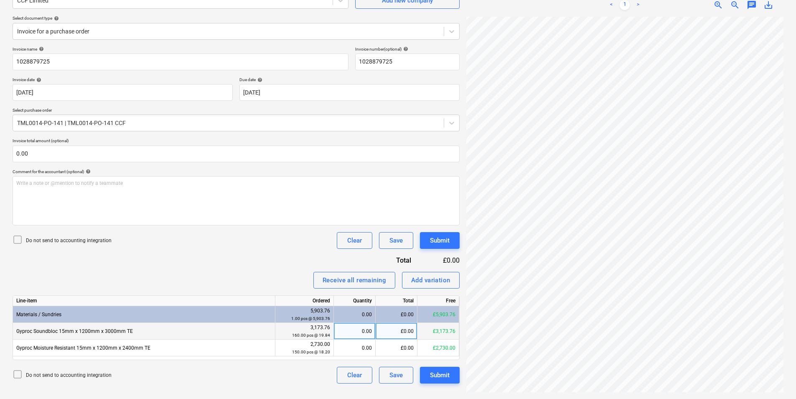
click at [392, 308] on div "£0.00" at bounding box center [397, 331] width 42 height 17
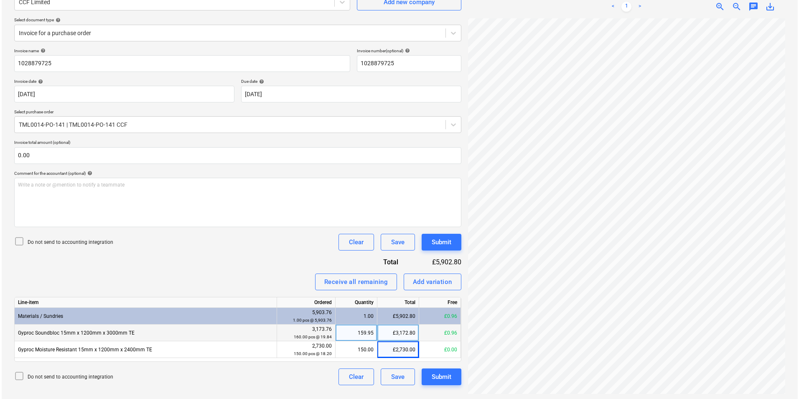
scroll to position [84, 0]
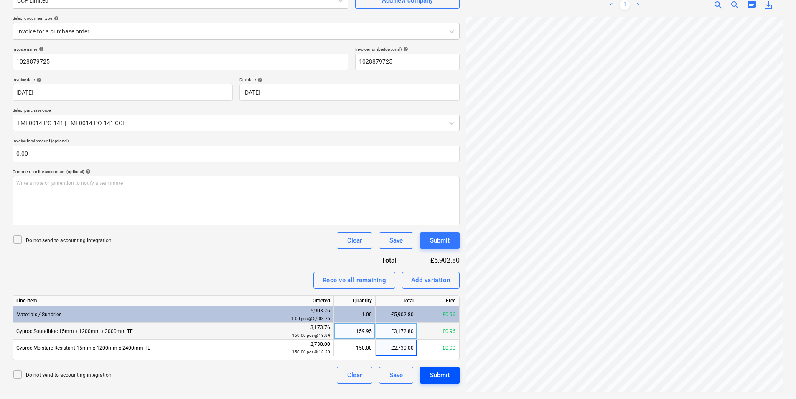
click at [446, 308] on div "Invoice name help 1028879725 Invoice number (optional) help 1028879725 Invoice …" at bounding box center [236, 214] width 447 height 337
click at [446, 308] on div "Submit" at bounding box center [440, 374] width 20 height 11
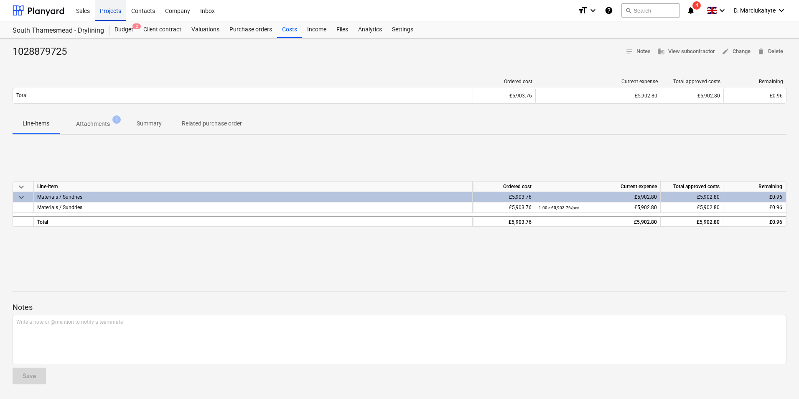
click at [111, 7] on div "Projects" at bounding box center [110, 10] width 31 height 21
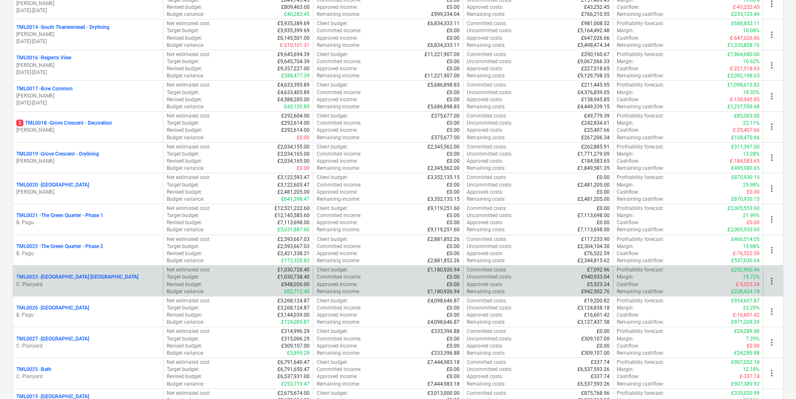
scroll to position [496, 0]
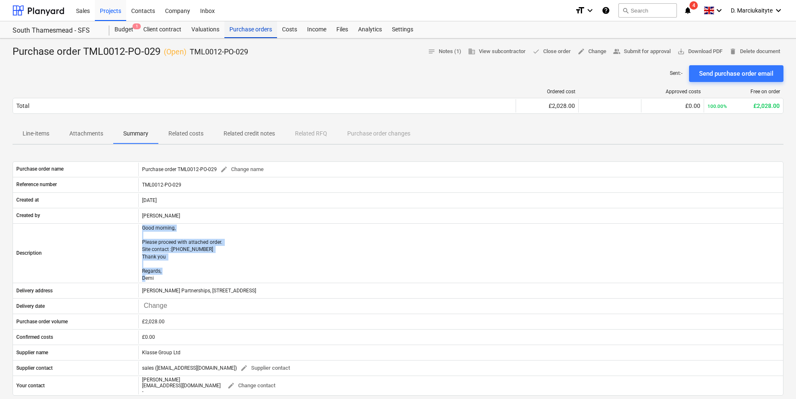
click at [255, 31] on div "Purchase orders" at bounding box center [250, 29] width 53 height 17
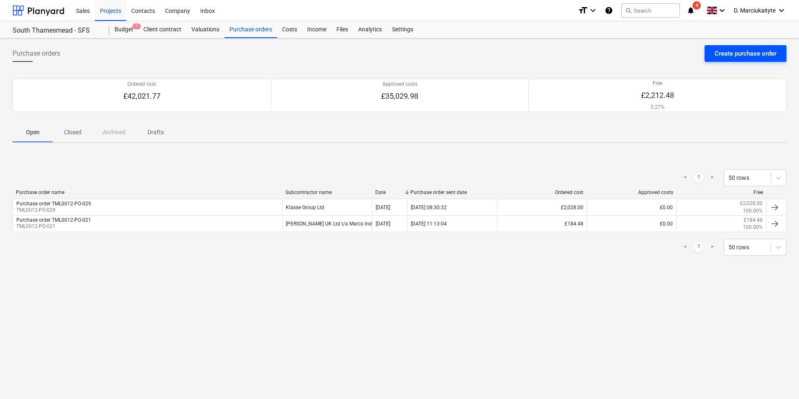
click at [749, 52] on div "Create purchase order" at bounding box center [746, 53] width 62 height 11
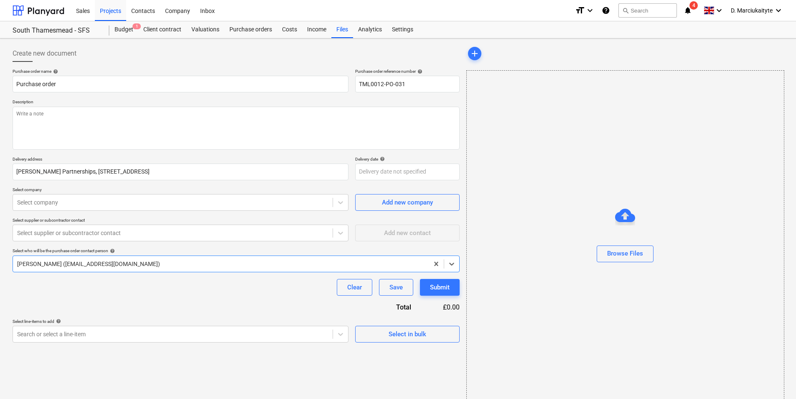
type textarea "x"
type input "TML0012-PO-031"
click at [429, 87] on input "TML0012-PO-031" at bounding box center [407, 84] width 104 height 17
type textarea "x"
type input "TML0012-PO-03"
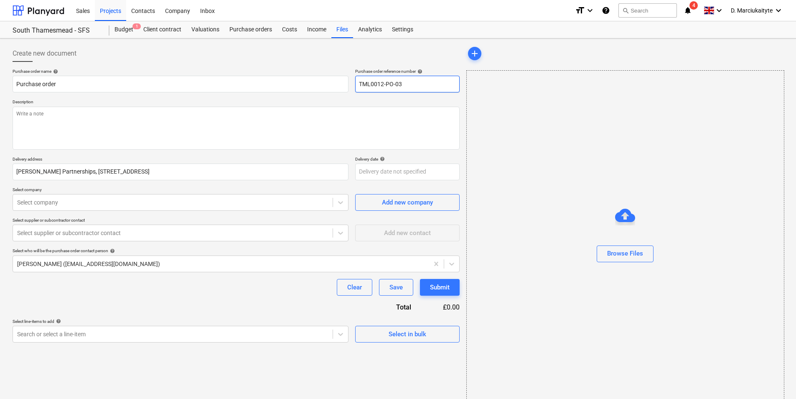
type textarea "x"
type input "TML0012-PO-030"
type textarea "x"
type input "TML0012-PO-030"
click at [112, 5] on div "Projects" at bounding box center [110, 10] width 31 height 21
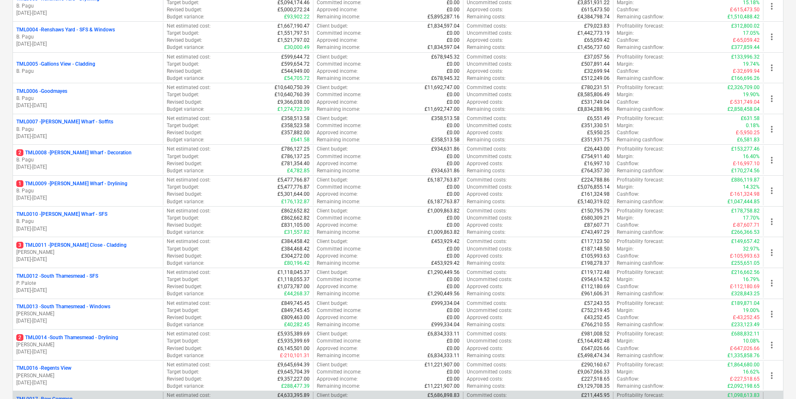
scroll to position [293, 0]
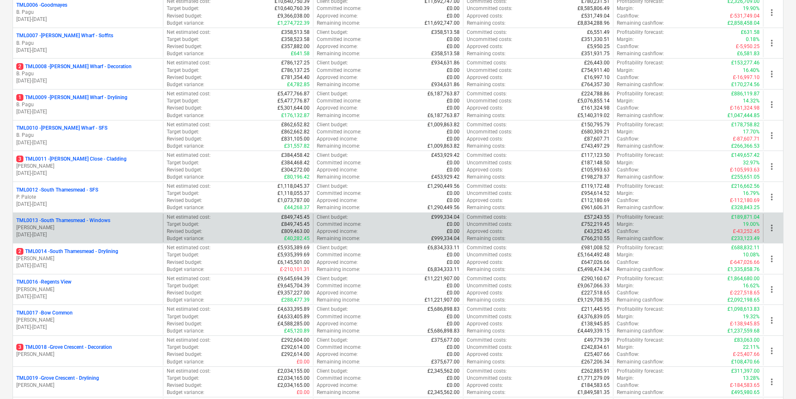
click at [103, 227] on p "[PERSON_NAME]" at bounding box center [87, 227] width 143 height 7
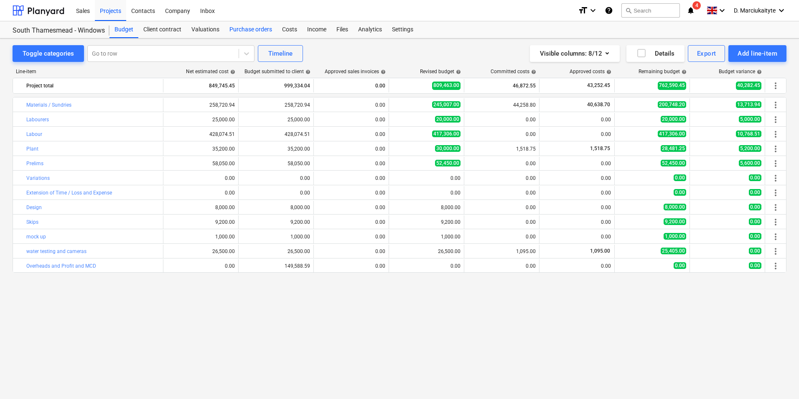
click at [252, 27] on div "Purchase orders" at bounding box center [250, 29] width 53 height 17
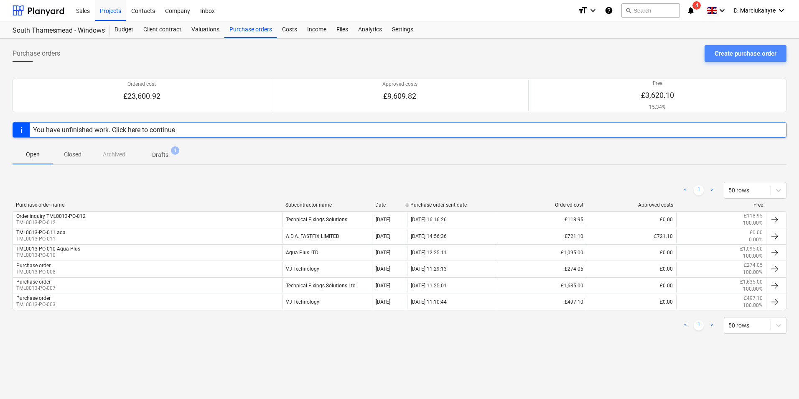
click at [752, 54] on div "Create purchase order" at bounding box center [746, 53] width 62 height 11
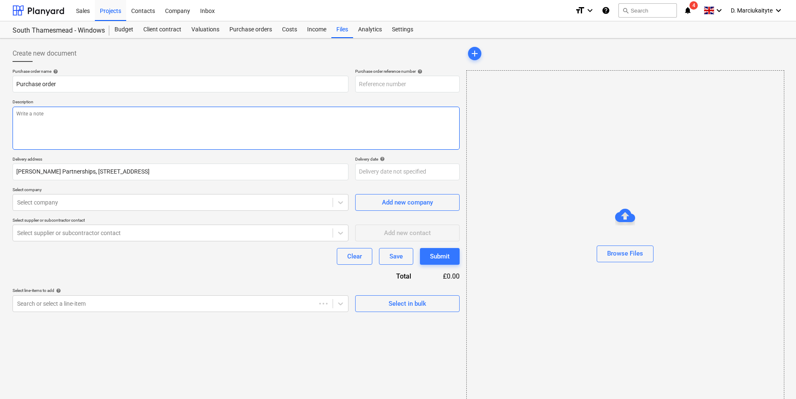
type textarea "x"
type input "TML0013-PO-015"
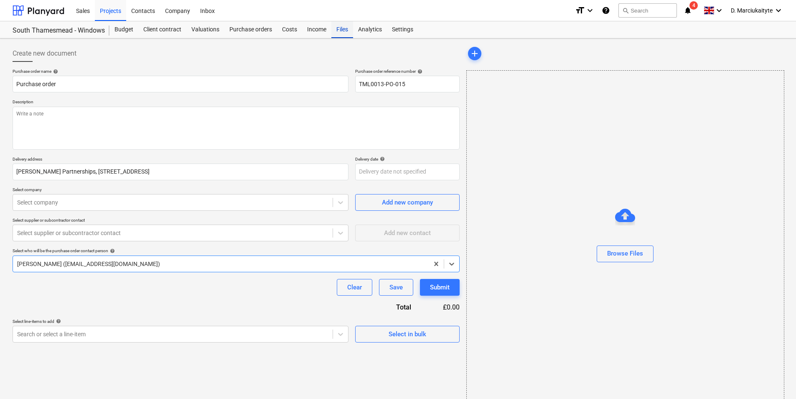
click at [341, 32] on div "Files" at bounding box center [342, 29] width 22 height 17
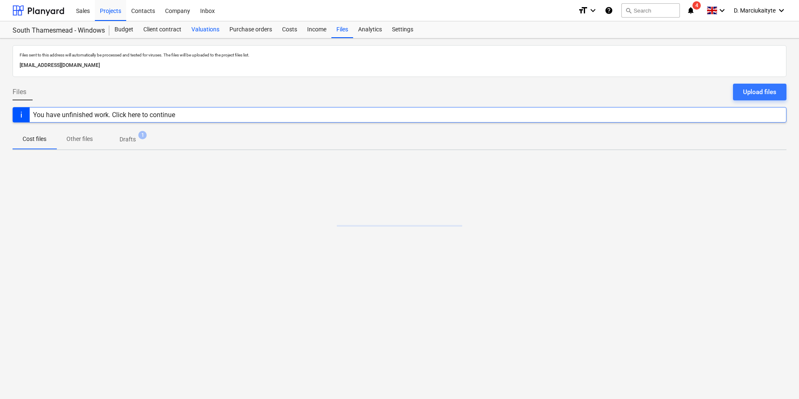
click at [218, 26] on div "Valuations" at bounding box center [205, 29] width 38 height 17
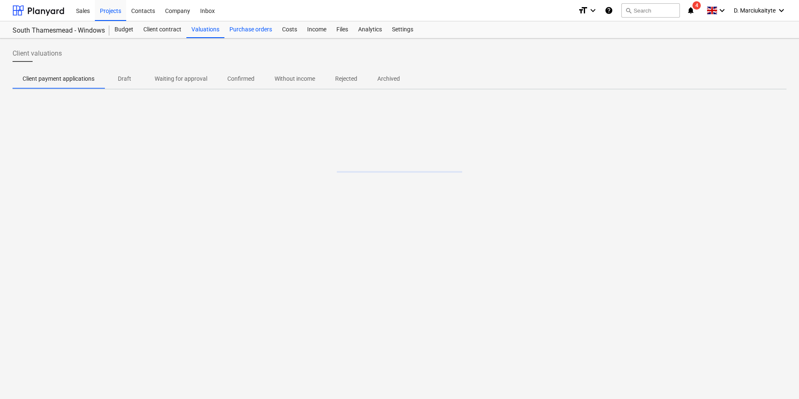
click at [239, 28] on div "Purchase orders" at bounding box center [250, 29] width 53 height 17
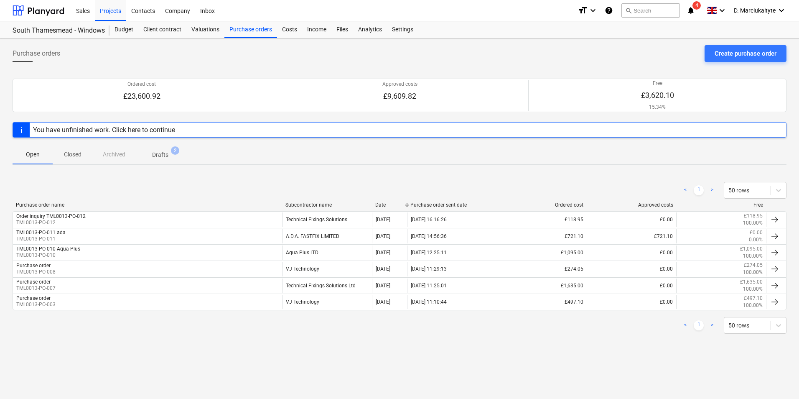
click at [112, 155] on div "Open Closed Archived Drafts 2" at bounding box center [400, 154] width 774 height 20
click at [82, 154] on p "Closed" at bounding box center [73, 154] width 20 height 9
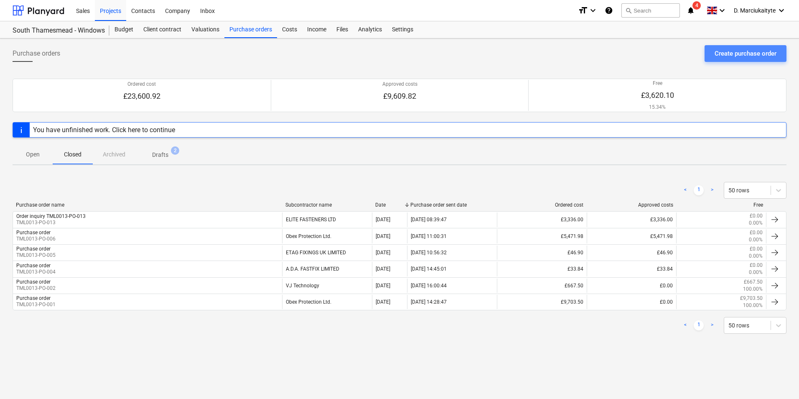
click at [719, 48] on div "Create purchase order" at bounding box center [746, 53] width 62 height 11
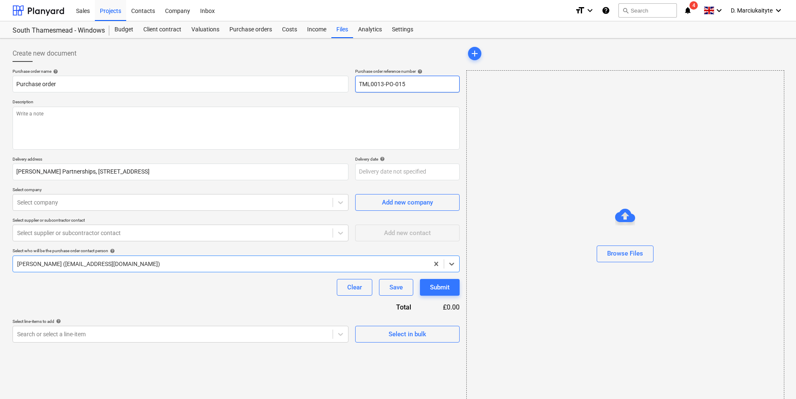
click at [433, 86] on input "TML0013-PO-015" at bounding box center [407, 84] width 104 height 17
type textarea "x"
type input "TML0013-PO-01"
type textarea "x"
type input "TML0013-PO-014"
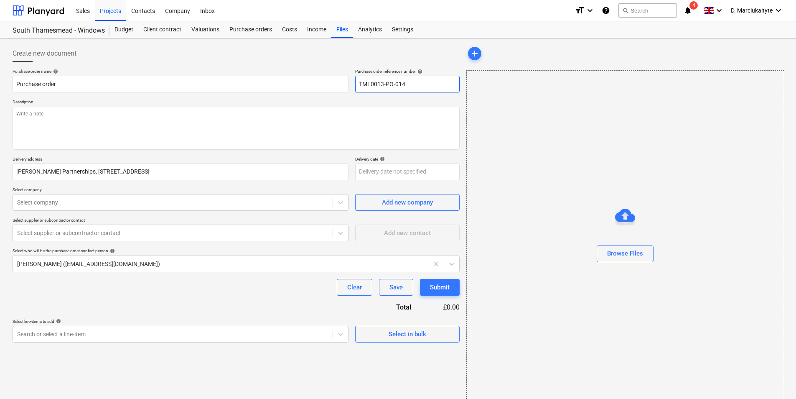
type textarea "x"
type input "TML0013-PO-014"
click at [265, 135] on textarea at bounding box center [236, 128] width 447 height 43
drag, startPoint x: 426, startPoint y: 84, endPoint x: 326, endPoint y: 82, distance: 99.9
click at [326, 82] on div "Purchase order name help Purchase order Purchase order reference number help TM…" at bounding box center [236, 81] width 447 height 24
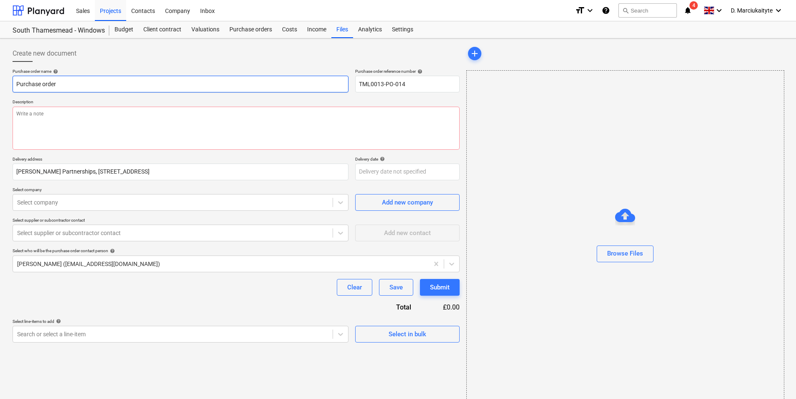
click at [240, 77] on input "Purchase order" at bounding box center [181, 84] width 336 height 17
type textarea "x"
type input "Purchase order"
paste input "TML0013-PO-014"
type textarea "x"
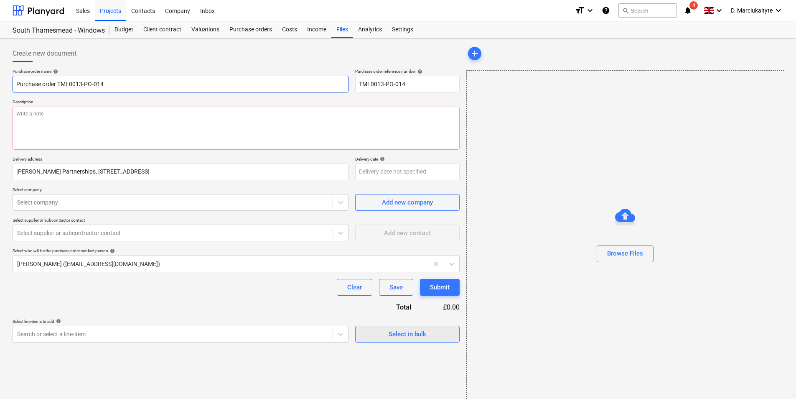
type input "Purchase order TML0013-PO-014"
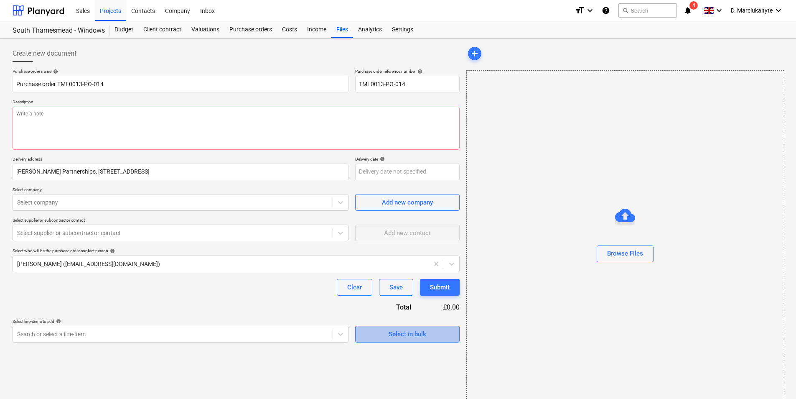
click at [408, 334] on div "Select in bulk" at bounding box center [408, 334] width 38 height 11
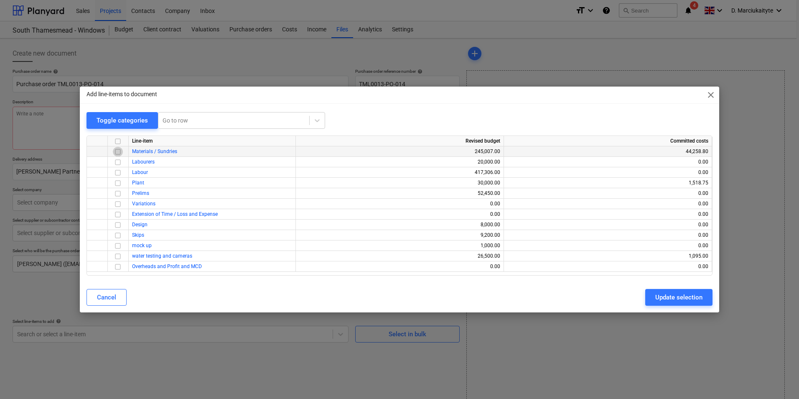
click at [116, 150] on input "checkbox" at bounding box center [118, 152] width 10 height 10
click at [664, 296] on div "Update selection" at bounding box center [678, 297] width 47 height 11
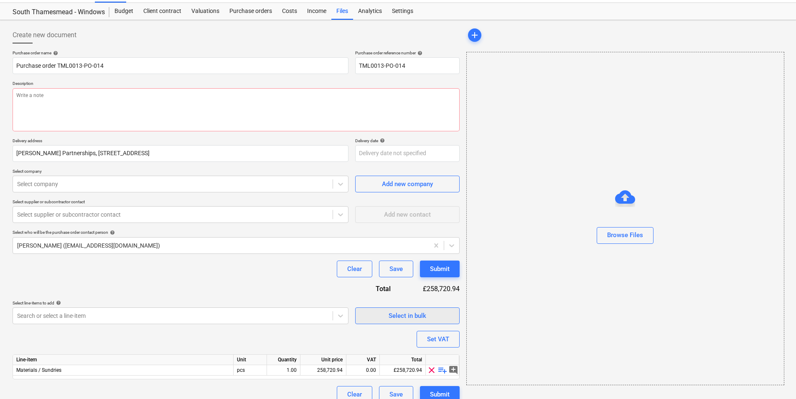
scroll to position [29, 0]
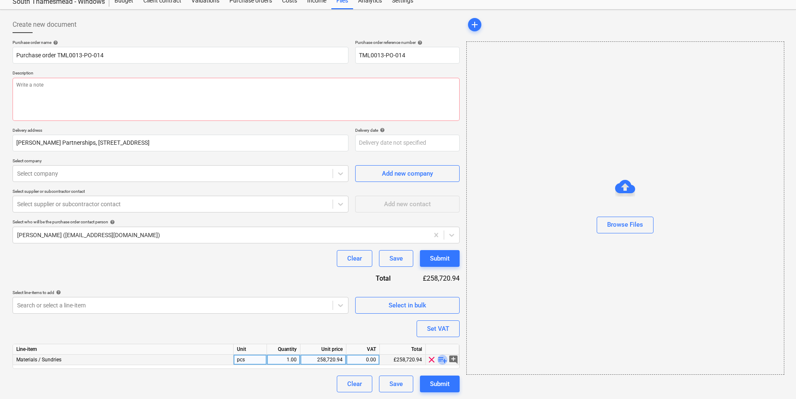
click at [443, 361] on span "playlist_add" at bounding box center [443, 359] width 10 height 10
type textarea "x"
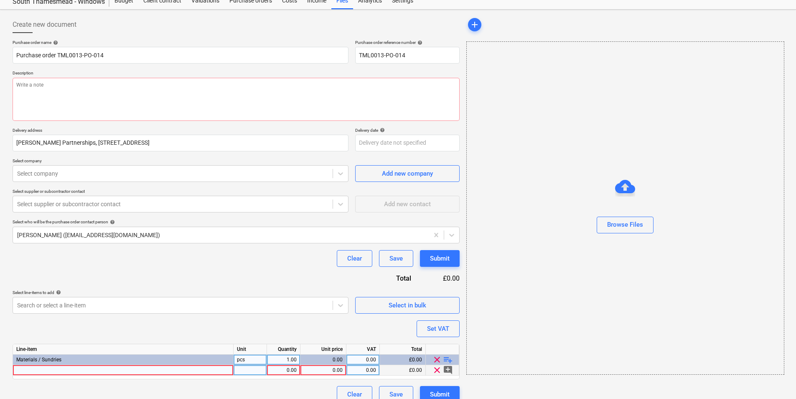
click at [90, 371] on div at bounding box center [123, 370] width 221 height 10
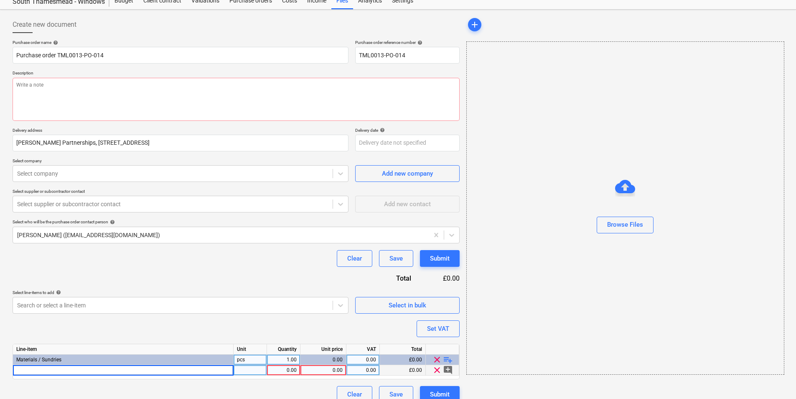
type input "TML0013-PO-014"
drag, startPoint x: 79, startPoint y: 373, endPoint x: 1, endPoint y: 372, distance: 78.6
click at [1, 372] on div "Create new document Purchase order name help Purchase order TML0013-PO-014 Purc…" at bounding box center [398, 210] width 796 height 400
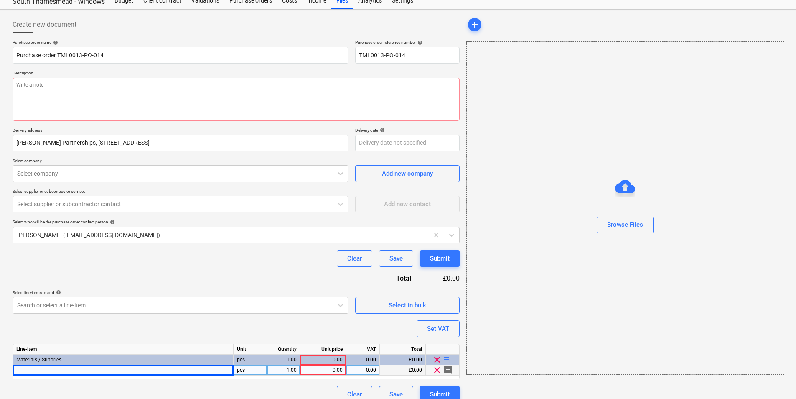
type textarea "x"
click at [148, 370] on div at bounding box center [123, 370] width 221 height 10
type input "Sikasil 825 Low Modulus Silicone Sealant 380ml"
type textarea "x"
click at [290, 370] on div "1.00" at bounding box center [283, 370] width 26 height 10
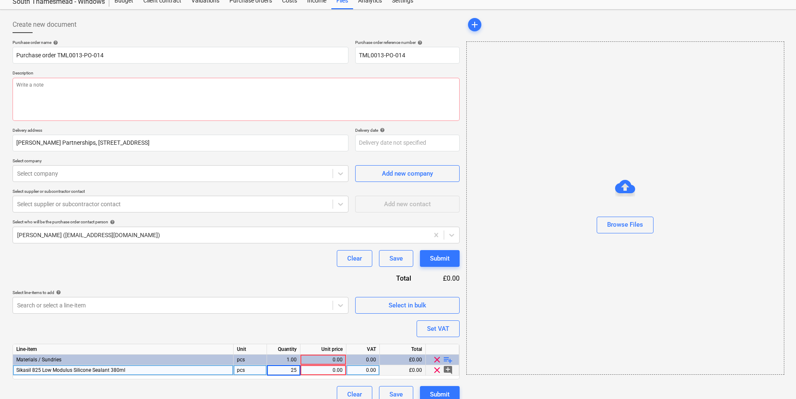
type input "250"
type textarea "x"
type input "020"
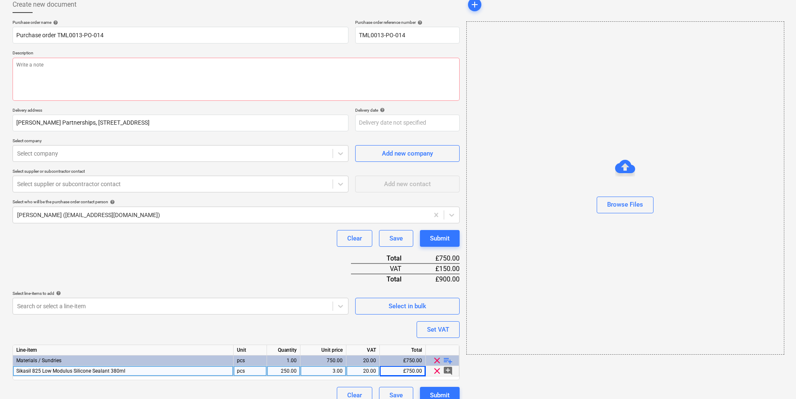
scroll to position [60, 0]
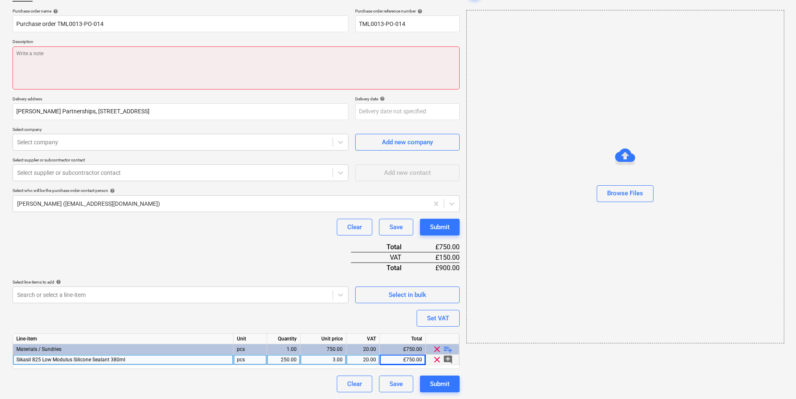
click at [100, 63] on textarea at bounding box center [236, 67] width 447 height 43
click at [106, 58] on textarea at bounding box center [236, 67] width 447 height 43
paste textarea "Good afternoon, Please place an order for attached. Site contact : Alex 0795841…"
type textarea "x"
type textarea "Good afternoon, Please place an order for attached. Site contact : Alex 0795841…"
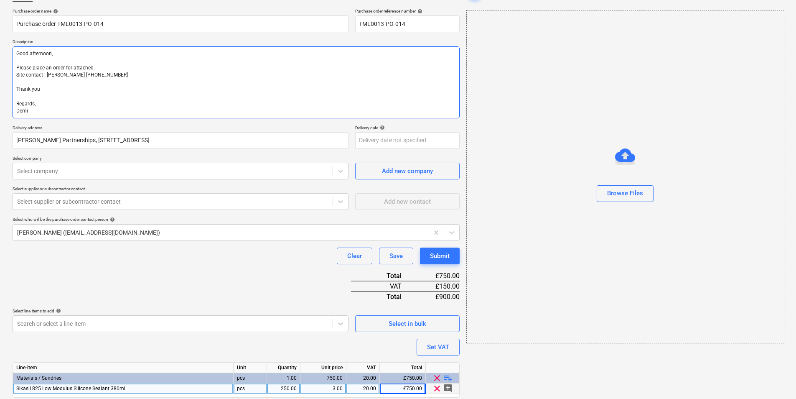
click at [52, 56] on textarea "Good afternoon, Please place an order for attached. Site contact : Alex 0795841…" at bounding box center [236, 82] width 447 height 72
type textarea "x"
type textarea "Good afternoon Please place an order for attached. Site contact : Alex 07958418…"
type textarea "x"
type textarea "Good afternoo Please place an order for attached. Site contact : Alex 079584186…"
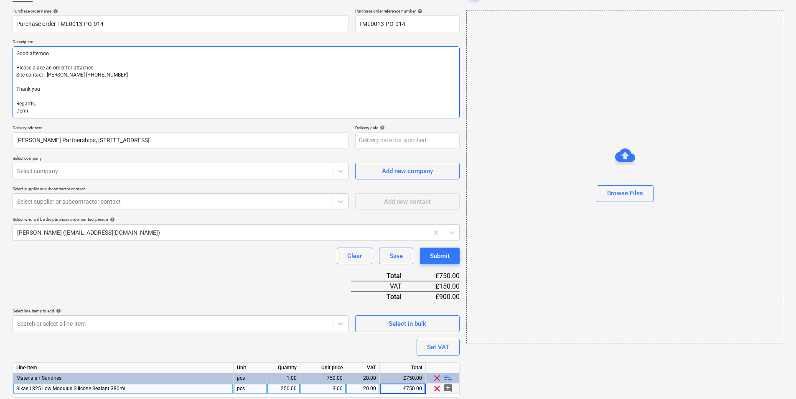
type textarea "x"
type textarea "Good afterno Please place an order for attached. Site contact : Alex 0795841864…"
type textarea "x"
type textarea "Good aftern Please place an order for attached. Site contact : Alex 07958418640…"
type textarea "x"
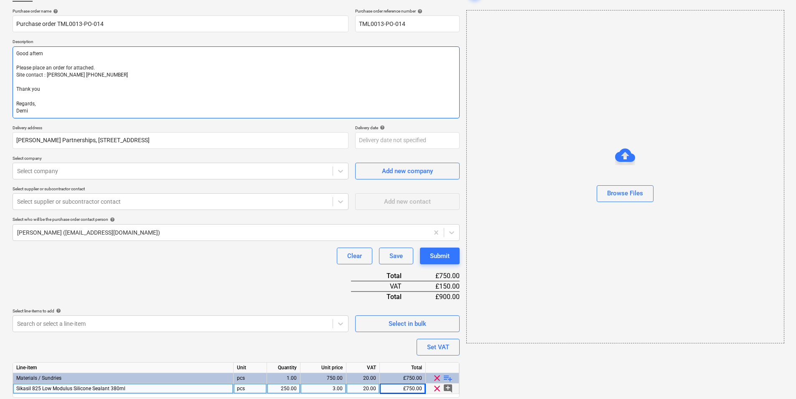
type textarea "Good after Please place an order for attached. Site contact : Alex 07958418640 …"
type textarea "x"
type textarea "Good afte Please place an order for attached. Site contact : Alex 07958418640 T…"
type textarea "x"
type textarea "Good aft Please place an order for attached. Site contact : Alex 07958418640 Th…"
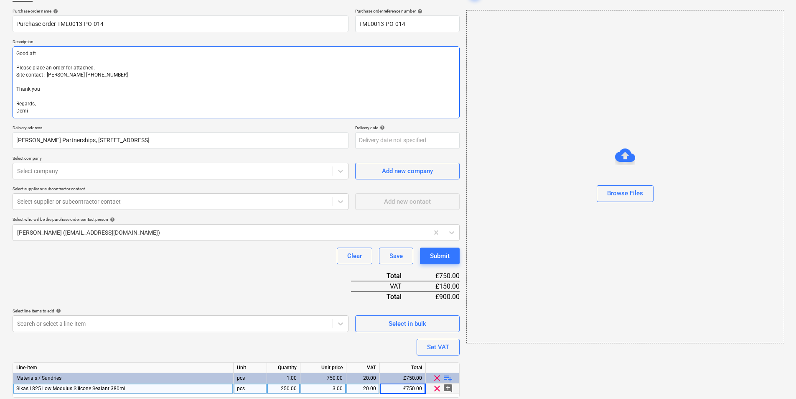
type textarea "x"
type textarea "Good af Please place an order for attached. Site contact : Alex 07958418640 Tha…"
type textarea "x"
type textarea "Good a Please place an order for attached. Site contact : Alex 07958418640 Than…"
type textarea "x"
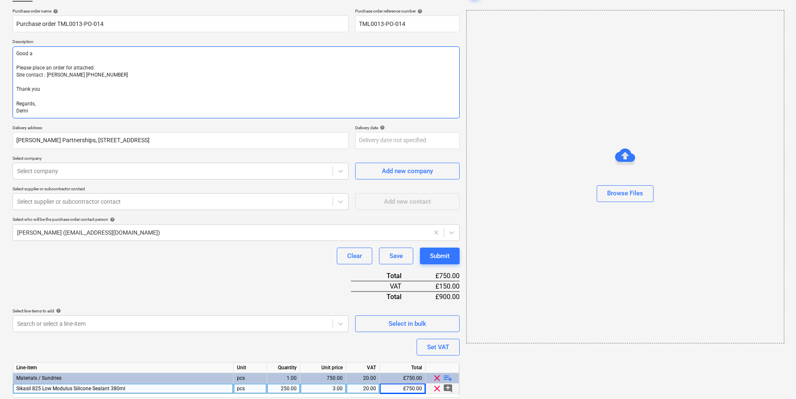
type textarea "Good Please place an order for attached. Site contact : Alex 07958418640 Thank …"
type textarea "x"
type textarea "Good Please place an order for attached. Site contact : Alex 07958418640 Thank …"
type textarea "x"
type textarea "Good Please place an order for attached. Site contact : Alex 07958418640 Thank …"
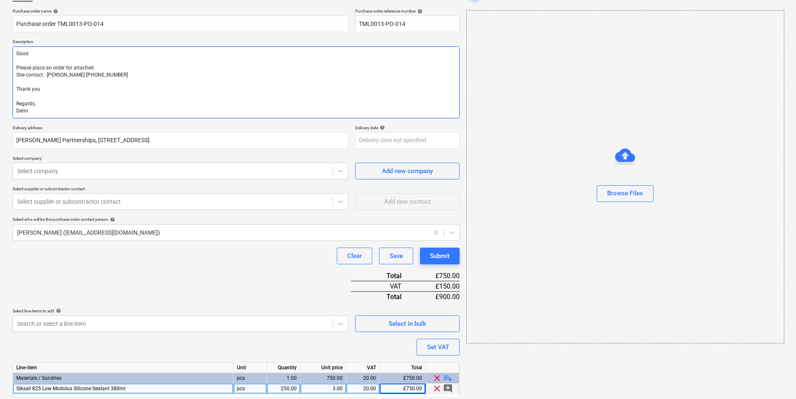
type textarea "x"
type textarea "Good m Please place an order for attached. Site contact : Alex 07958418640 Than…"
type textarea "x"
type textarea "Good mo Please place an order for attached. Site contact : Alex 07958418640 Tha…"
type textarea "x"
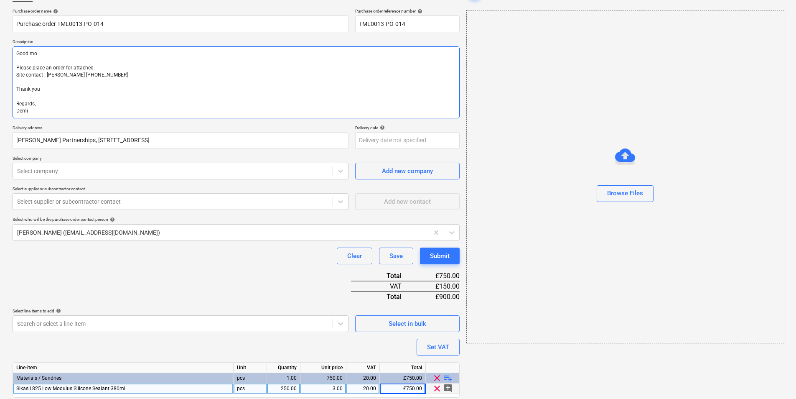
type textarea "Good moo Please place an order for attached. Site contact : Alex 07958418640 Th…"
type textarea "x"
type textarea "Good moor Please place an order for attached. Site contact : Alex 07958418640 T…"
type textarea "x"
type textarea "Good moo Please place an order for attached. Site contact : Alex 07958418640 Th…"
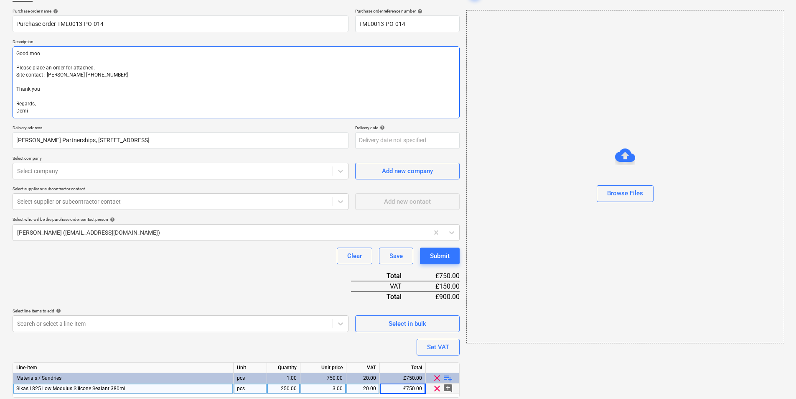
type textarea "x"
type textarea "Good mo Please place an order for attached. Site contact : Alex 07958418640 Tha…"
type textarea "x"
type textarea "Good mor Please place an order for attached. Site contact : Alex 07958418640 Th…"
type textarea "x"
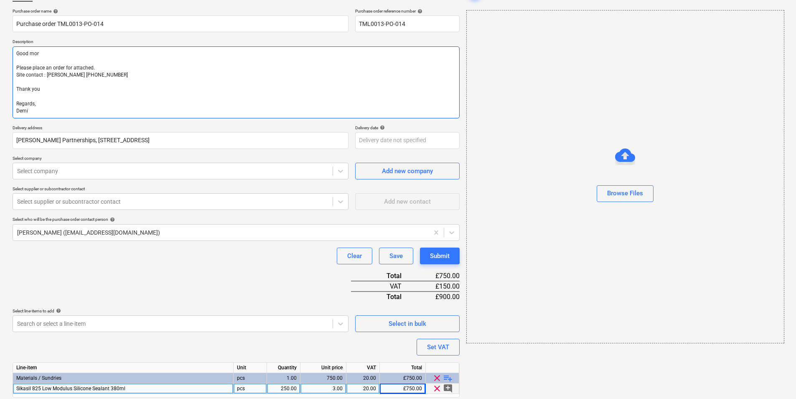
type textarea "Good morn Please place an order for attached. Site contact : Alex 07958418640 T…"
type textarea "x"
type textarea "Good morni Please place an order for attached. Site contact : Alex 07958418640 …"
type textarea "x"
type textarea "Good morning Please place an order for attached. Site contact : Alex 0795841864…"
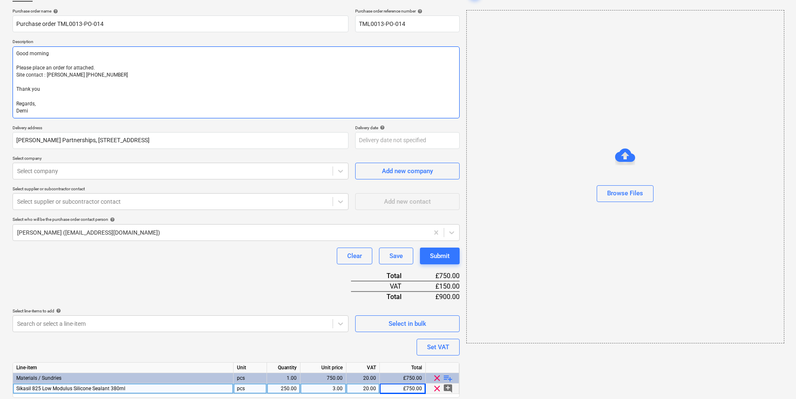
type textarea "x"
type textarea "Good morning, Please place an order for attached. Site contact : Alex 079584186…"
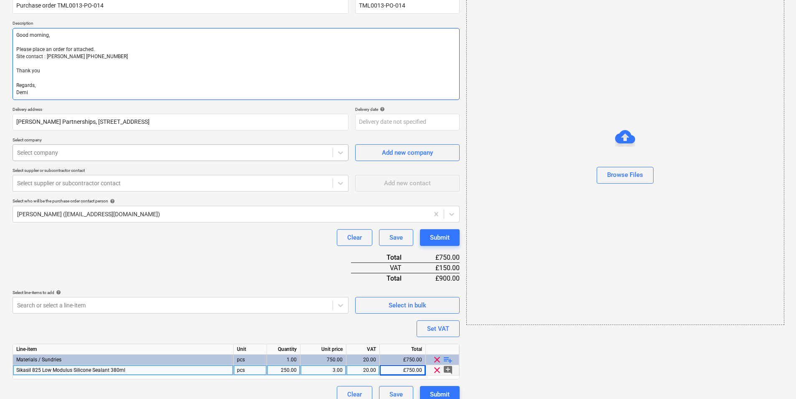
scroll to position [89, 0]
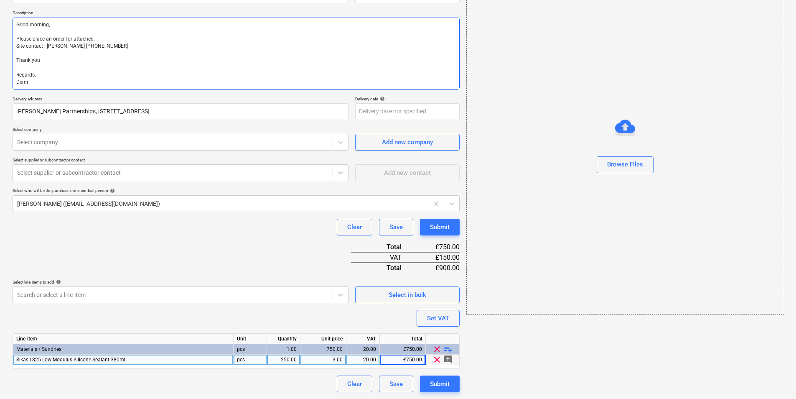
drag, startPoint x: 88, startPoint y: 48, endPoint x: 48, endPoint y: 48, distance: 39.7
click at [48, 48] on textarea "Good morning, Please place an order for attached. Site contact : Alex 079584186…" at bounding box center [236, 54] width 447 height 72
type textarea "x"
type textarea "Good morning, Please place an order for attached. Site contact : Thank you Rega…"
type textarea "x"
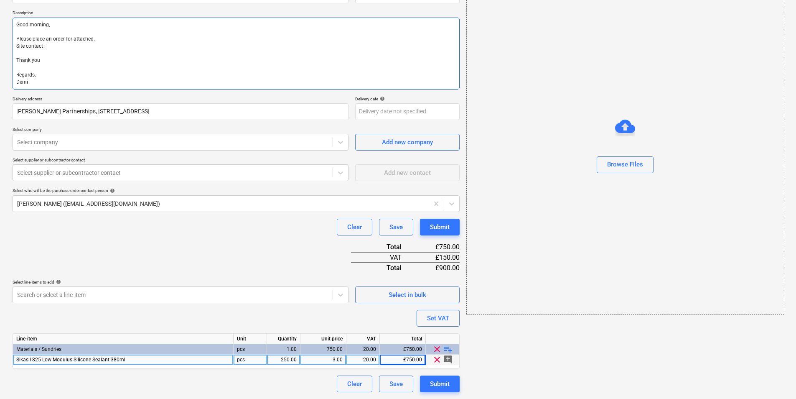
type textarea "Good morning, Please place an order for attached. Site contact : I Thank you Re…"
type textarea "x"
type textarea "Good morning, Please place an order for attached. Site contact : Io Thank you R…"
type textarea "x"
type textarea "Good morning, Please place an order for attached. Site contact : Ion Thank you …"
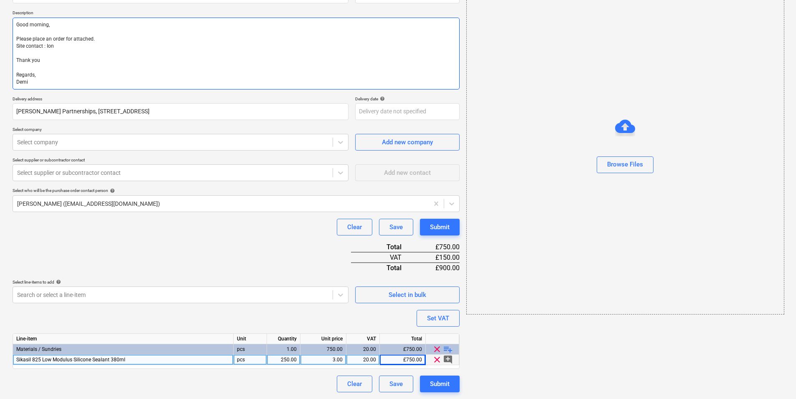
type textarea "x"
type textarea "Good morning, Please place an order for attached. Site contact : Ionu Thank you…"
type textarea "x"
type textarea "Good morning, Please place an order for attached. Site contact : Ionut Thank yo…"
type textarea "x"
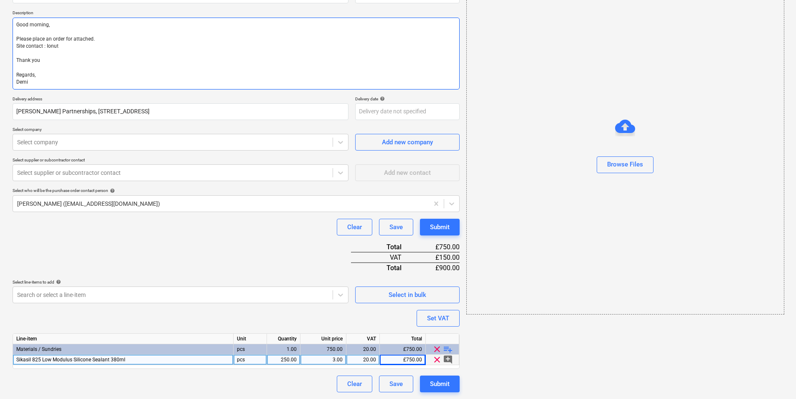
type textarea "Good morning, Please place an order for attached. Site contact : Ionut Thank yo…"
click at [111, 56] on textarea "Good morning, Please place an order for attached. Site contact : Ionut Thank yo…" at bounding box center [236, 54] width 447 height 72
click at [111, 47] on textarea "Good morning, Please place an order for attached. Site contact : Ionut Thank yo…" at bounding box center [236, 54] width 447 height 72
paste textarea "07424539956"
type textarea "x"
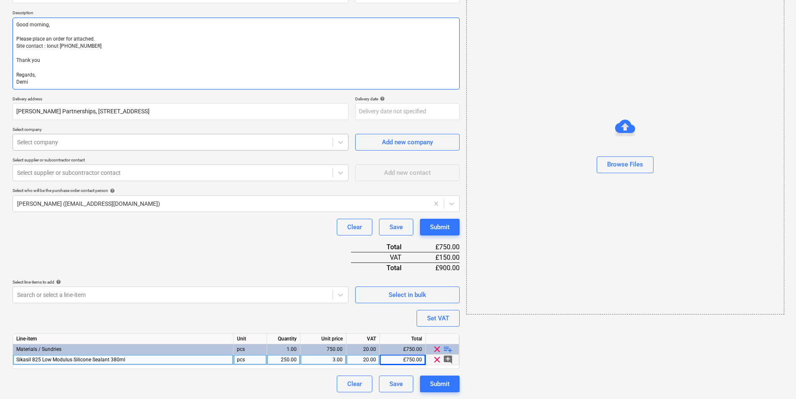
type textarea "Good morning, Please place an order for attached. Site contact : Ionut 07424539…"
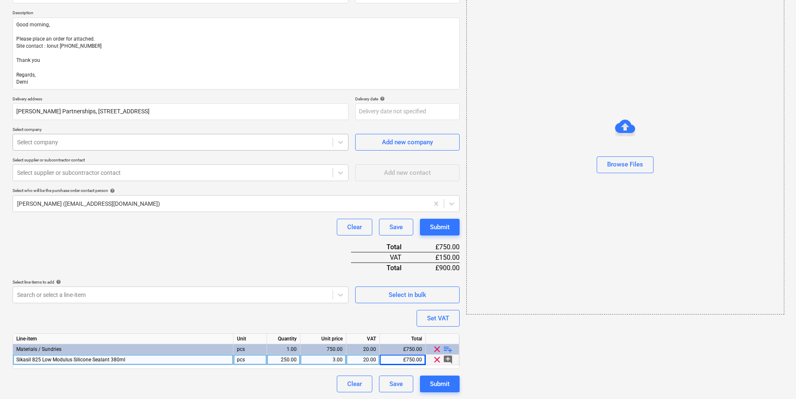
type textarea "x"
click at [125, 143] on div at bounding box center [172, 142] width 311 height 8
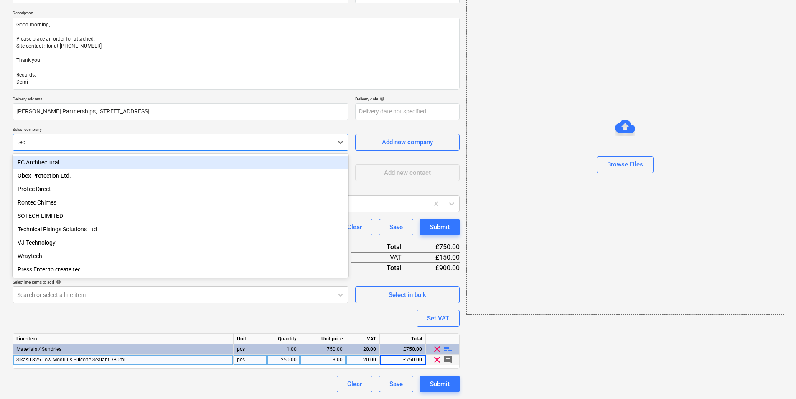
type input "tech"
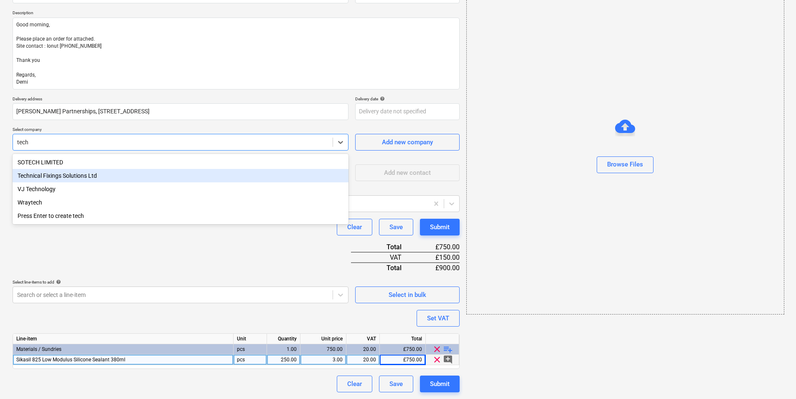
type textarea "x"
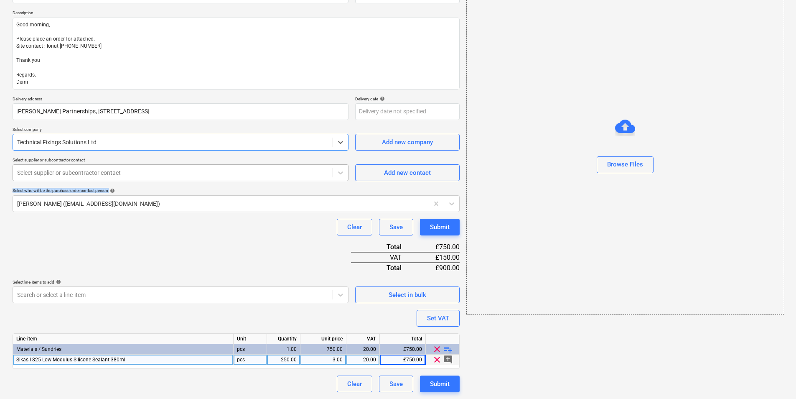
drag, startPoint x: 282, startPoint y: 182, endPoint x: 283, endPoint y: 177, distance: 5.7
click at [283, 177] on div "Purchase order name help Purchase order TML0013-PO-014 Purchase order reference…" at bounding box center [236, 186] width 447 height 413
drag, startPoint x: 283, startPoint y: 177, endPoint x: 284, endPoint y: 173, distance: 4.3
click at [284, 173] on div at bounding box center [172, 172] width 311 height 8
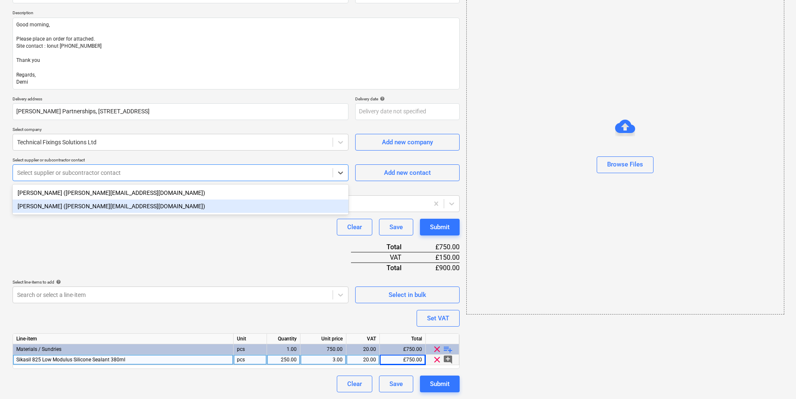
click at [84, 207] on div "Aaron Biggs (aaronb@tecfixsol.com)" at bounding box center [181, 205] width 336 height 13
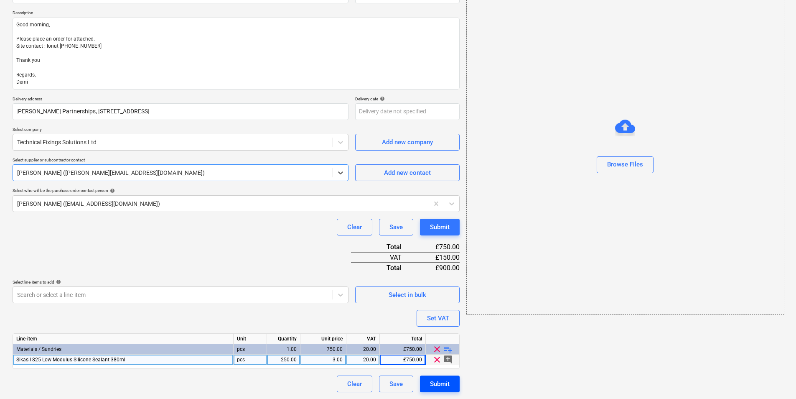
click at [450, 381] on button "Submit" at bounding box center [440, 383] width 40 height 17
type textarea "x"
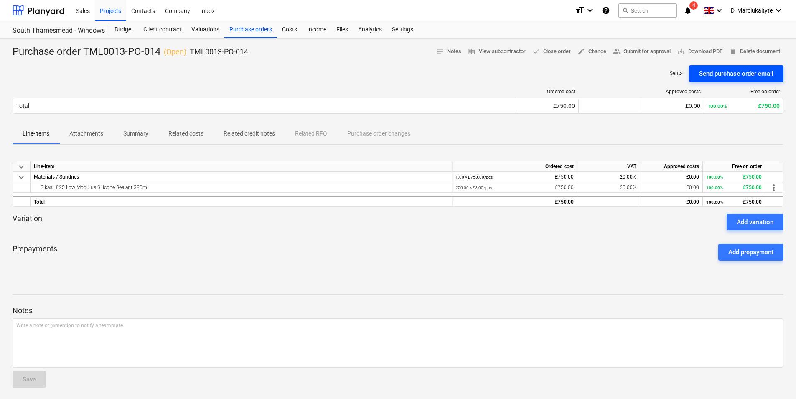
click at [724, 78] on div "Send purchase order email" at bounding box center [736, 73] width 74 height 11
